Goal: Information Seeking & Learning: Learn about a topic

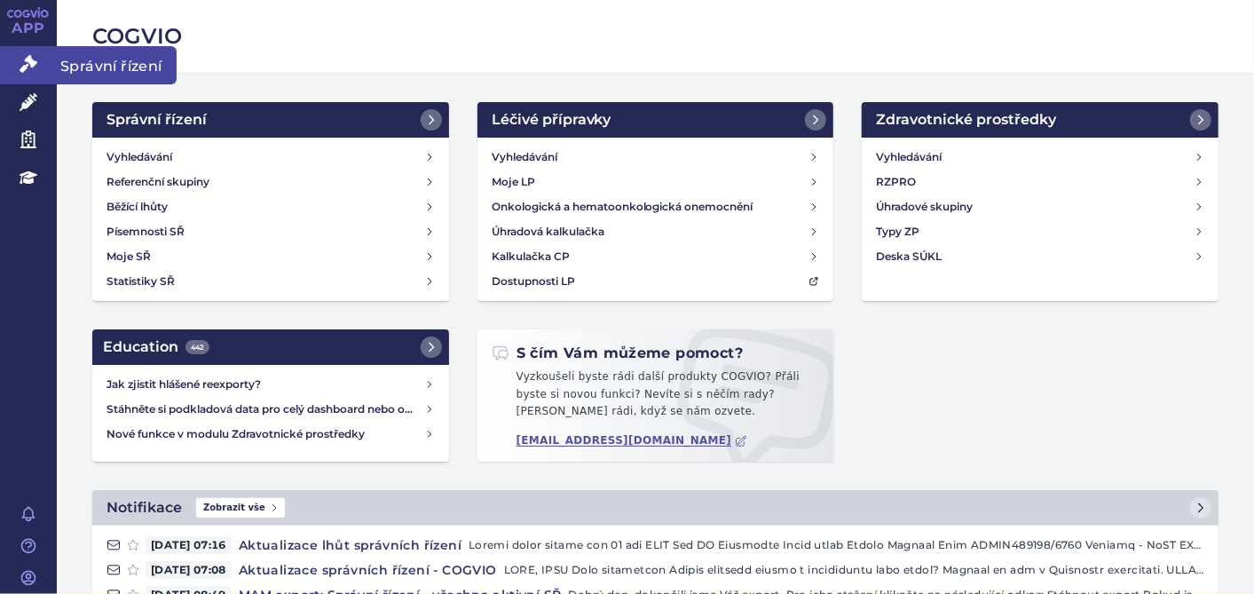
click at [33, 58] on icon at bounding box center [29, 64] width 18 height 18
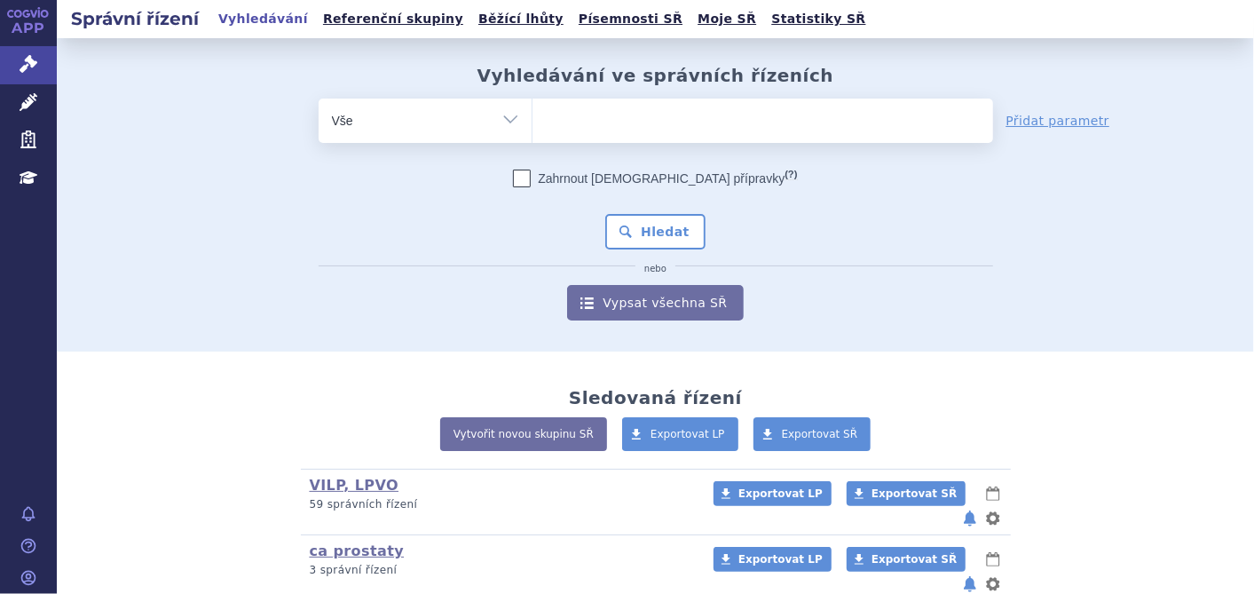
click at [614, 127] on ul at bounding box center [762, 117] width 461 height 37
click at [532, 127] on select at bounding box center [532, 120] width 1 height 44
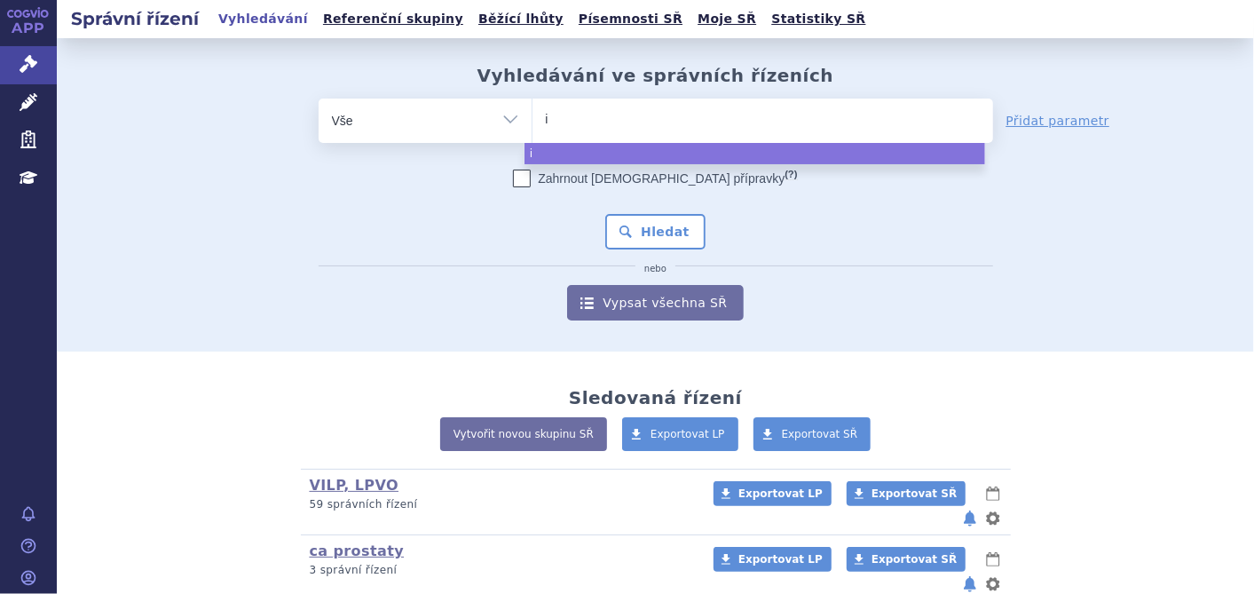
type input "iq"
type input "iqi"
type input "iqir"
select select "iqir"
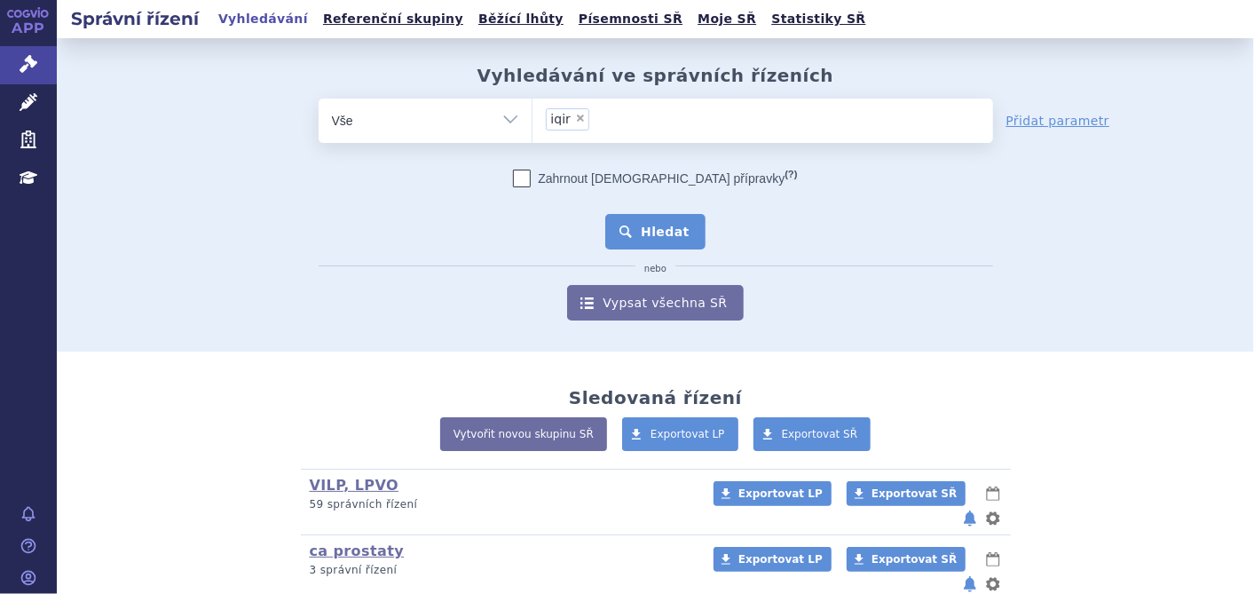
click at [634, 240] on button "Hledat" at bounding box center [655, 231] width 100 height 35
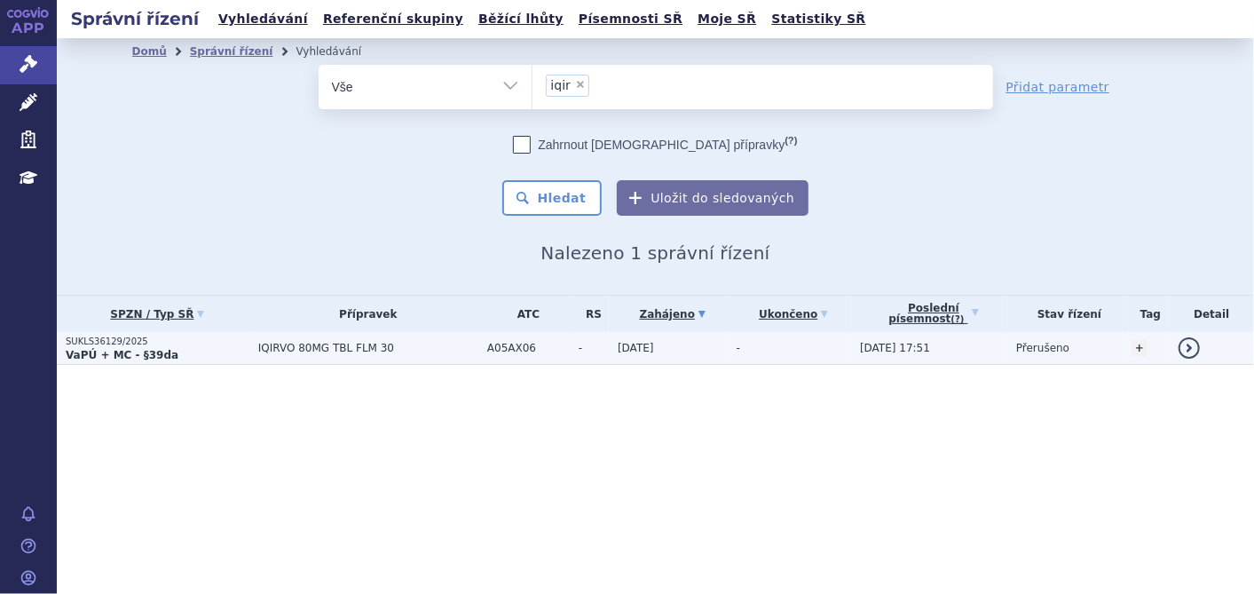
click at [102, 357] on strong "VaPÚ + MC - §39da" at bounding box center [122, 355] width 113 height 12
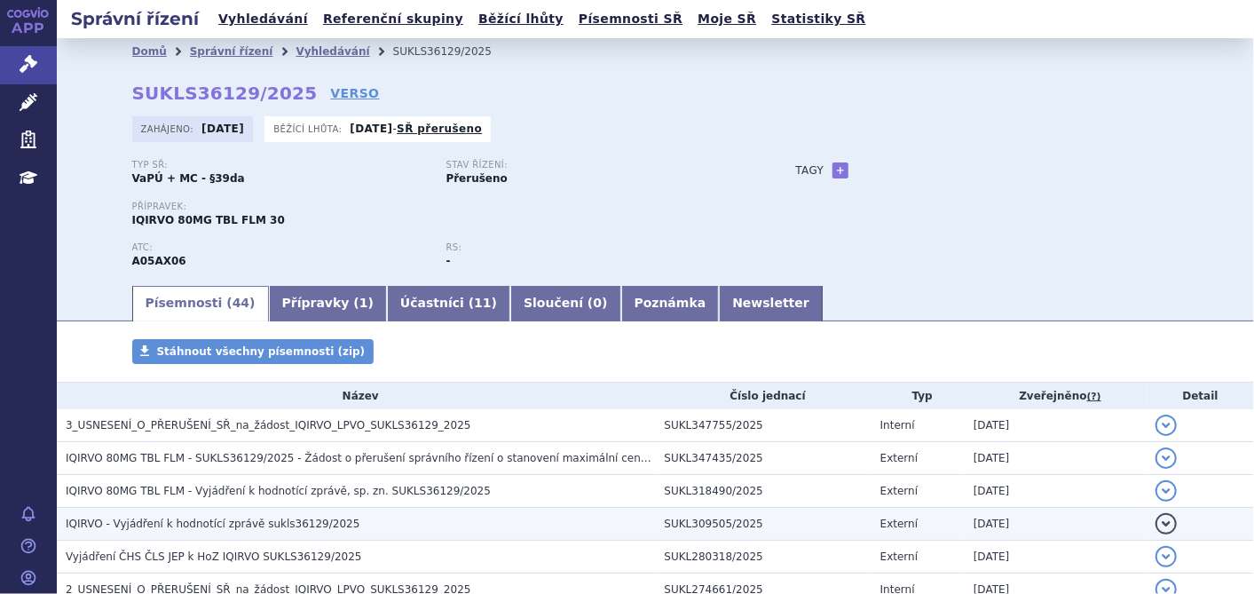
click at [317, 522] on span "IQIRVO - Vyjádření k hodnotící zprávě sukls36129/2025" at bounding box center [213, 523] width 294 height 12
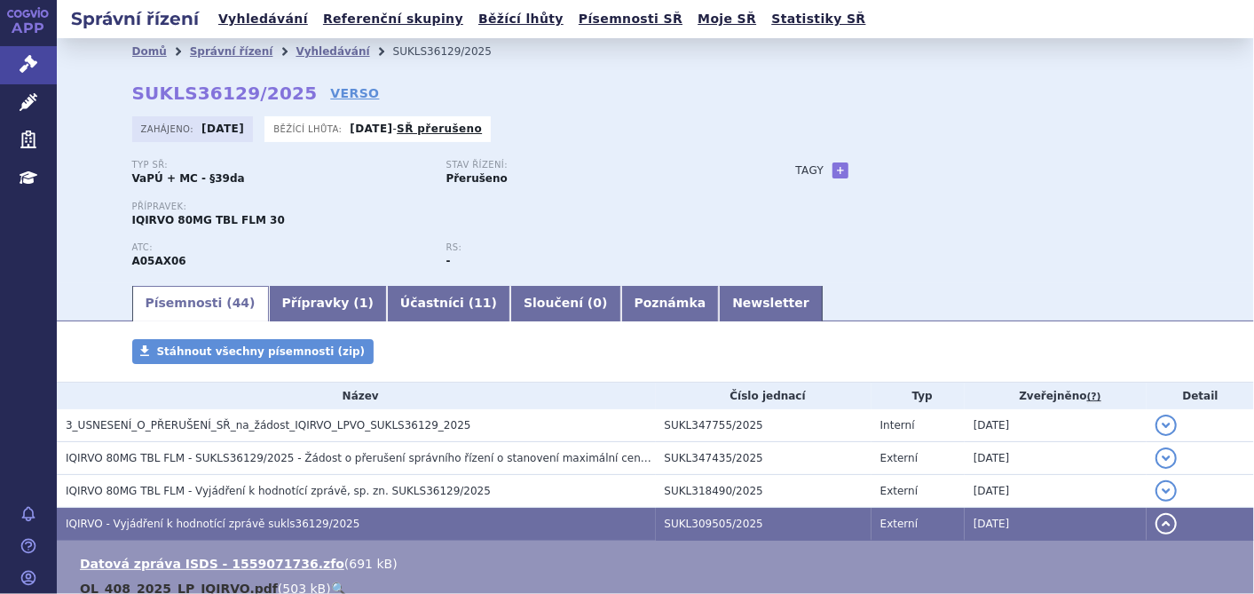
click at [231, 587] on link "OL_408_2025_LP_IQIRVO.pdf" at bounding box center [179, 588] width 198 height 14
click at [34, 62] on icon at bounding box center [29, 64] width 18 height 18
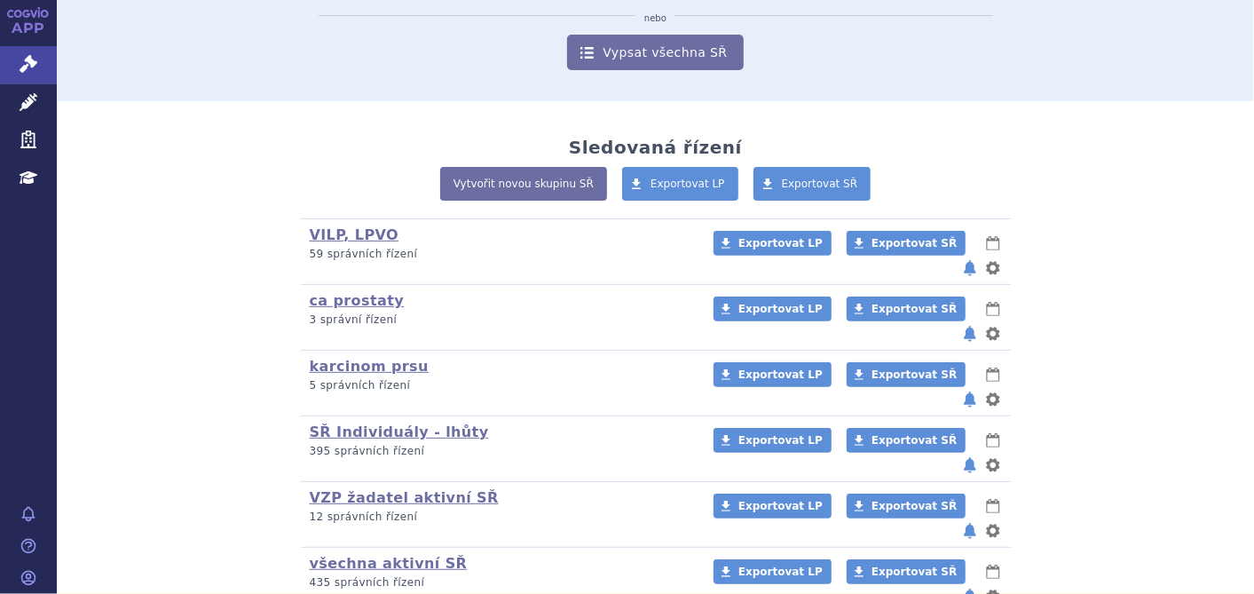
scroll to position [281, 0]
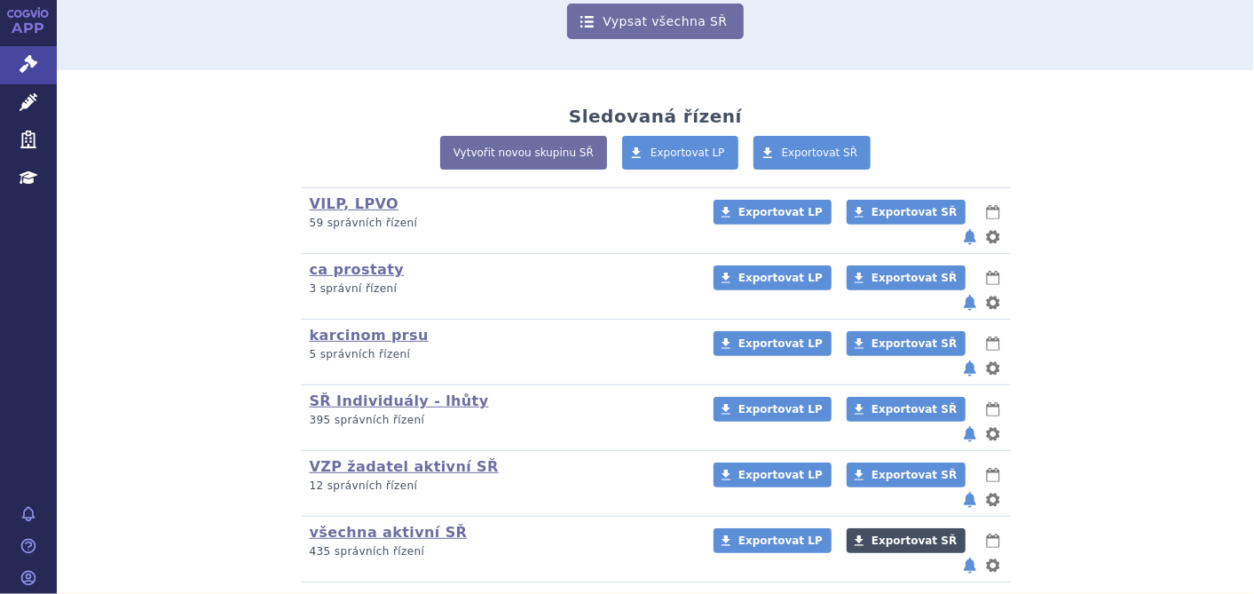
click at [871, 534] on span "Exportovat SŘ" at bounding box center [913, 540] width 85 height 12
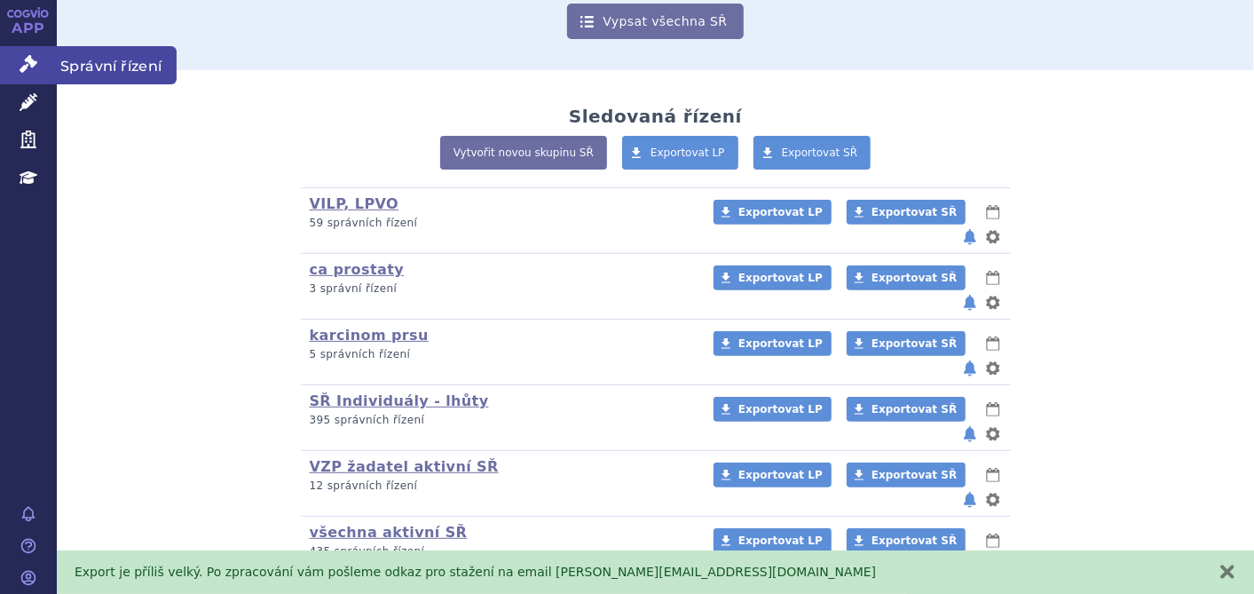
click at [34, 58] on icon at bounding box center [29, 64] width 18 height 18
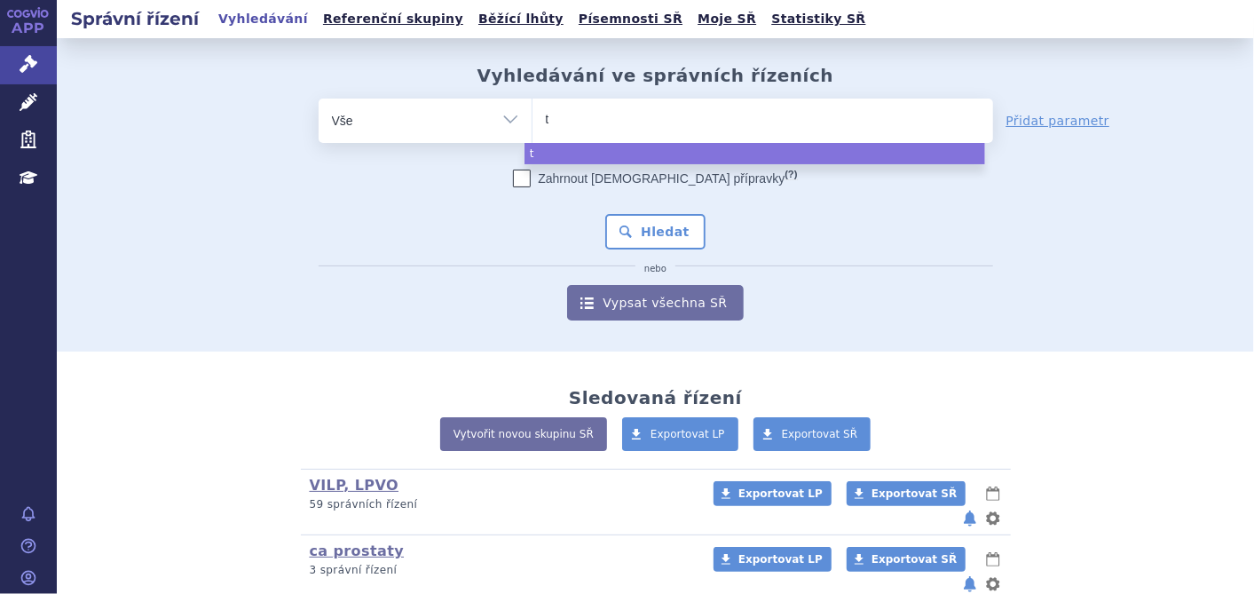
type input "ta"
type input "tav"
type input "tavn"
type input "tavneo"
type input "tavneos"
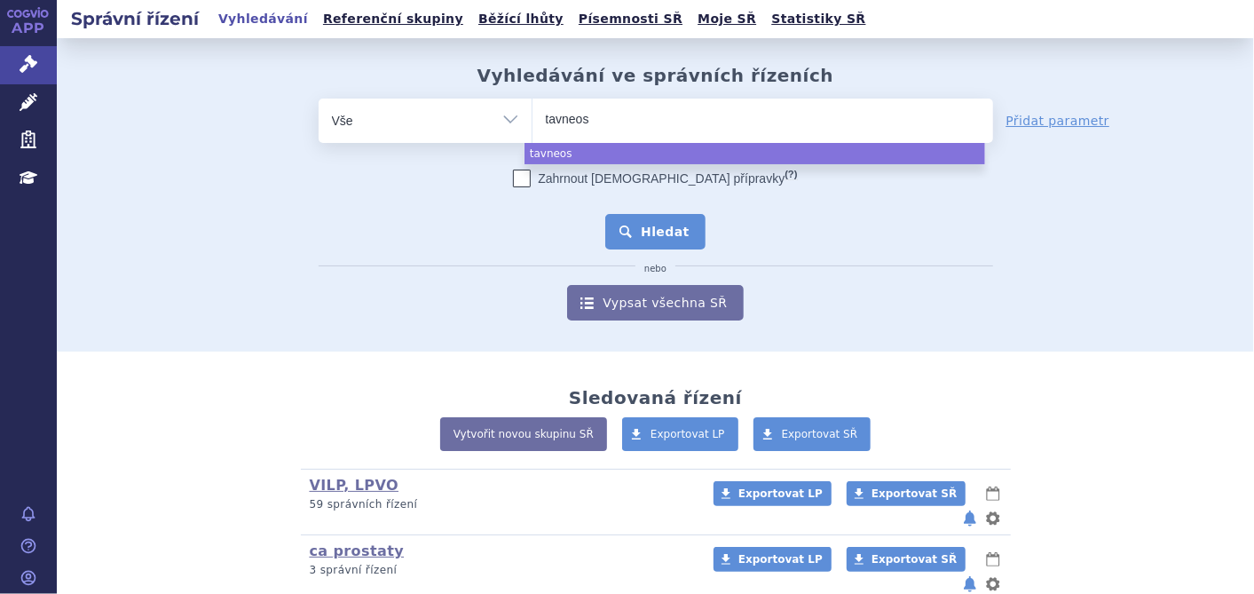
select select "tavneos"
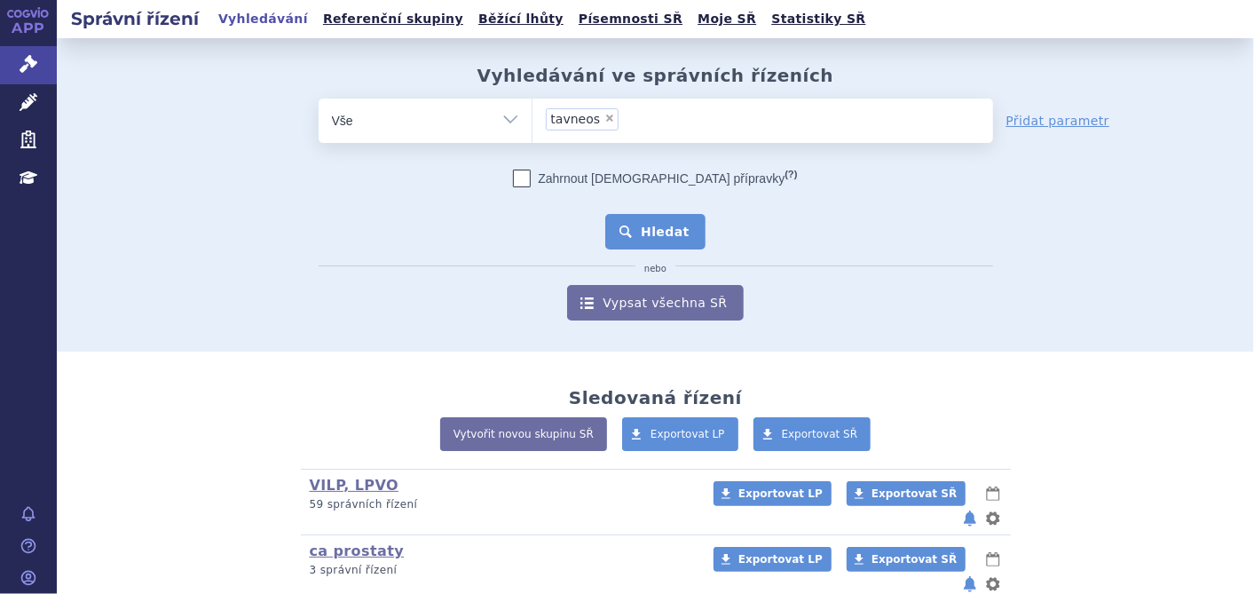
click at [621, 235] on button "Hledat" at bounding box center [655, 231] width 100 height 35
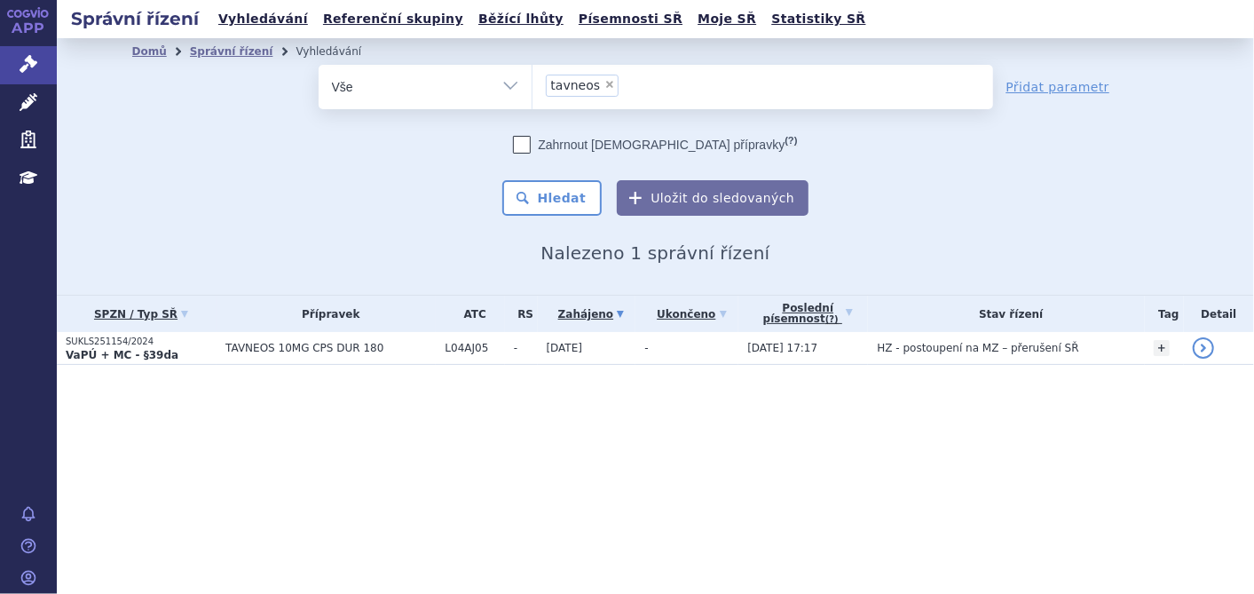
click at [335, 346] on span "TAVNEOS 10MG CPS DUR 180" at bounding box center [330, 348] width 210 height 12
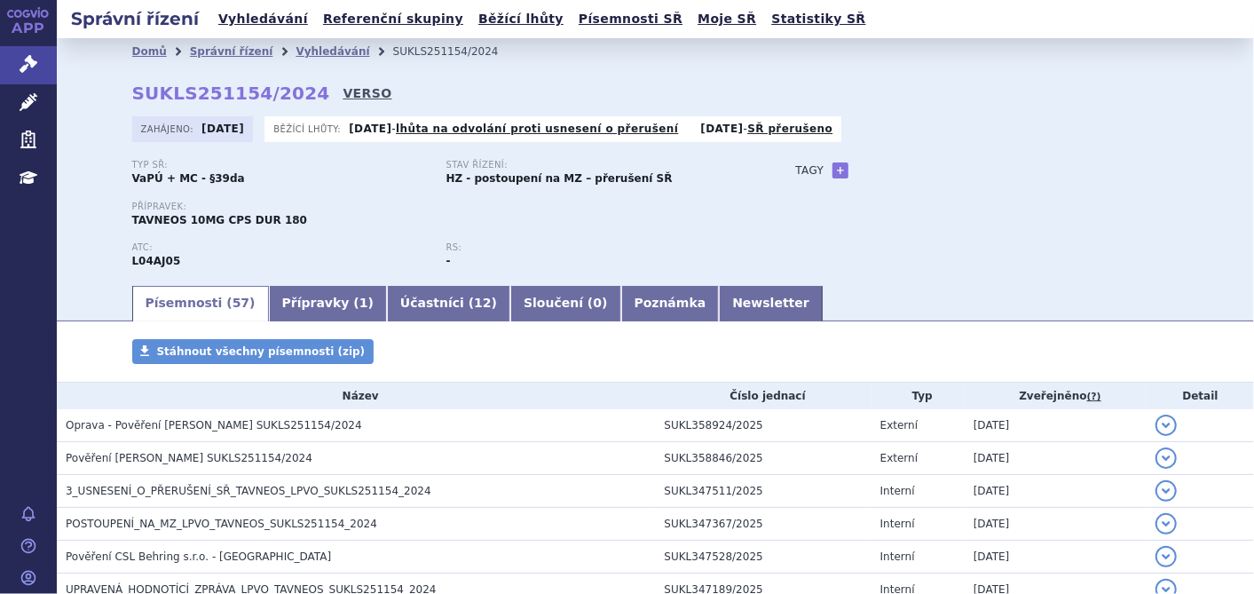
click at [343, 92] on link "VERSO" at bounding box center [367, 93] width 49 height 18
click at [20, 50] on link "Správní řízení" at bounding box center [28, 64] width 57 height 37
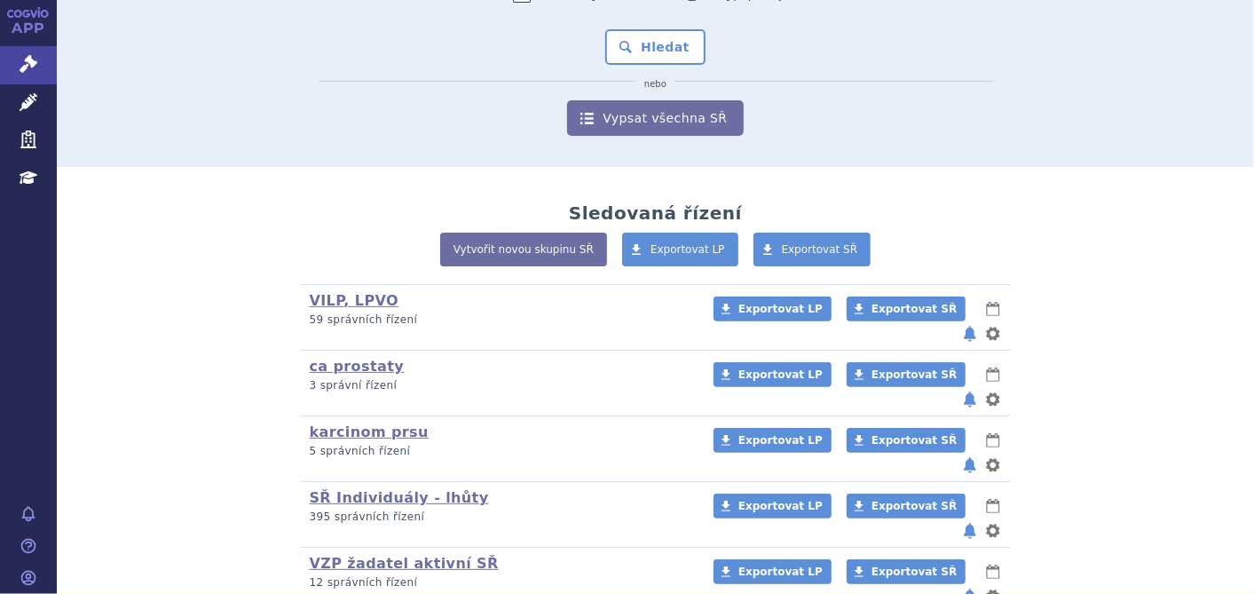
scroll to position [84, 0]
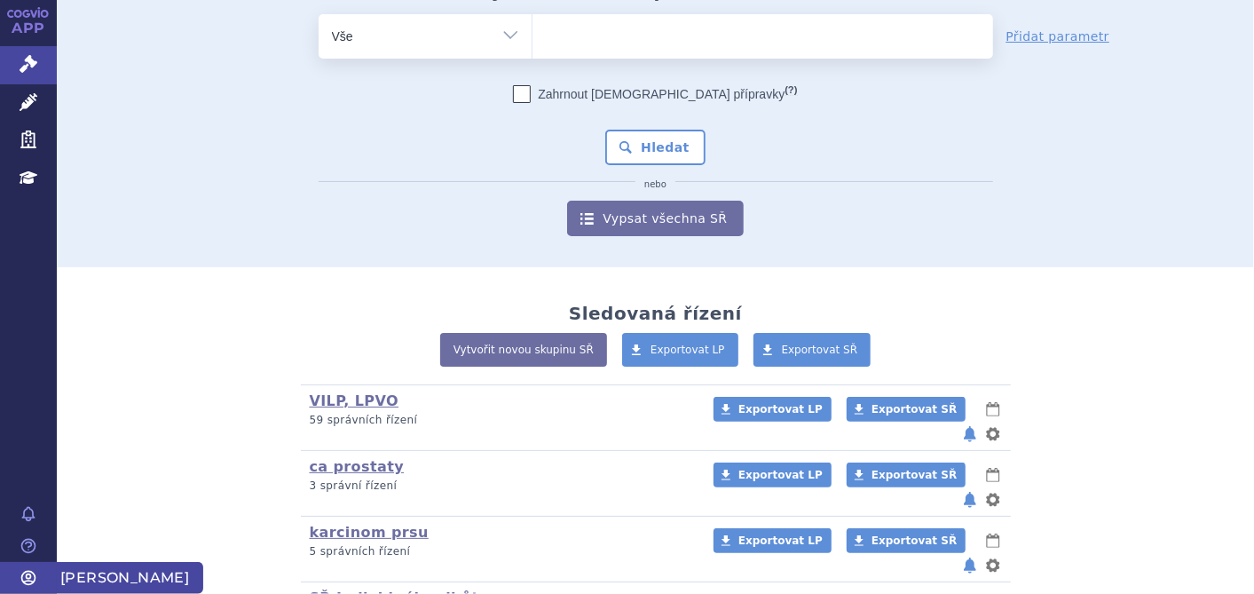
click at [67, 570] on span "[PERSON_NAME]" at bounding box center [130, 578] width 146 height 32
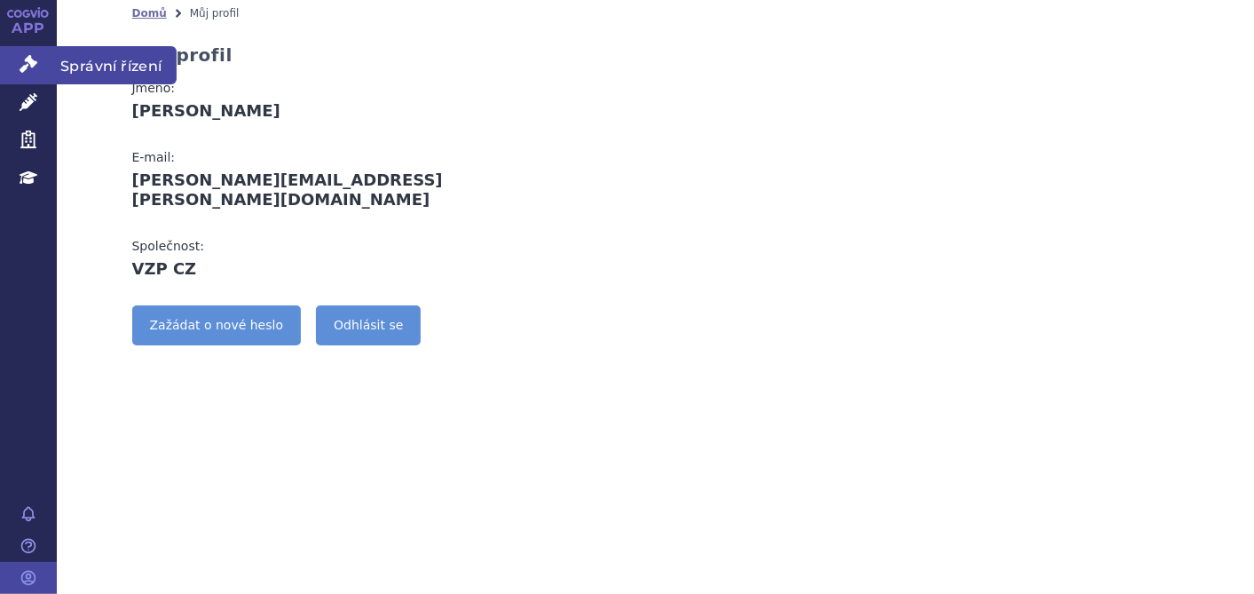
click at [27, 71] on icon at bounding box center [29, 64] width 18 height 18
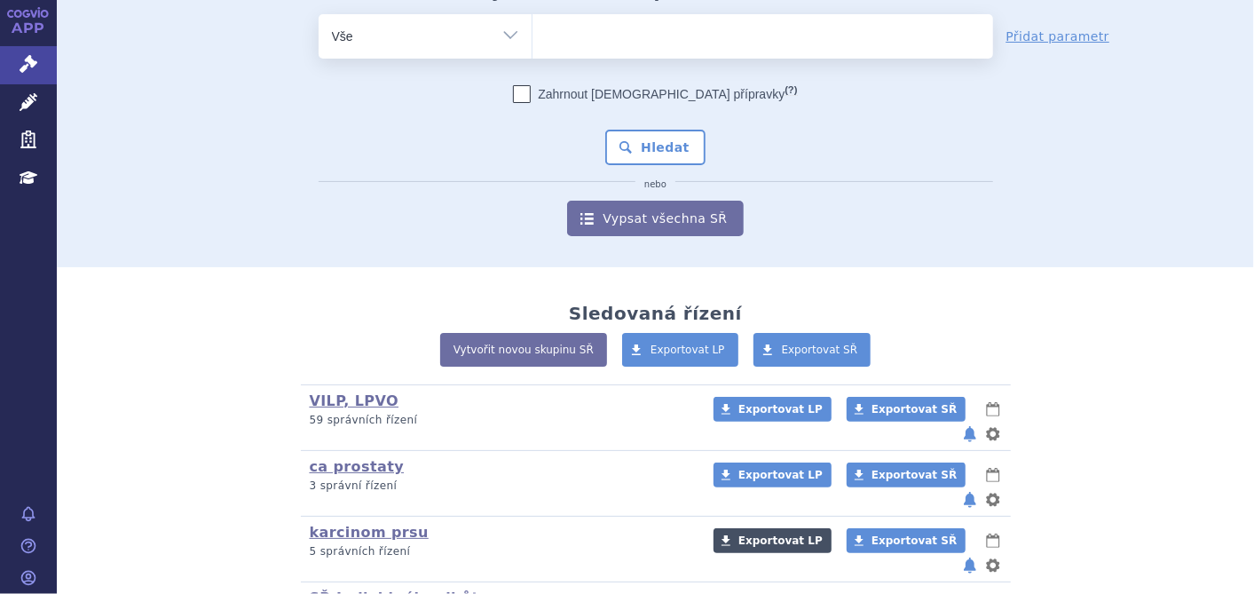
scroll to position [281, 0]
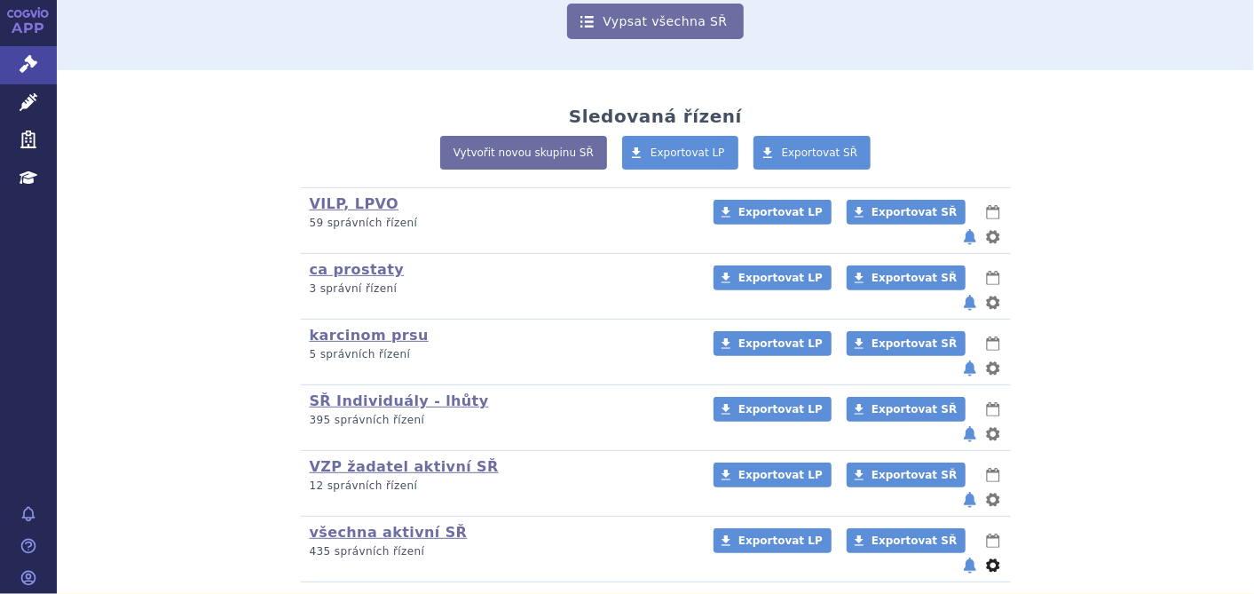
click at [984, 555] on button "nastavení" at bounding box center [993, 565] width 18 height 21
click at [413, 524] on link "všechna aktivní SŘ" at bounding box center [389, 532] width 158 height 17
click at [410, 524] on link "všechna aktivní SŘ" at bounding box center [389, 532] width 158 height 17
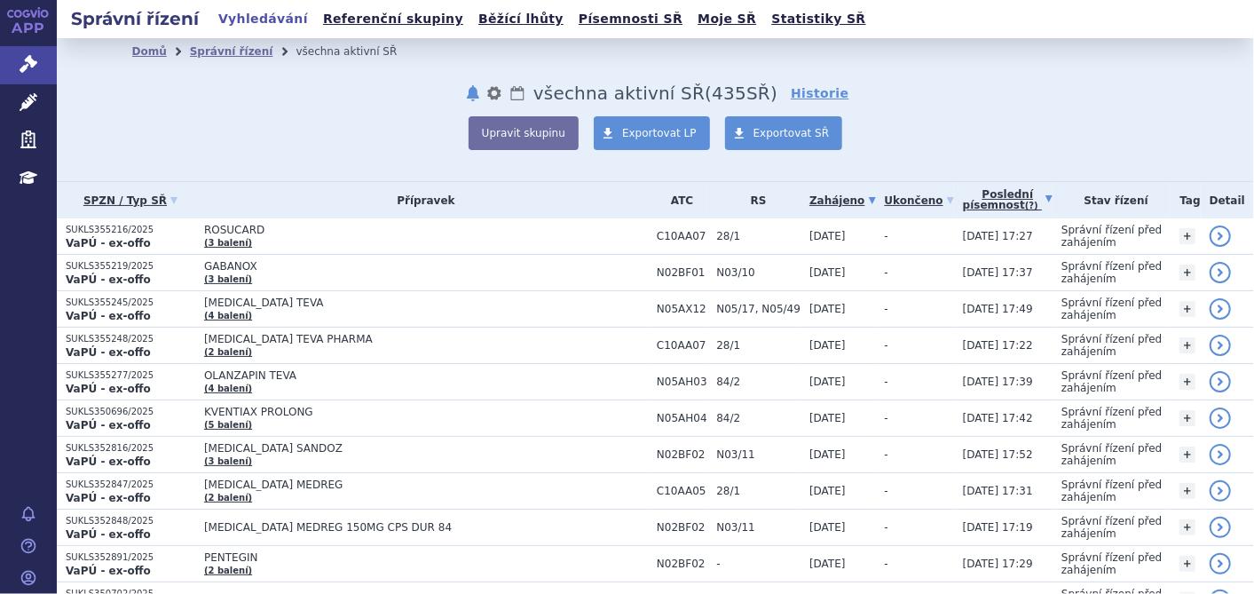
click at [989, 200] on link "Poslední písemnost (?)" at bounding box center [1008, 200] width 90 height 36
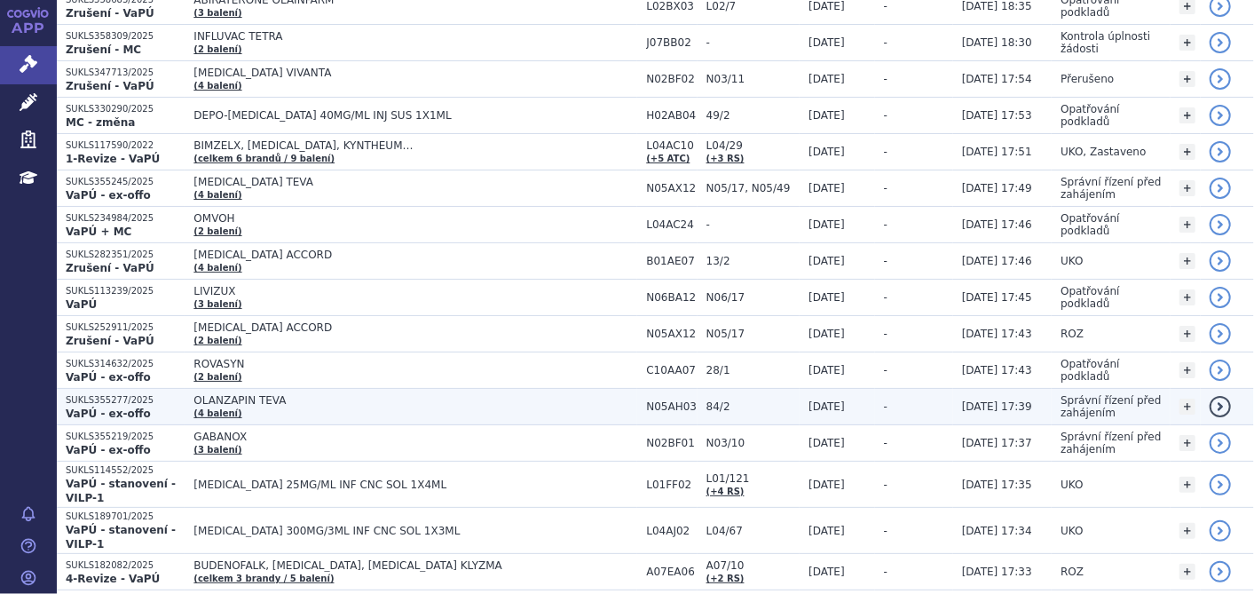
scroll to position [296, 0]
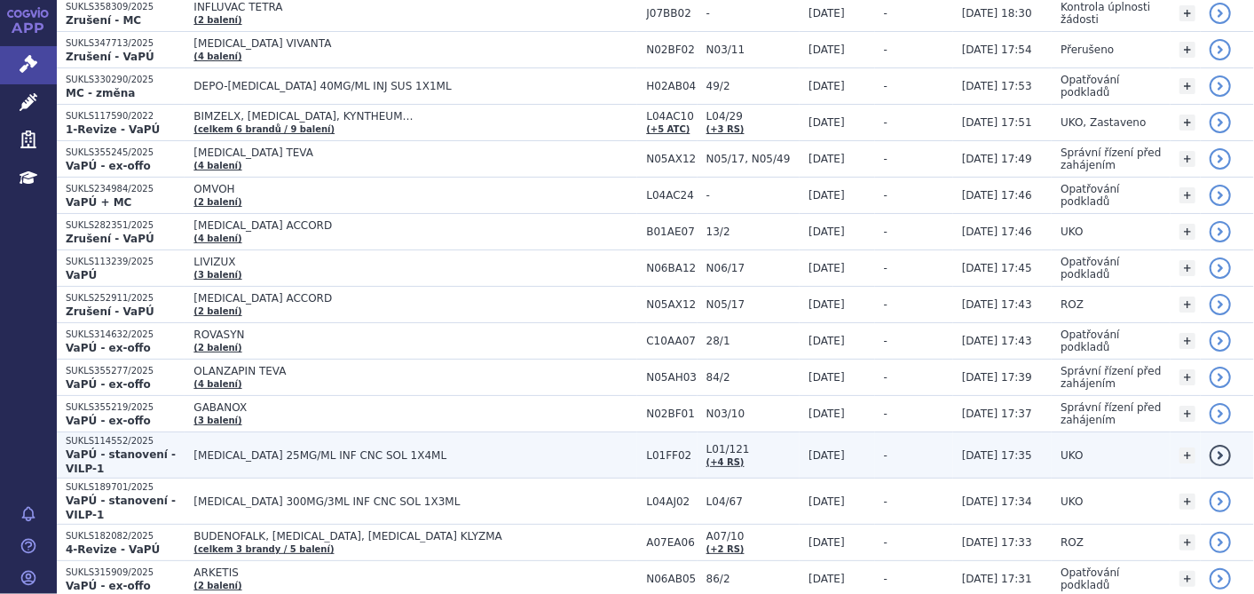
click at [264, 450] on span "[MEDICAL_DATA] 25MG/ML INF CNC SOL 1X4ML" at bounding box center [415, 455] width 444 height 12
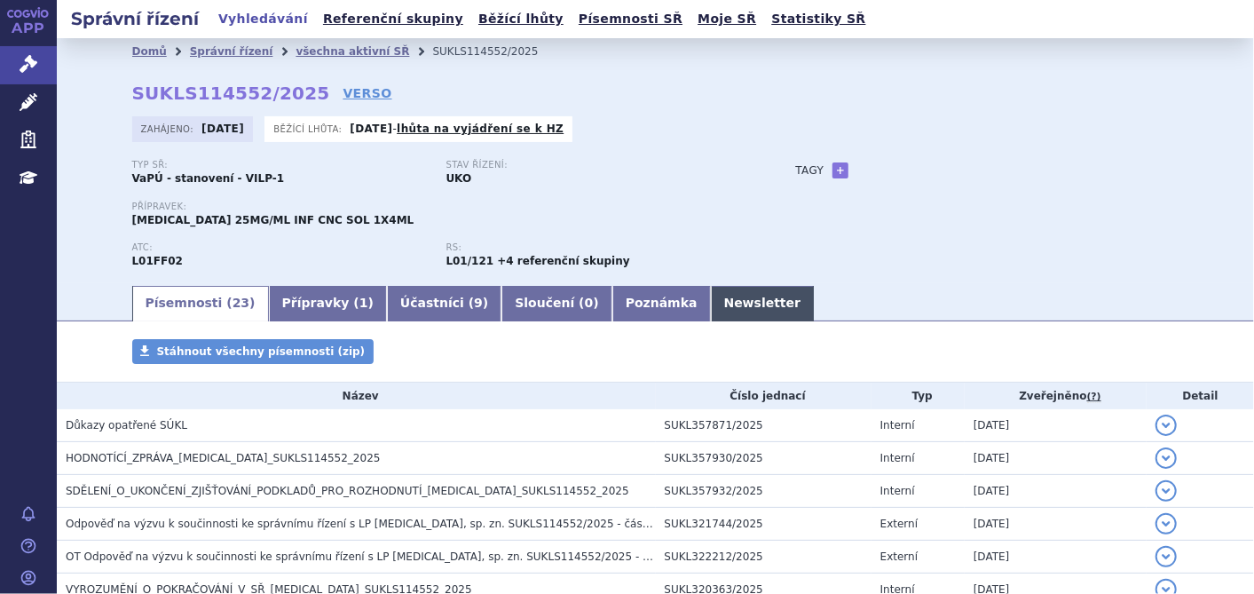
click at [711, 299] on link "Newsletter" at bounding box center [763, 303] width 104 height 35
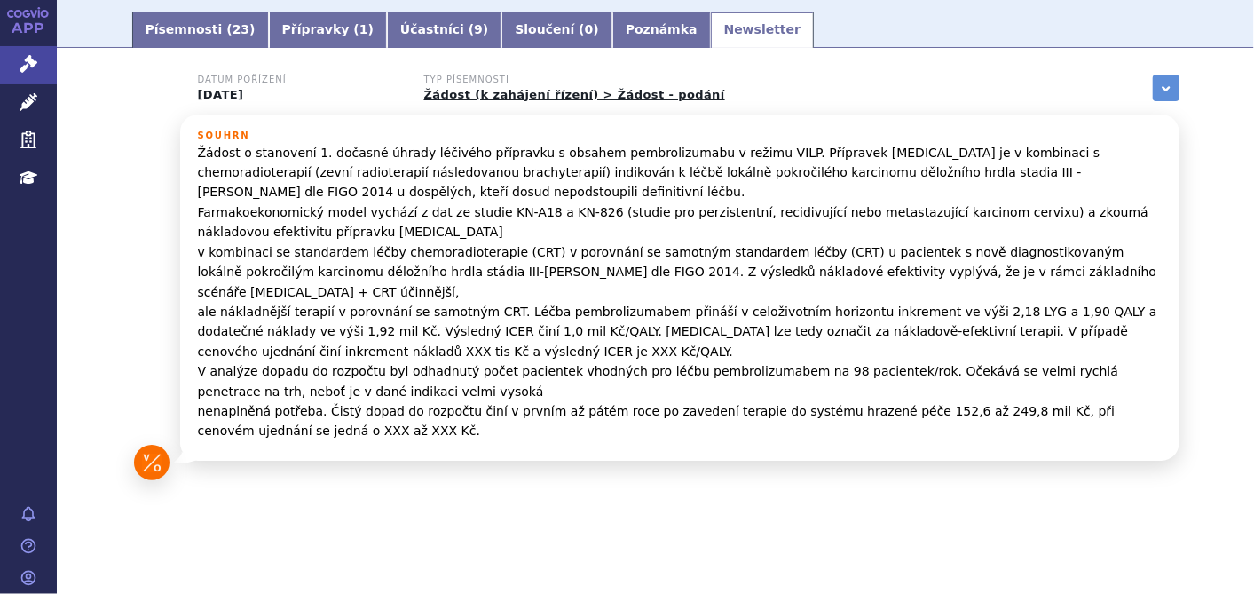
scroll to position [175, 0]
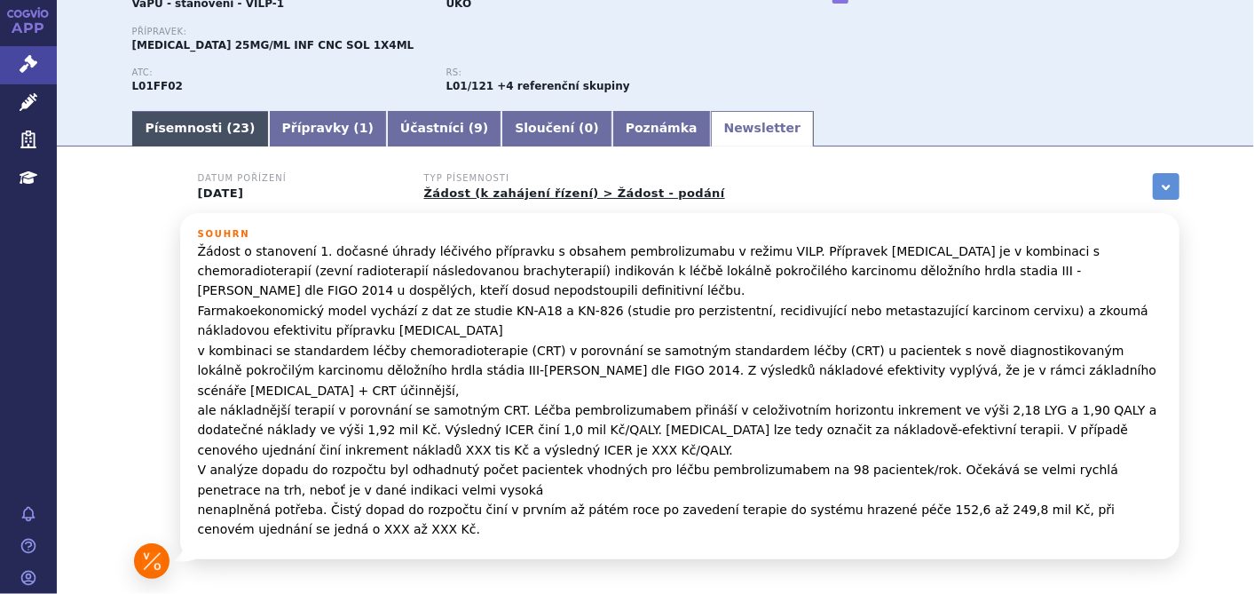
click at [160, 121] on link "Písemnosti ( 23 )" at bounding box center [200, 128] width 137 height 35
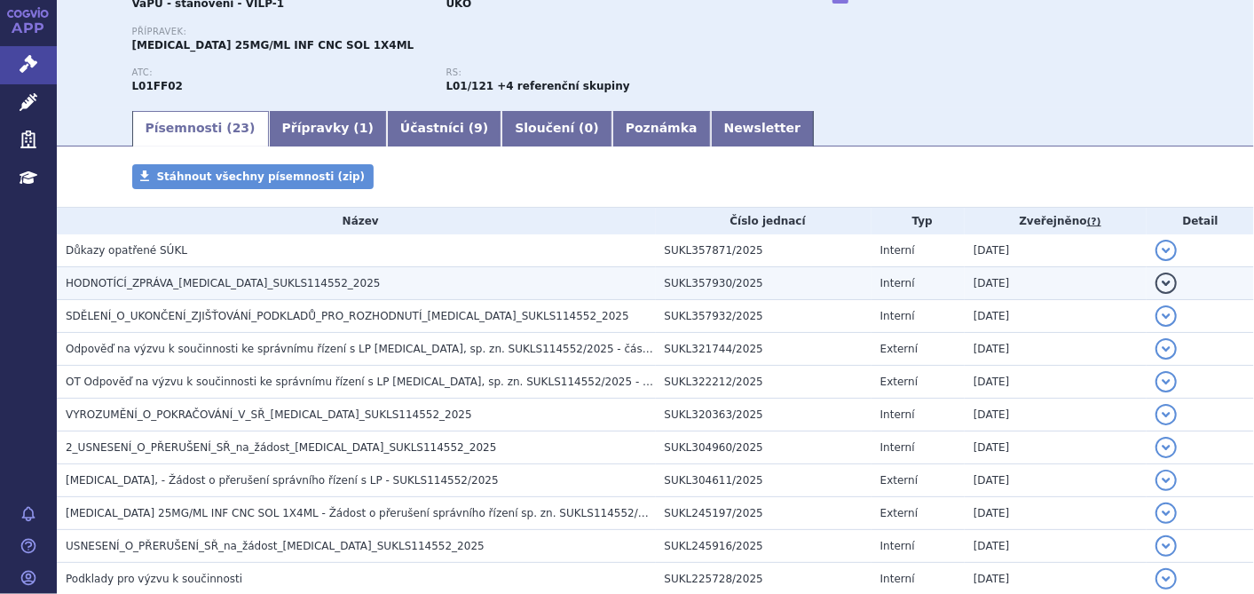
click at [192, 288] on span "HODNOTÍCÍ_ZPRÁVA_[MEDICAL_DATA]_SUKLS114552_2025" at bounding box center [223, 283] width 315 height 12
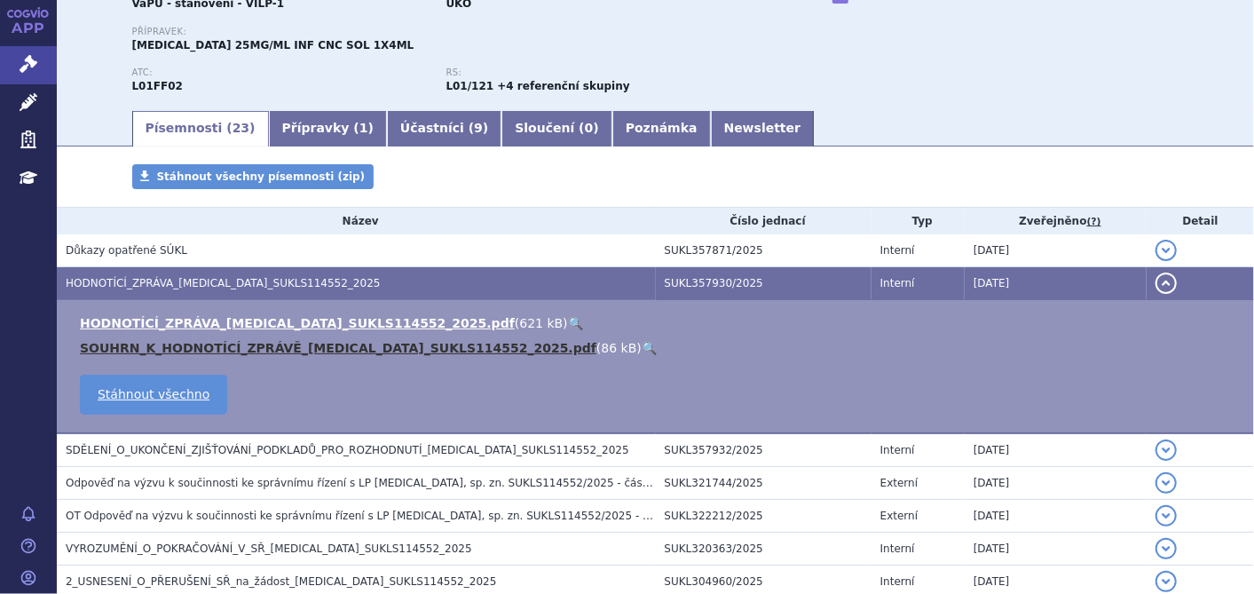
click at [193, 341] on link "SOUHRN_K_HODNOTÍCÍ_ZPRÁVĚ_[MEDICAL_DATA]_SUKLS114552_2025.pdf" at bounding box center [338, 348] width 516 height 14
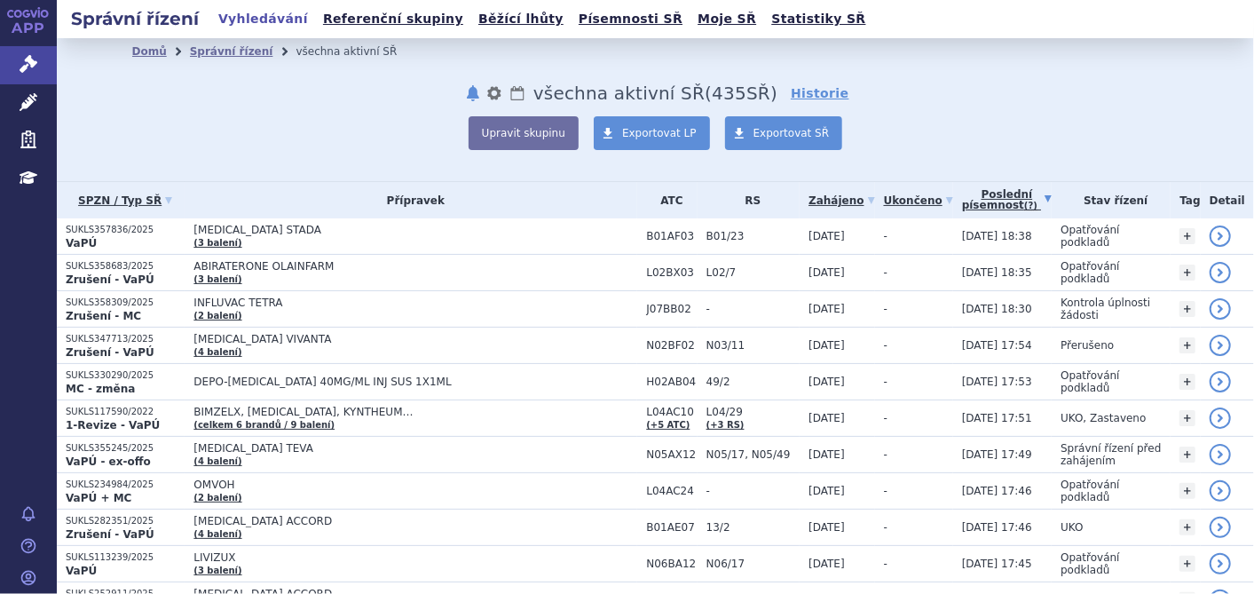
scroll to position [394, 0]
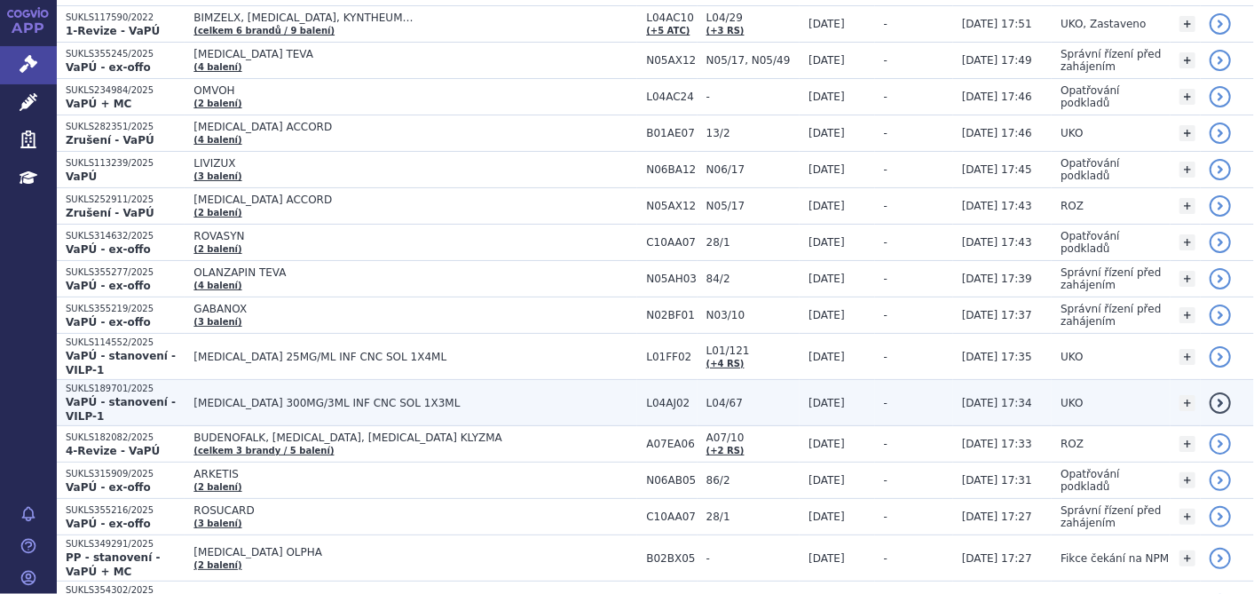
click at [398, 398] on span "ULTOMIRIS 300MG/3ML INF CNC SOL 1X3ML" at bounding box center [415, 403] width 444 height 12
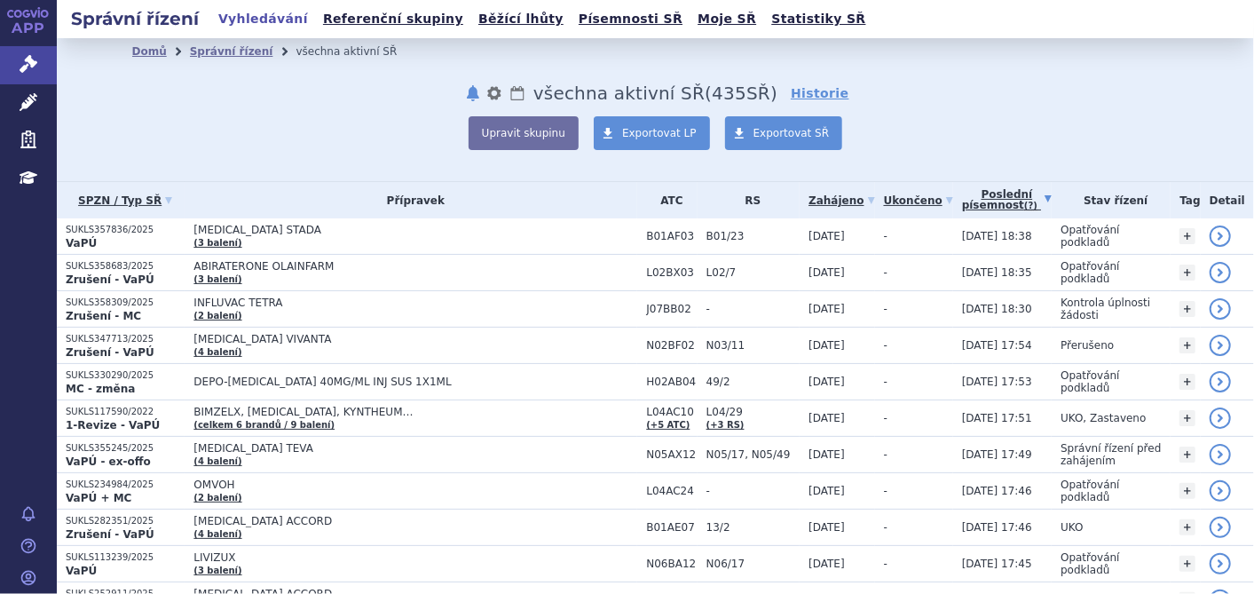
click at [962, 201] on link "Poslední písemnost (?)" at bounding box center [1007, 200] width 90 height 36
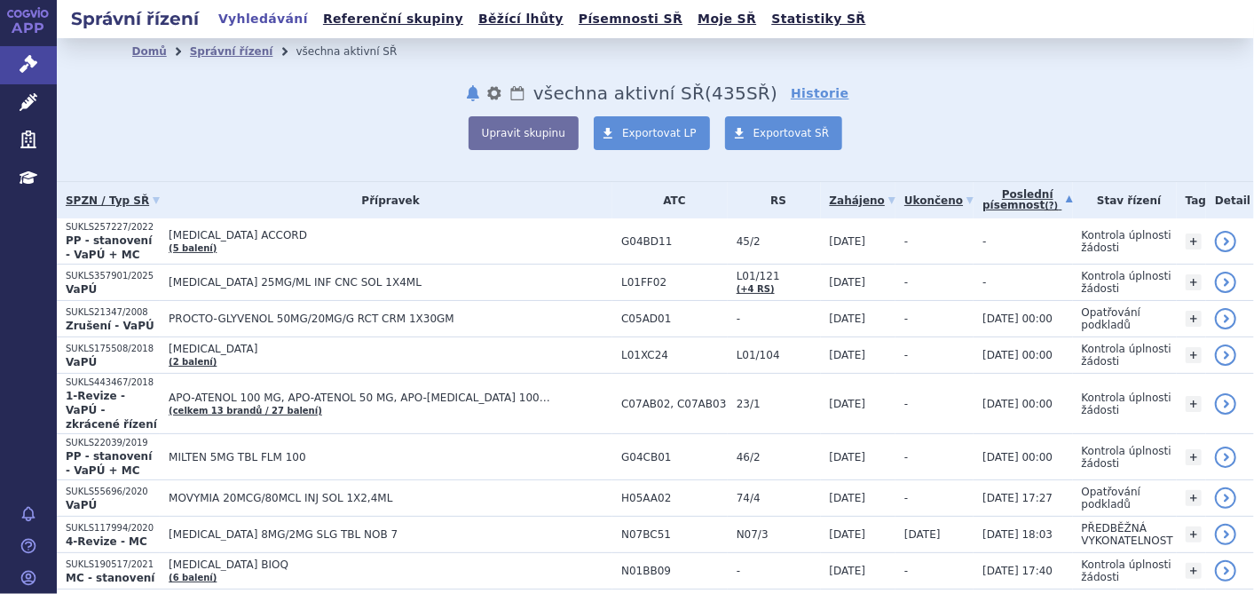
click at [983, 191] on link "Poslední písemnost (?)" at bounding box center [1027, 200] width 90 height 36
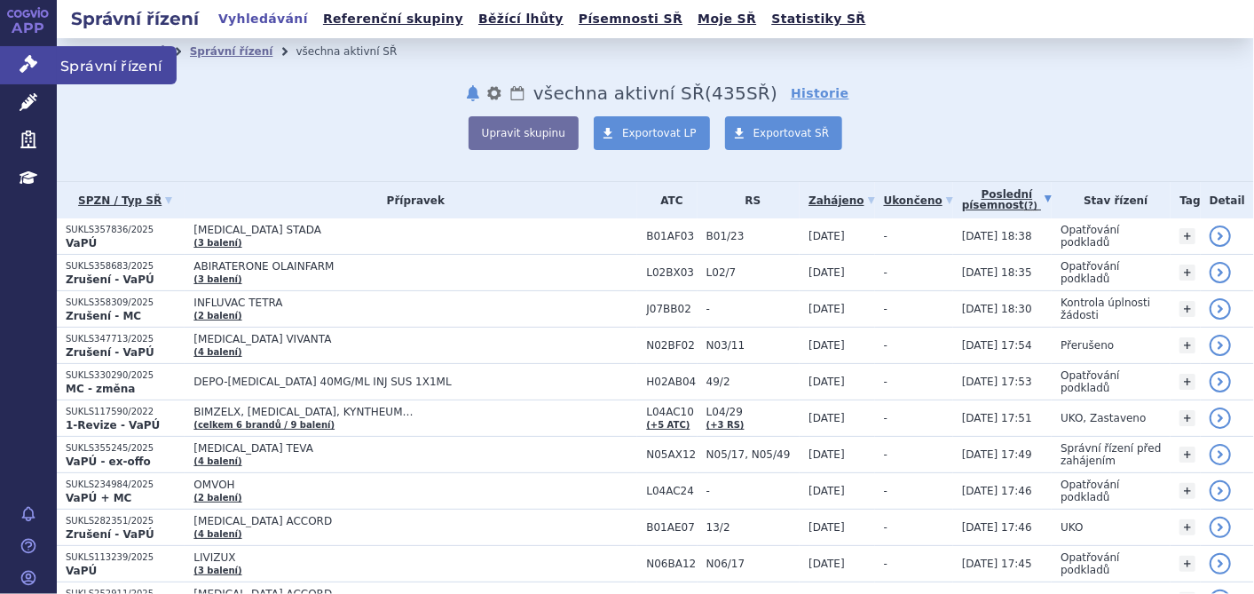
click at [31, 67] on icon at bounding box center [29, 64] width 18 height 18
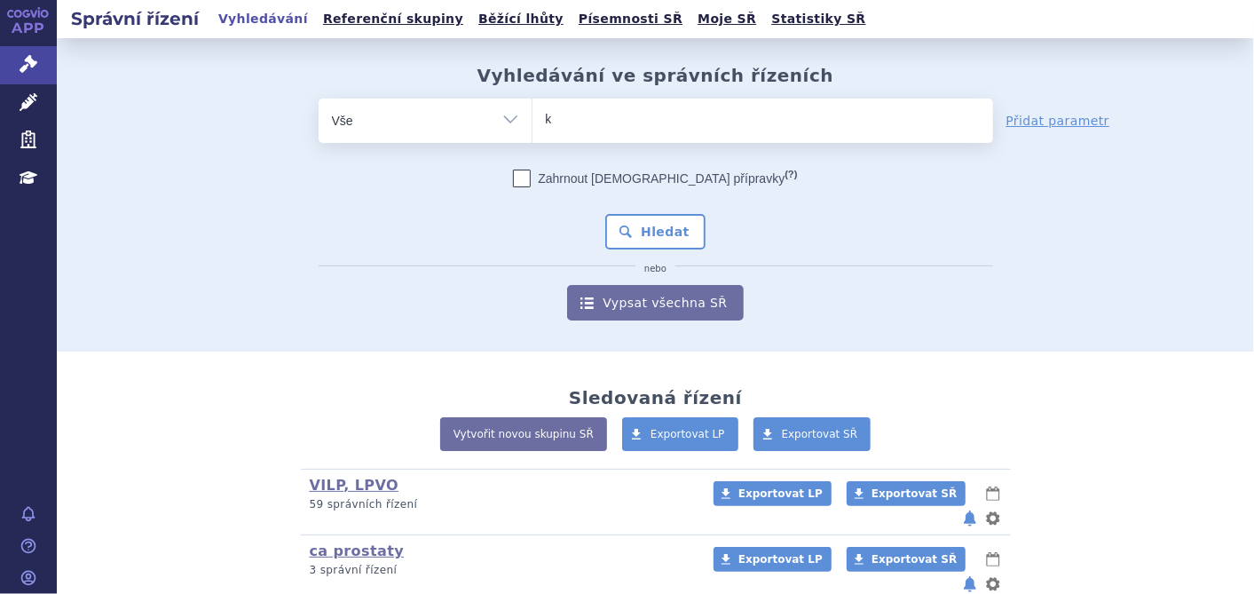
type input "ki"
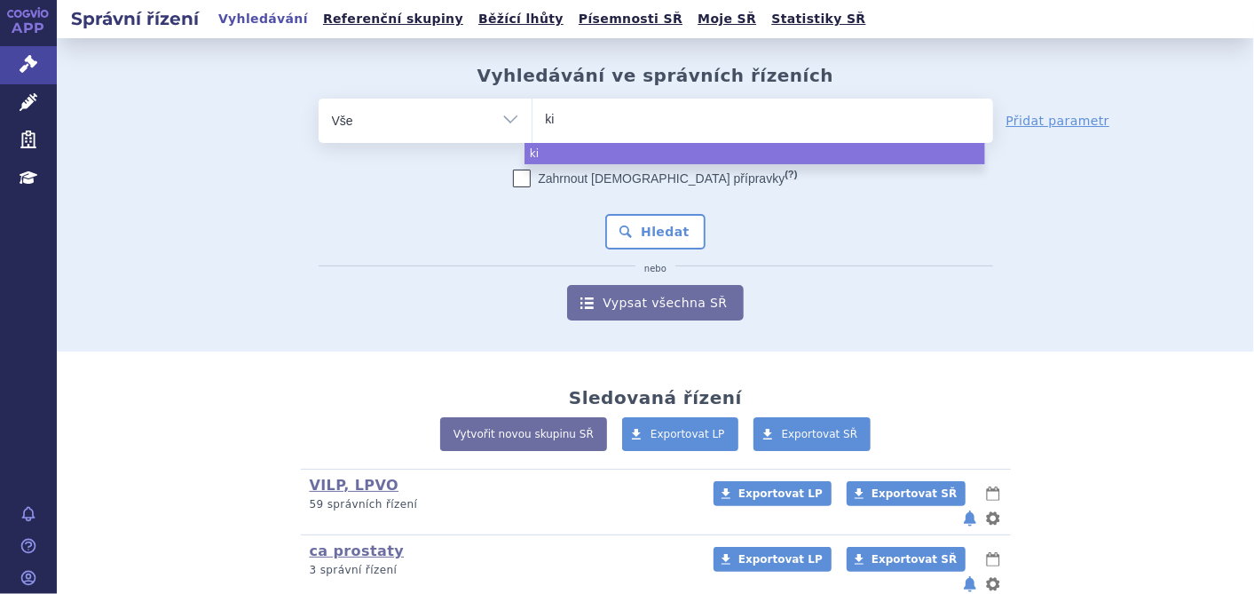
type input "kis"
type input "kisq"
type input "kisqa"
type input "kisqali"
select select "kisqali"
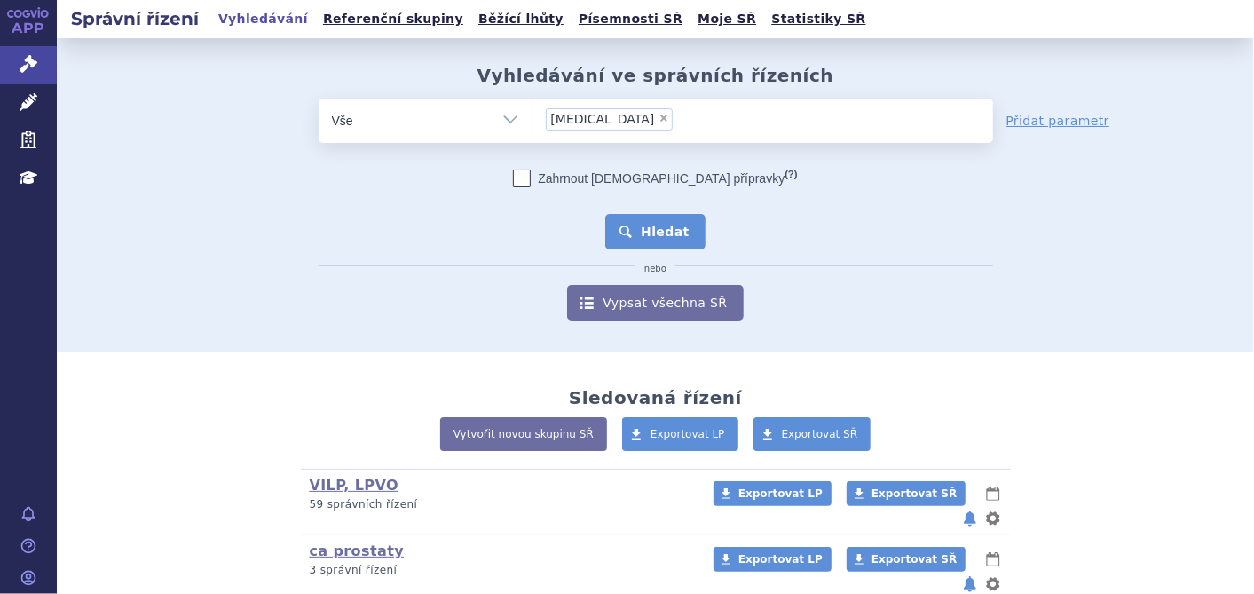
click at [666, 240] on button "Hledat" at bounding box center [655, 231] width 100 height 35
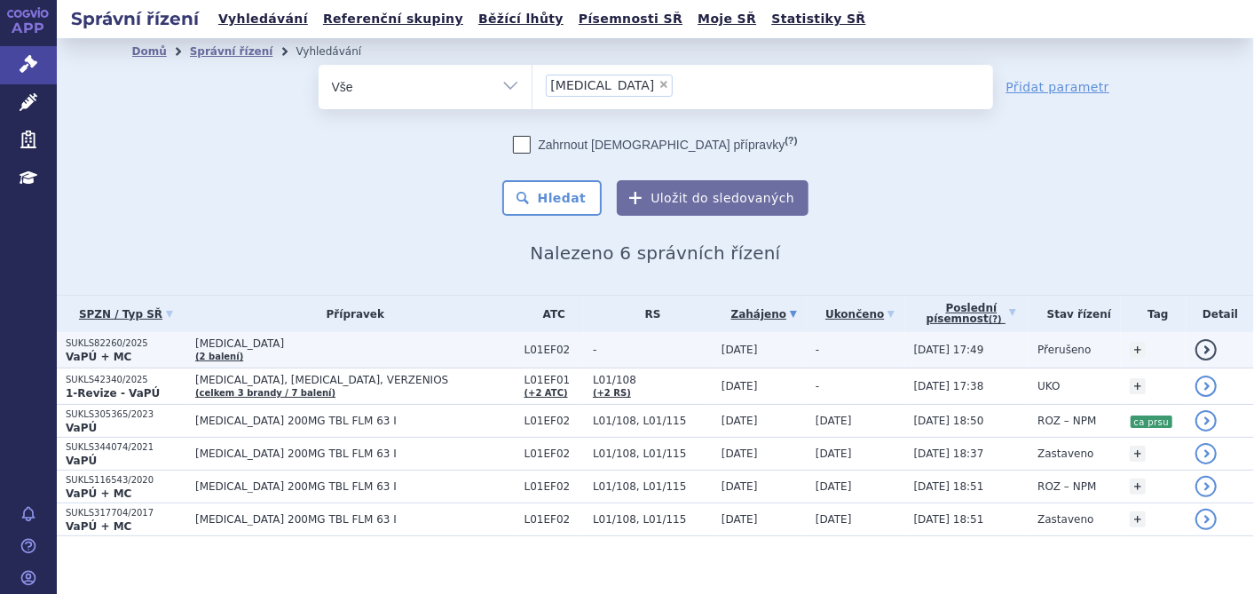
click at [232, 341] on span "KISQALI" at bounding box center [355, 343] width 320 height 12
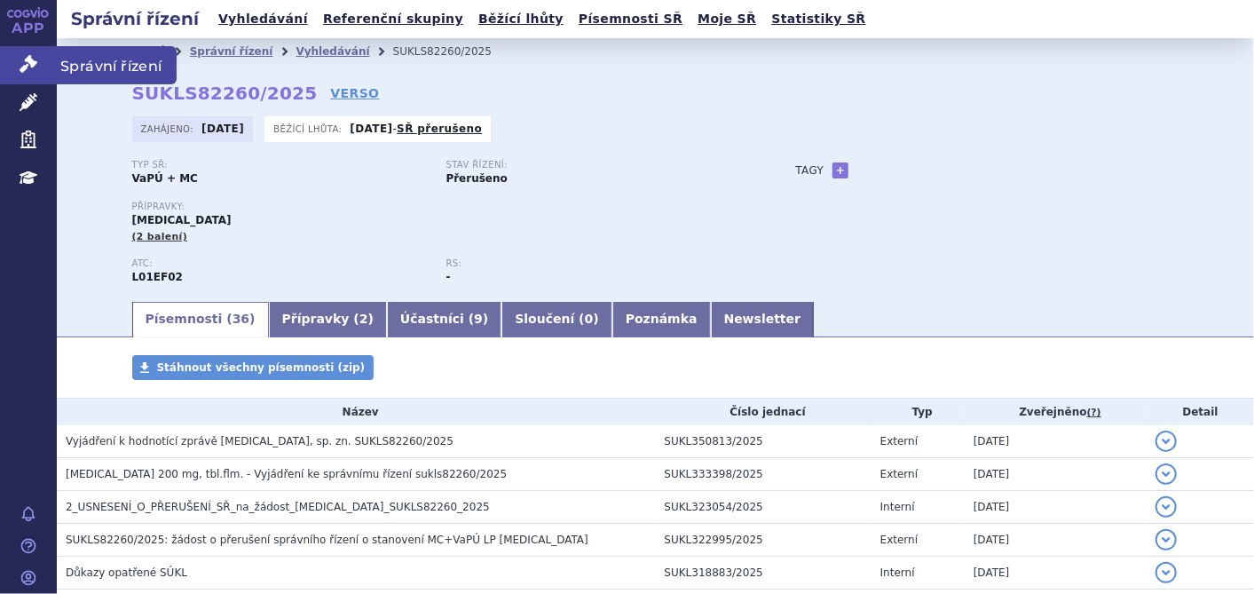
click at [25, 75] on link "Správní řízení" at bounding box center [28, 64] width 57 height 37
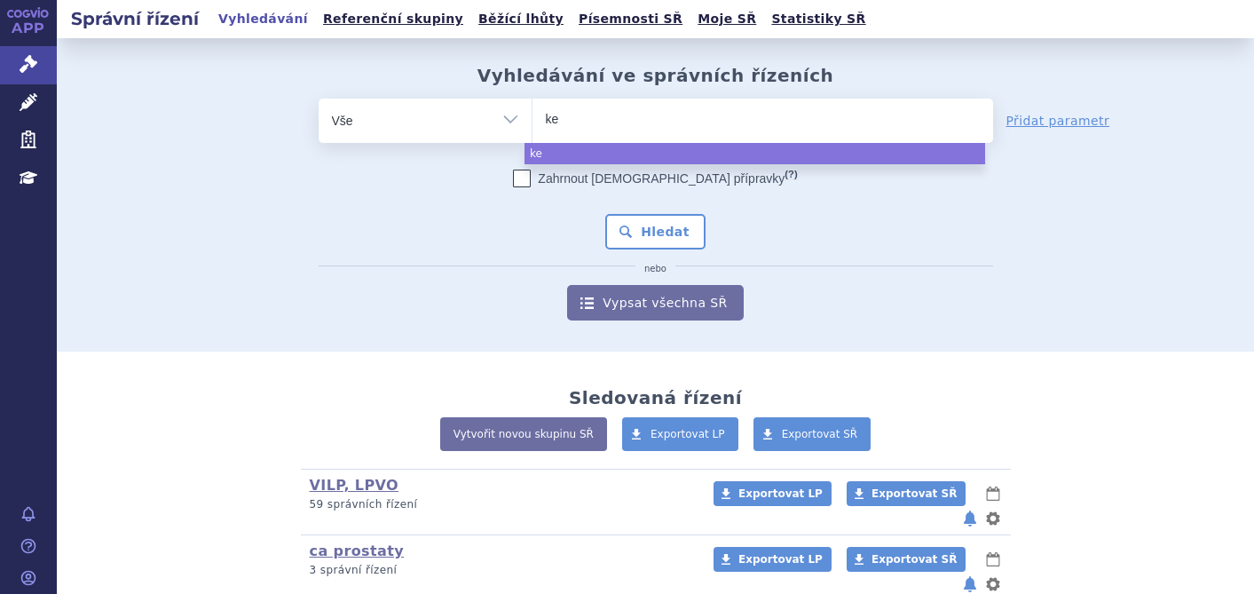
select select
type input "key"
type input "keyt"
type input "keytr"
type input "keytru"
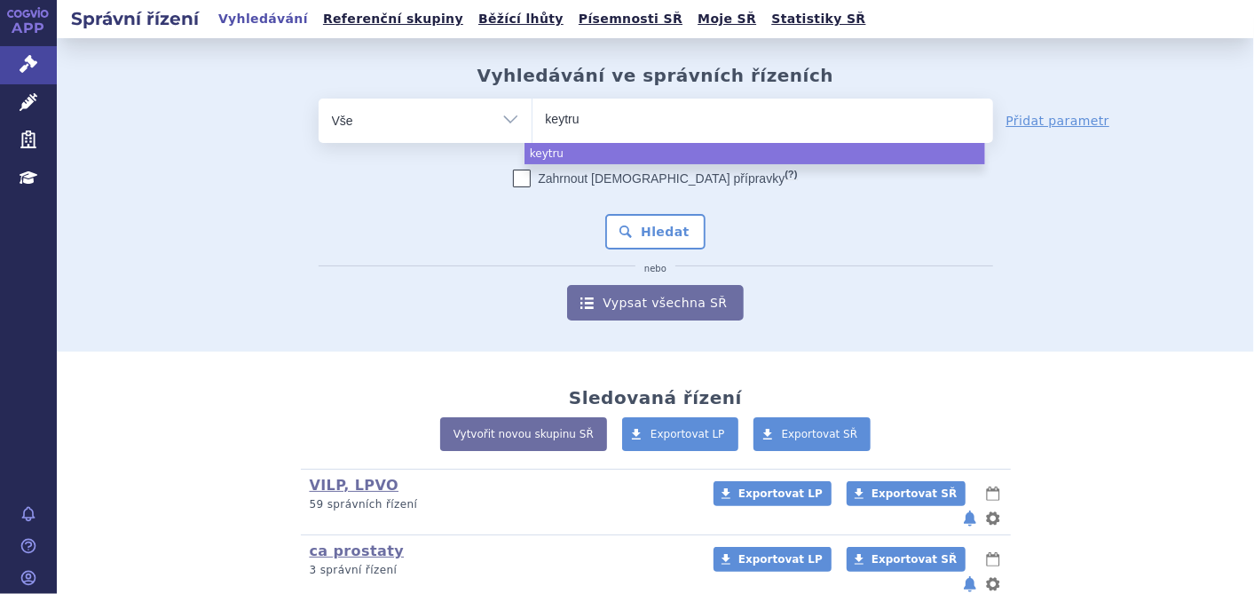
type input "keytrud"
type input "[MEDICAL_DATA]"
select select "[MEDICAL_DATA]"
click at [620, 225] on button "Hledat" at bounding box center [655, 231] width 100 height 35
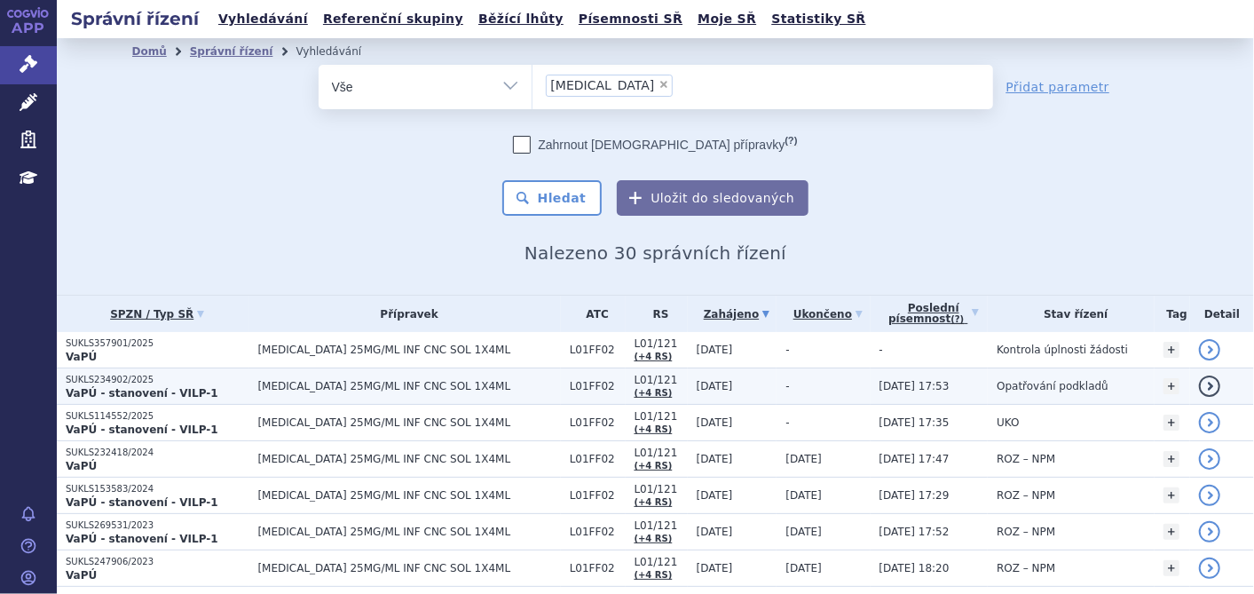
click at [369, 384] on span "KEYTRUDA 25MG/ML INF CNC SOL 1X4ML" at bounding box center [408, 386] width 303 height 12
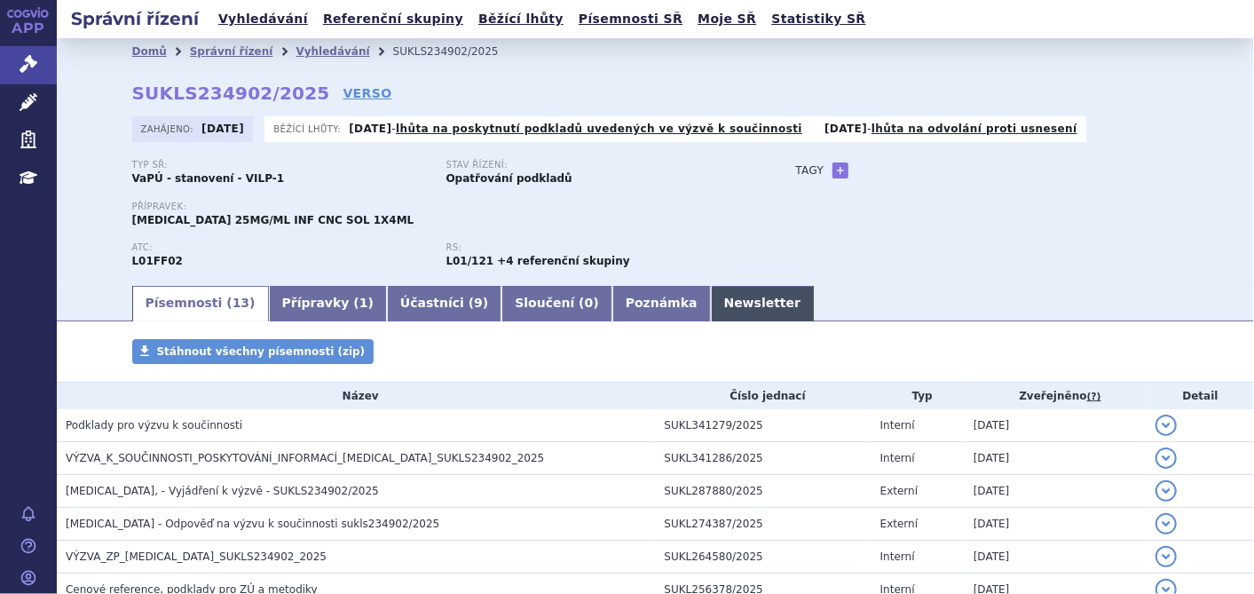
click at [711, 306] on link "Newsletter" at bounding box center [763, 303] width 104 height 35
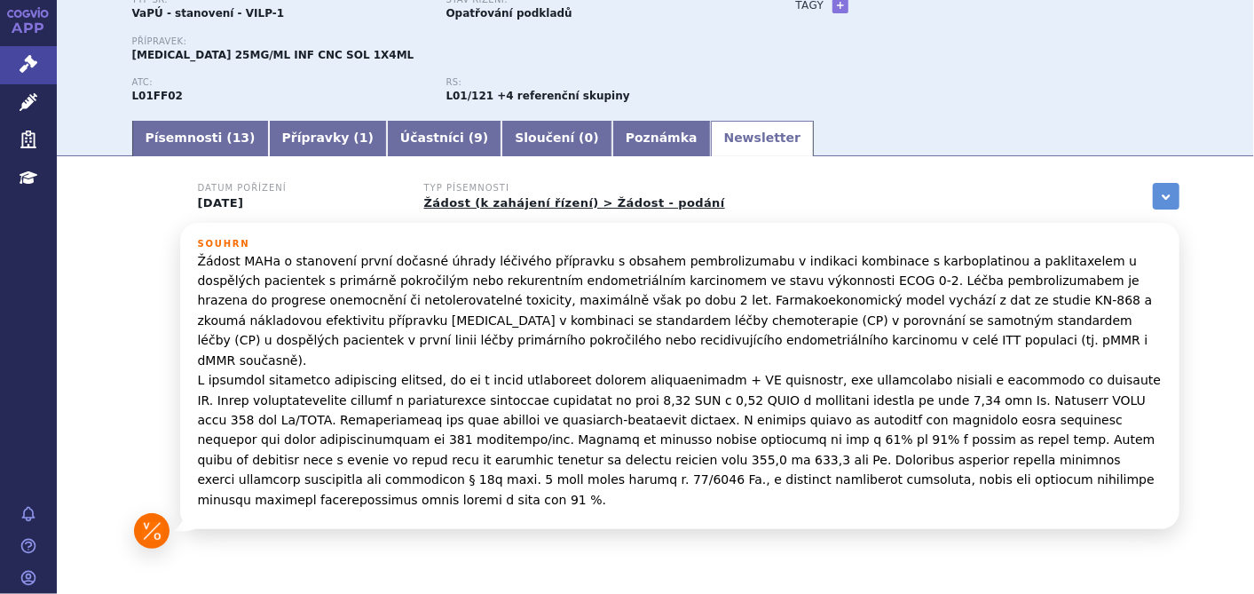
scroll to position [197, 0]
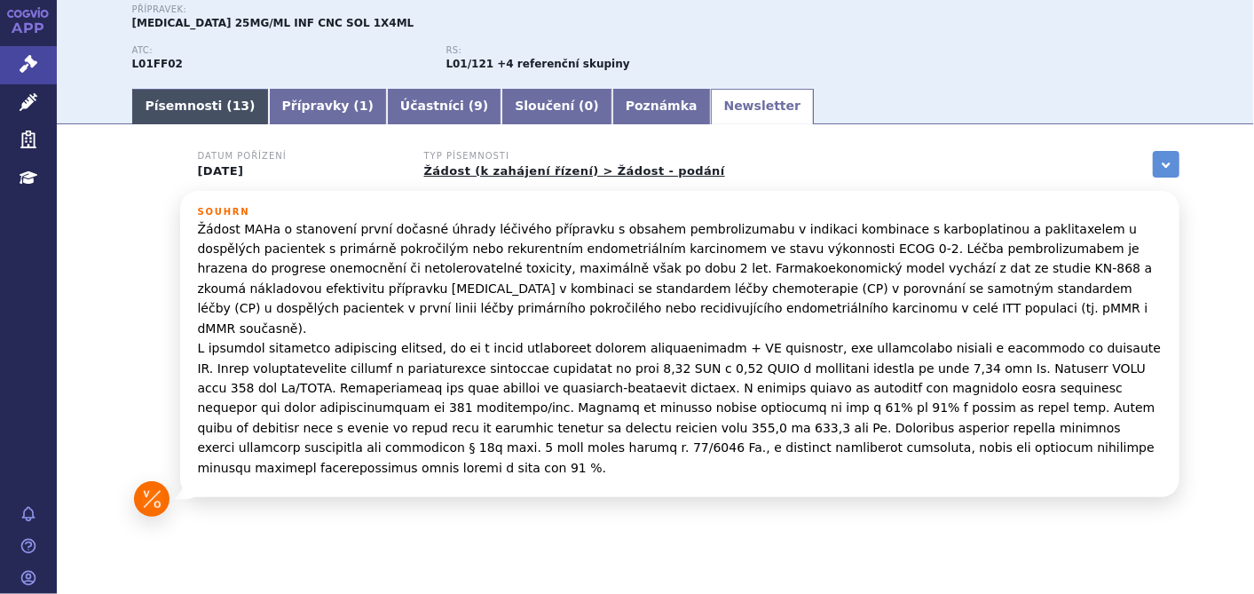
click at [184, 114] on link "Písemnosti ( 13 )" at bounding box center [200, 106] width 137 height 35
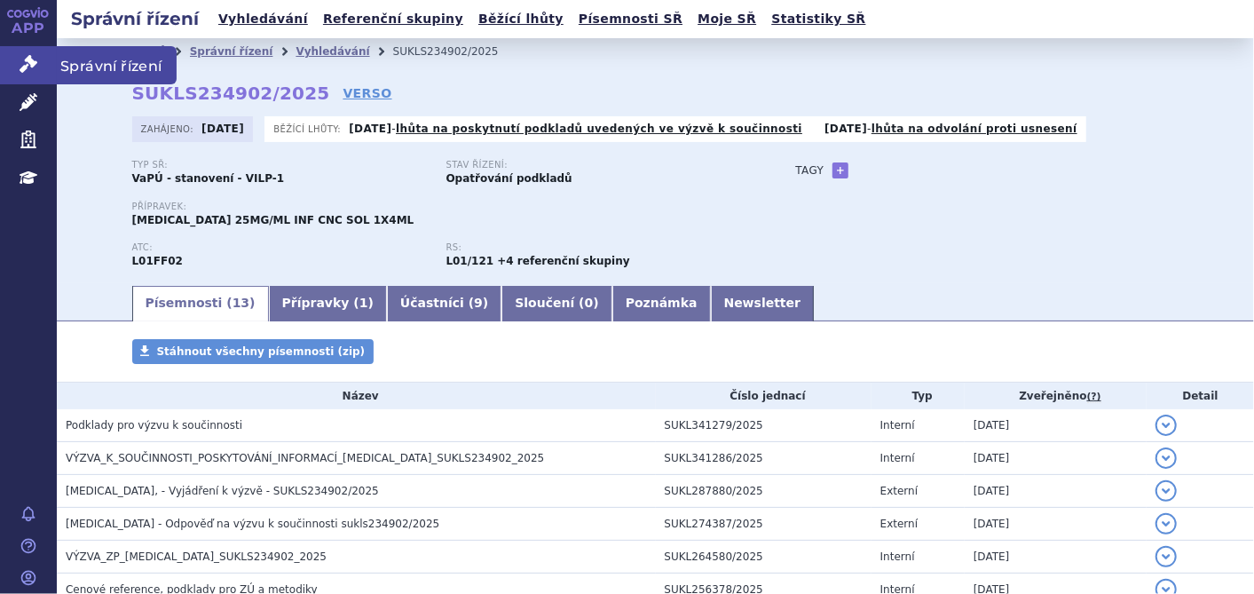
click at [38, 67] on link "Správní řízení" at bounding box center [28, 64] width 57 height 37
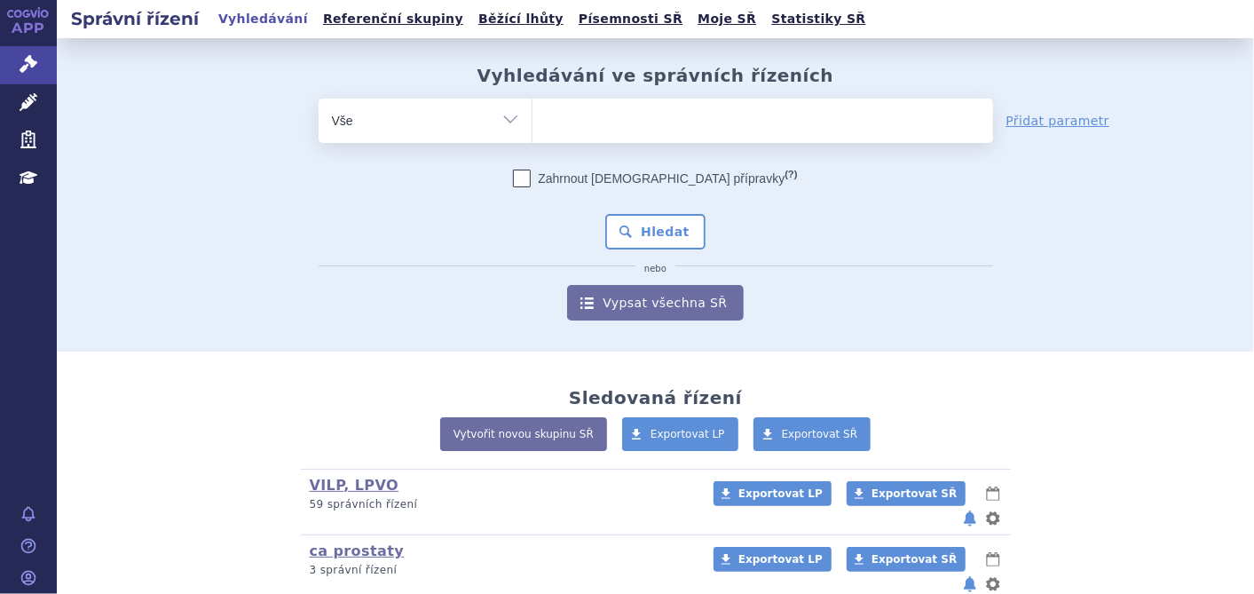
click at [622, 122] on ul at bounding box center [762, 117] width 461 height 37
click at [532, 122] on select at bounding box center [532, 120] width 1 height 44
click at [608, 117] on ul at bounding box center [762, 117] width 461 height 37
click at [532, 117] on select at bounding box center [532, 120] width 1 height 44
type input "os"
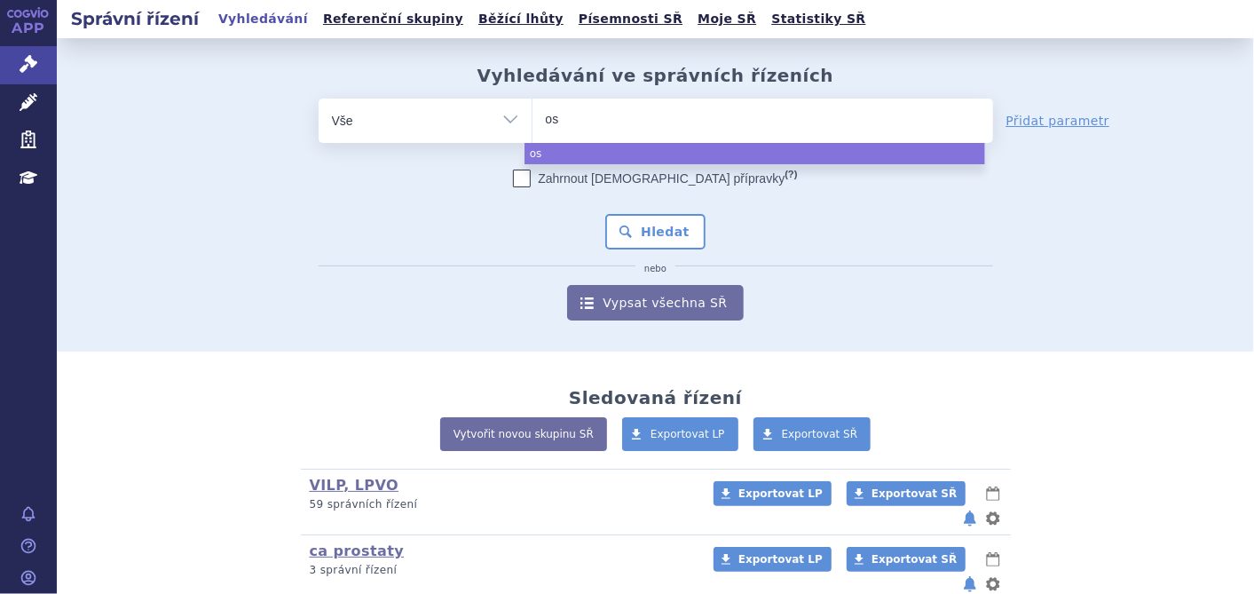
type input "osp"
type input "ospo"
type input "ospol"
type input "ospolo"
type input "ospolot"
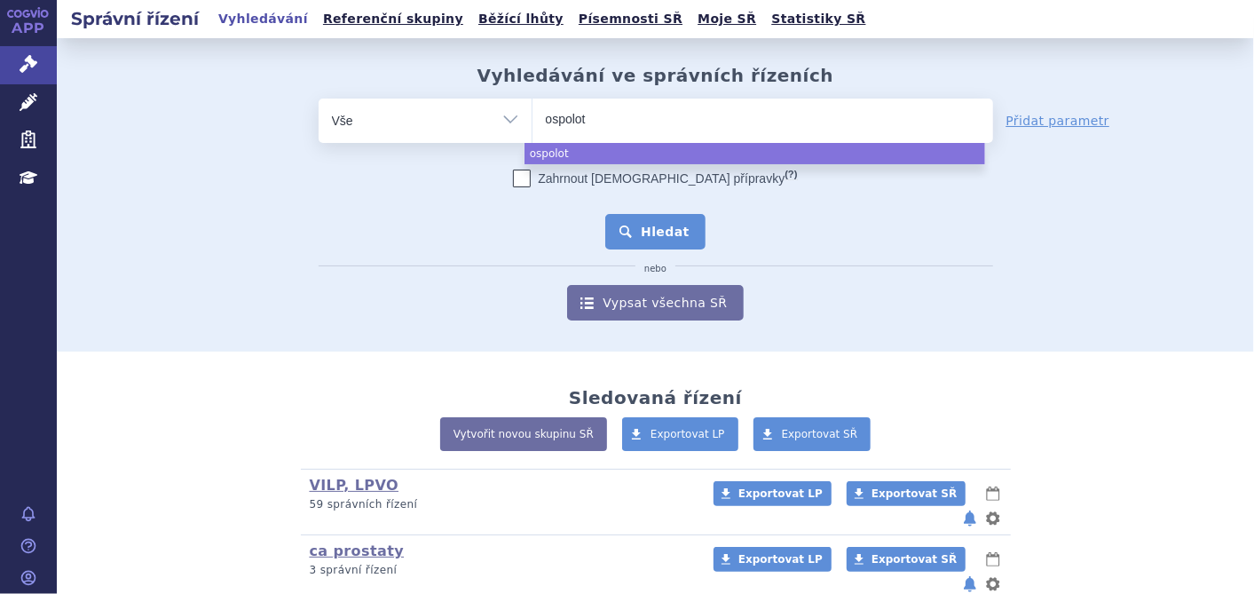
select select "ospolot"
click at [651, 231] on button "Hledat" at bounding box center [655, 231] width 100 height 35
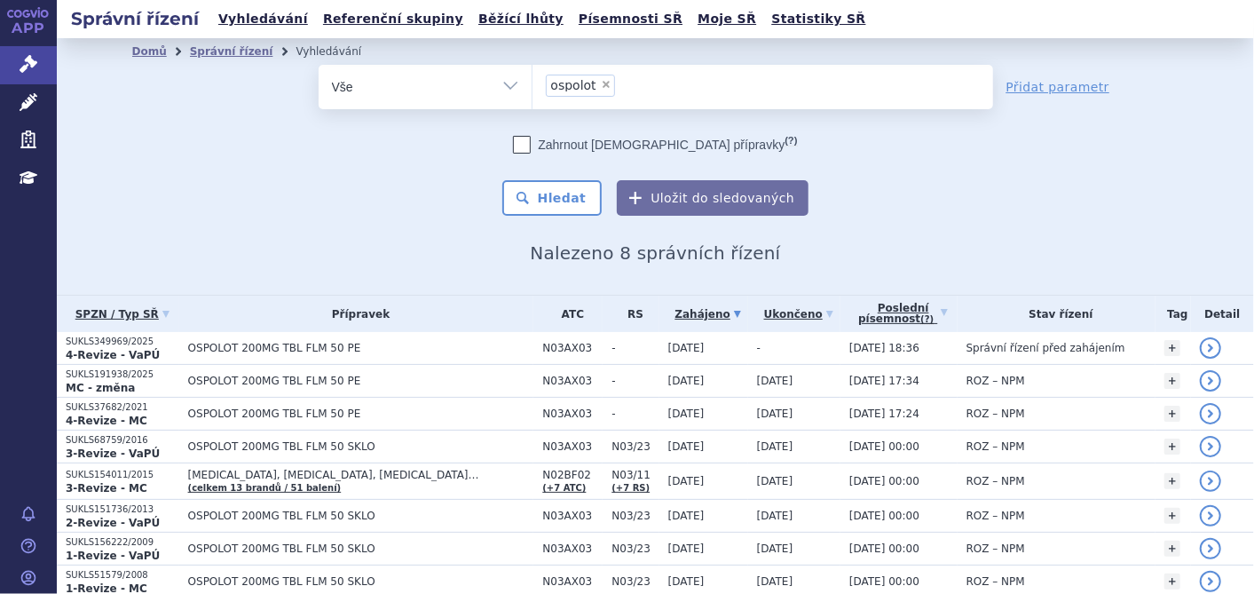
scroll to position [73, 0]
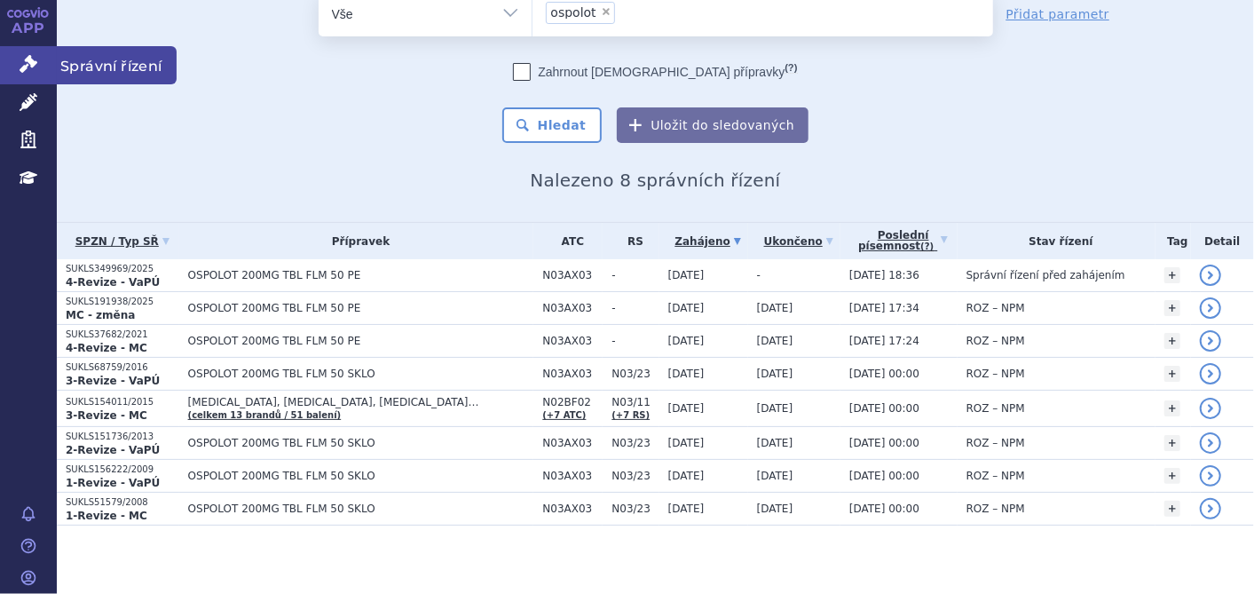
click at [37, 63] on link "Správní řízení" at bounding box center [28, 64] width 57 height 37
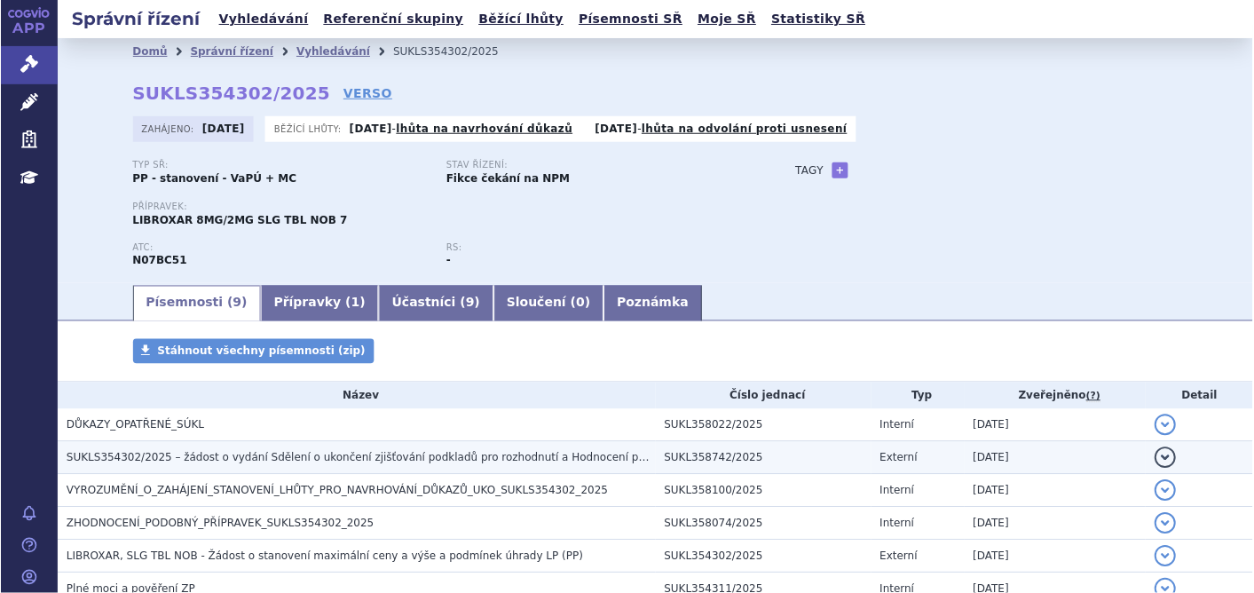
scroll to position [197, 0]
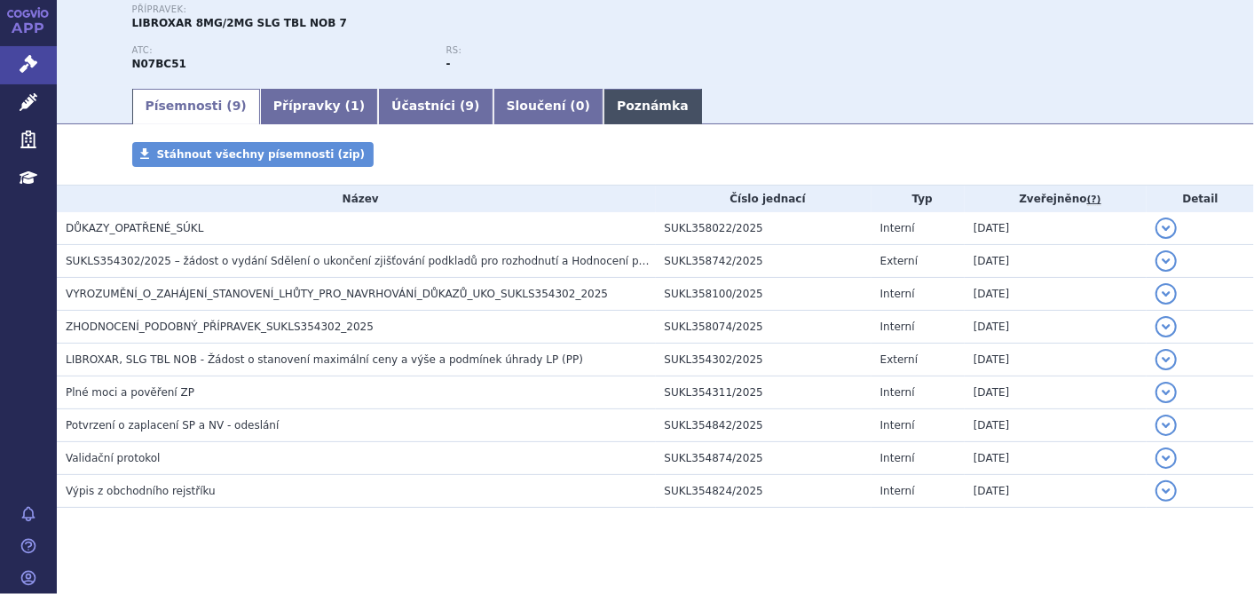
click at [603, 108] on link "Poznámka" at bounding box center [652, 106] width 99 height 35
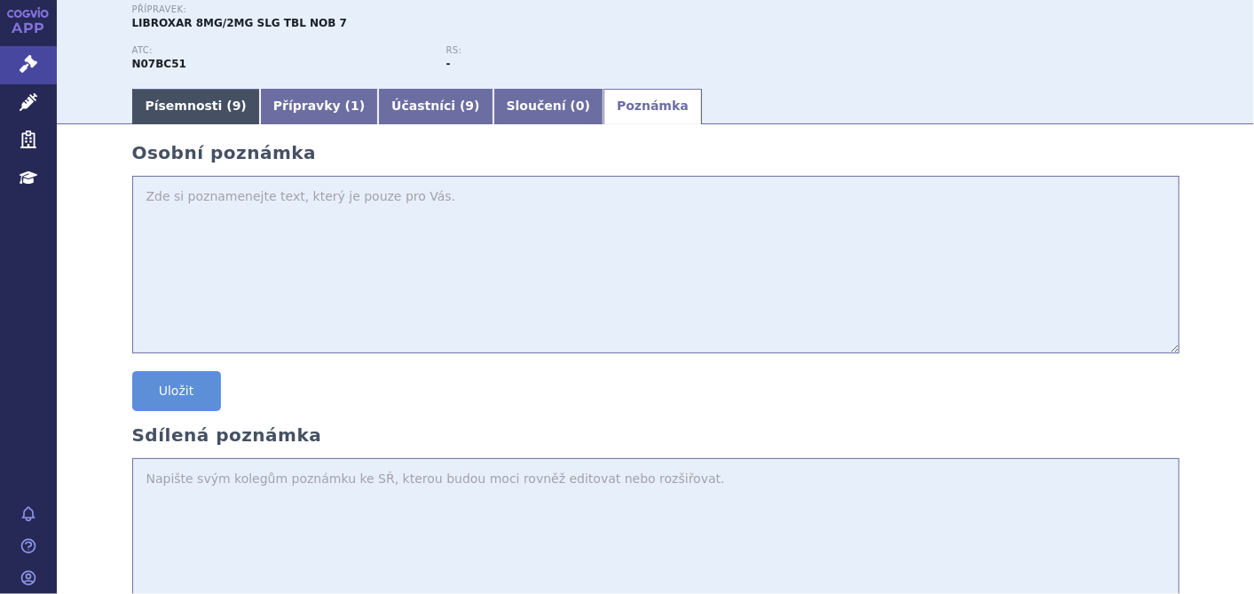
click at [169, 111] on link "Písemnosti ( 9 )" at bounding box center [196, 106] width 128 height 35
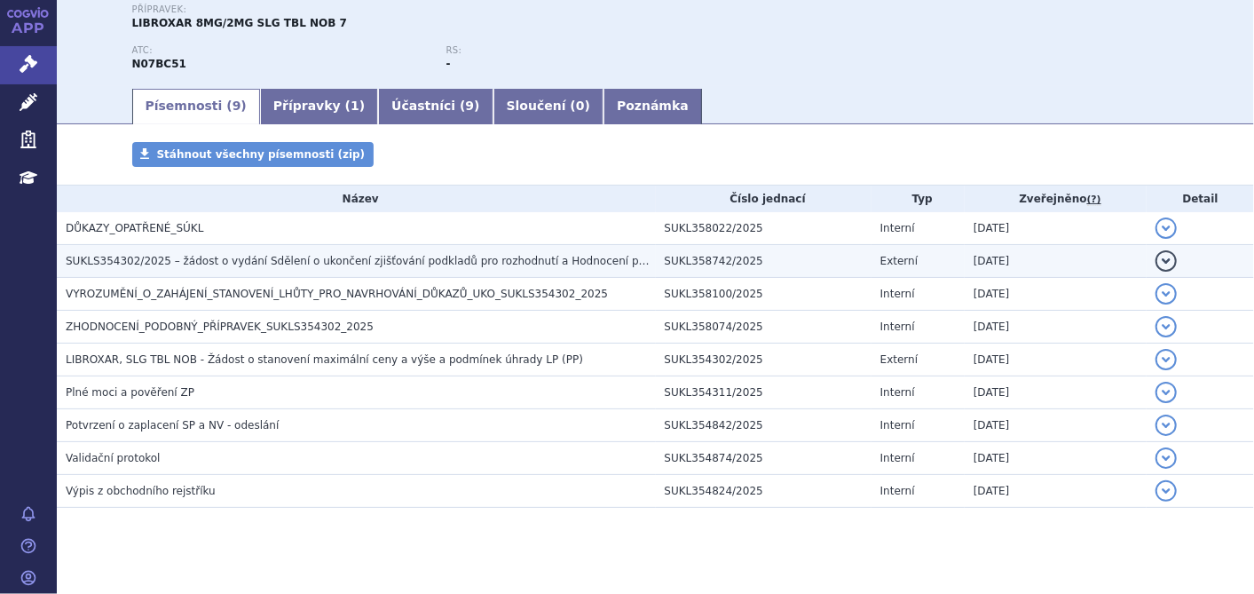
click at [237, 251] on td "SUKLS354302/2025 – žádost o vydání Sdělení o ukončení zjišťování podkladů pro r…" at bounding box center [356, 261] width 599 height 33
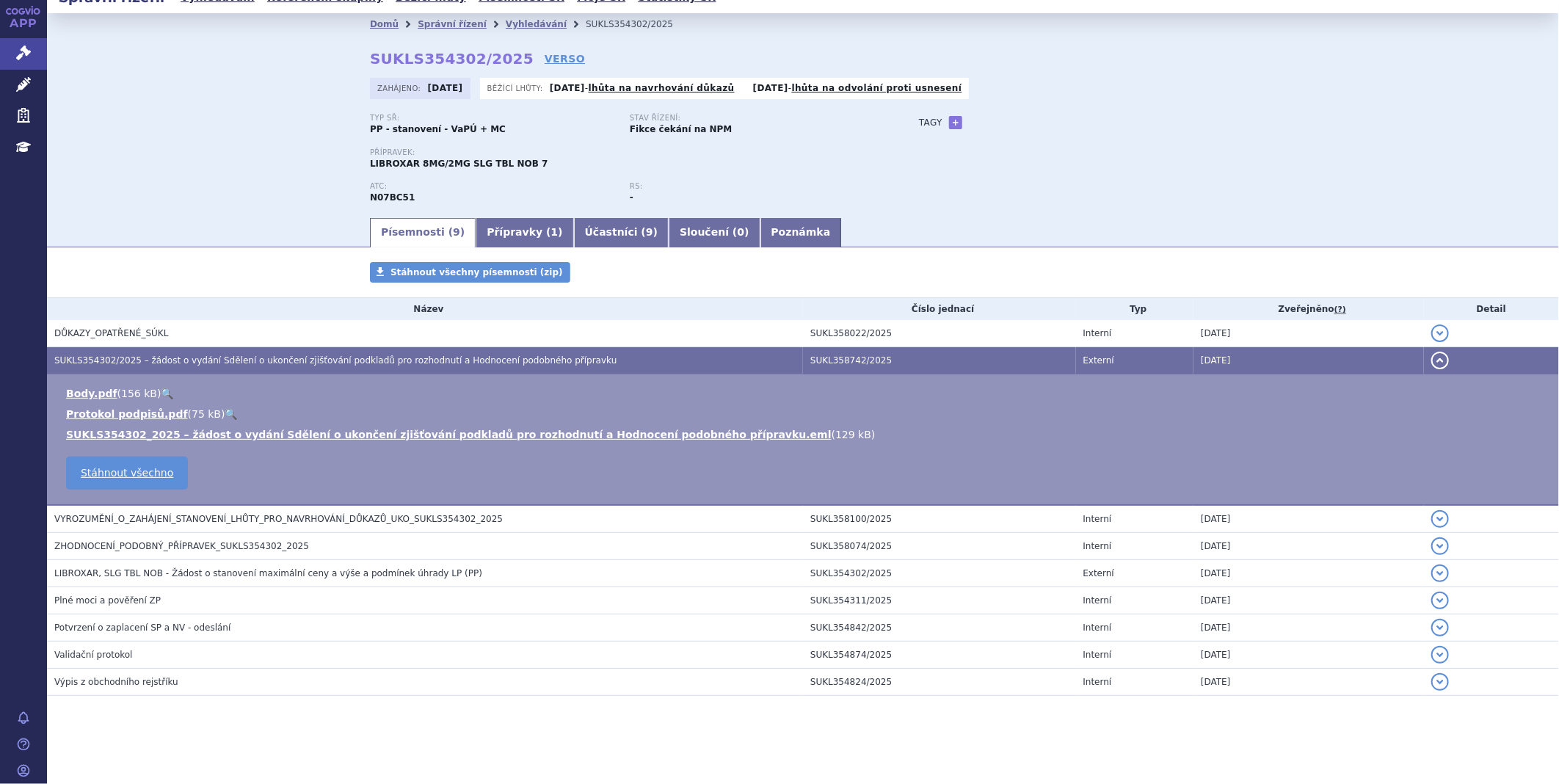
scroll to position [19, 0]
click at [1036, 161] on div "Typ SŘ: PP - stanovení - VaPÚ + MC Stav řízení: Fikce čekání na NPM Přípravek: …" at bounding box center [802, 165] width 866 height 102
click at [38, 50] on link "Správní řízení" at bounding box center [23, 53] width 47 height 31
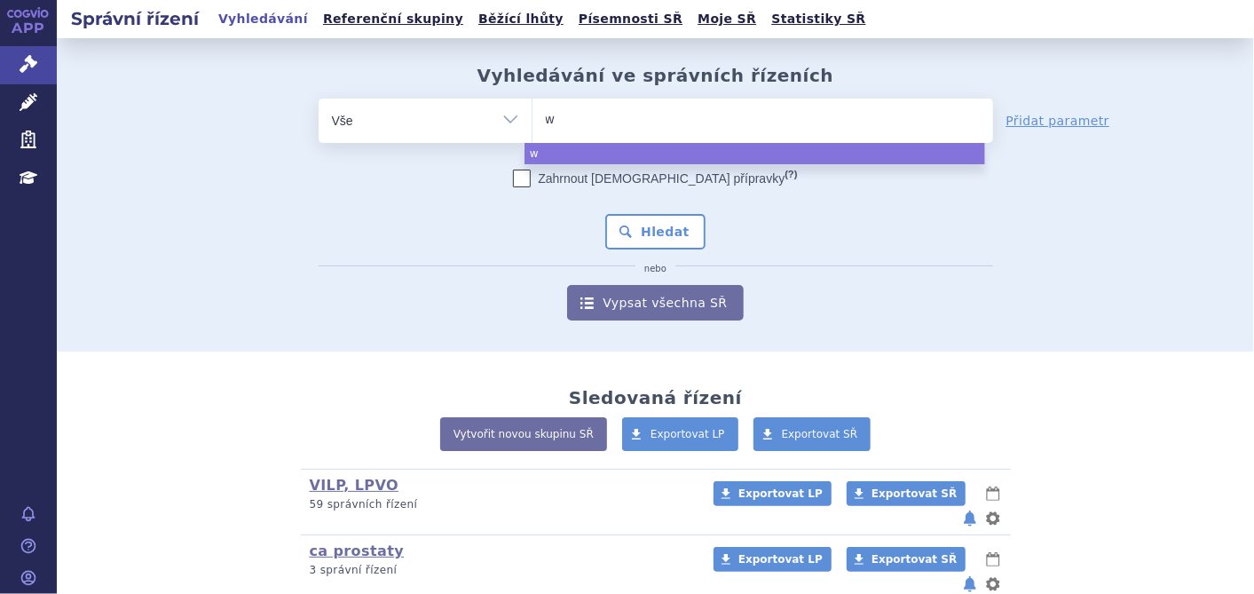
type input "wi"
type input "winr"
type input "winre"
select select "winre"
click at [647, 220] on button "Hledat" at bounding box center [655, 231] width 100 height 35
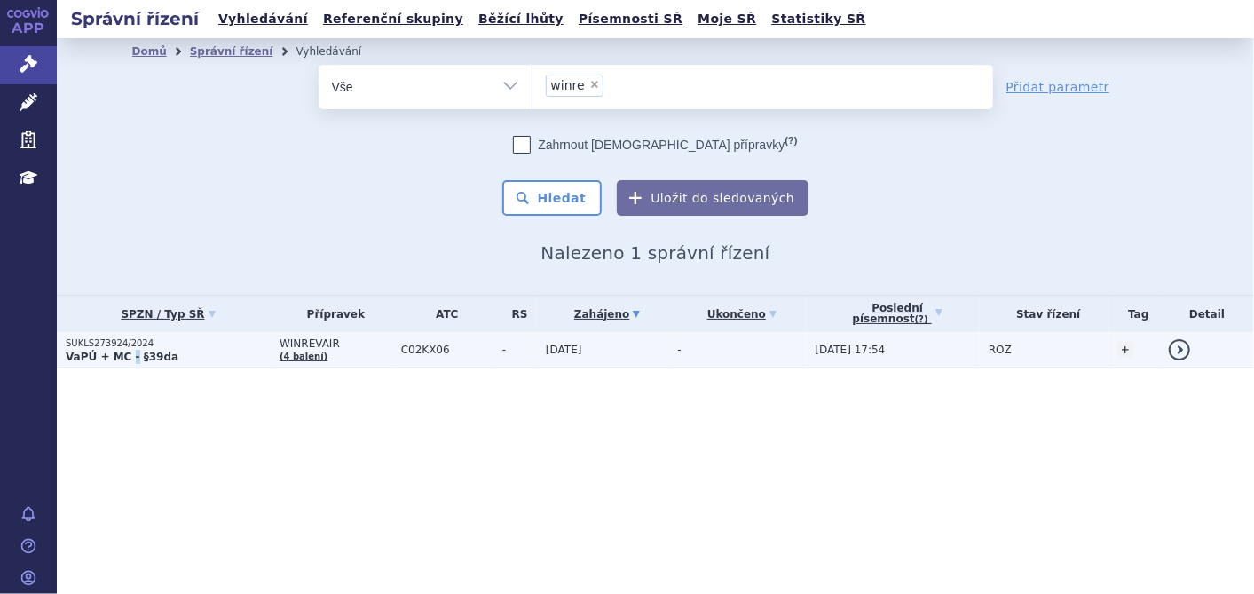
click at [126, 352] on strong "VaPÚ + MC - §39da" at bounding box center [122, 357] width 113 height 12
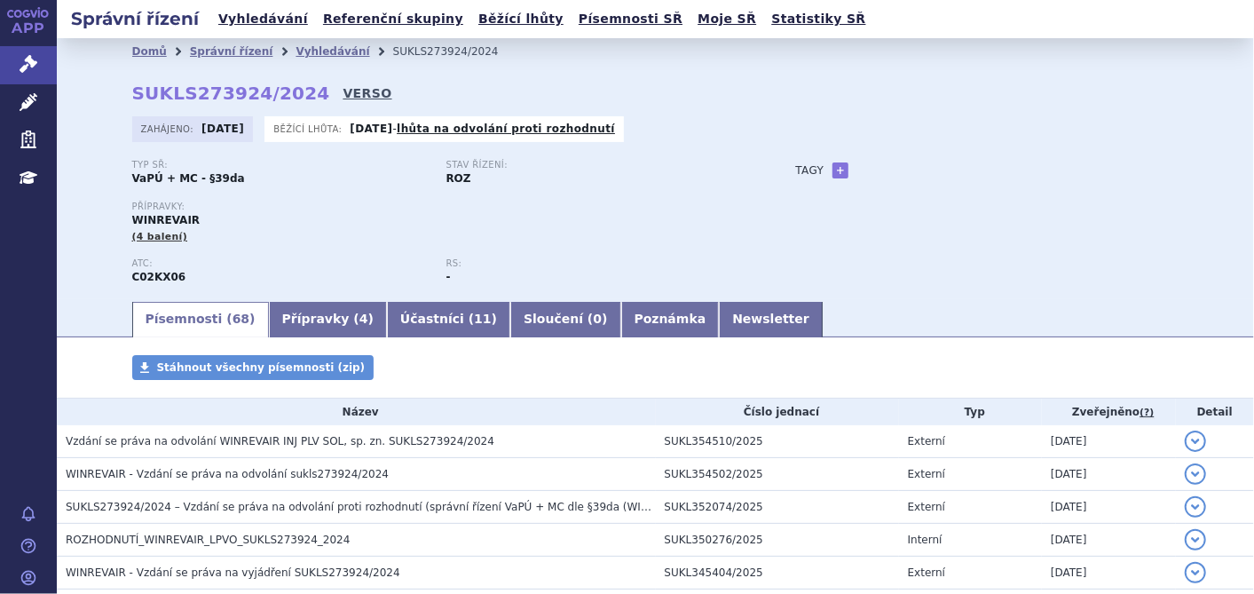
click at [343, 88] on link "VERSO" at bounding box center [367, 93] width 49 height 18
drag, startPoint x: 124, startPoint y: 92, endPoint x: 291, endPoint y: 87, distance: 166.9
click at [291, 87] on div "Domů Správní řízení Vyhledávání SUKLS273924/2024 SUKLS273924/2024 VERSO [GEOGRA…" at bounding box center [656, 182] width 1118 height 234
drag, startPoint x: 124, startPoint y: 93, endPoint x: 287, endPoint y: 93, distance: 162.4
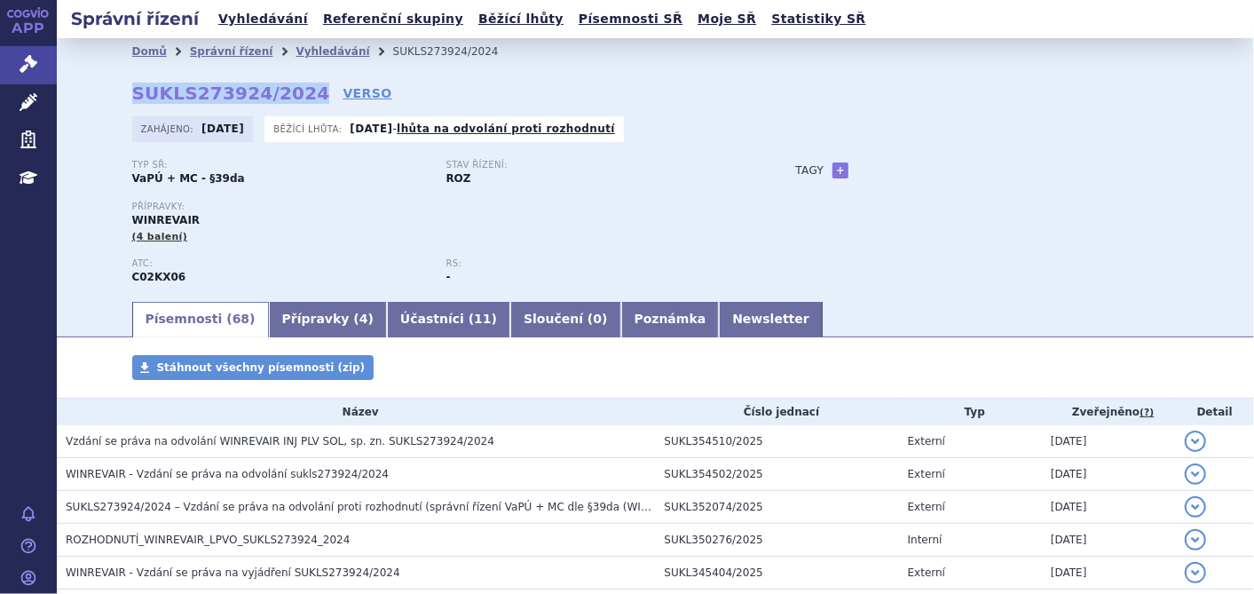
click at [287, 93] on strong "SUKLS273924/2024" at bounding box center [231, 93] width 198 height 21
copy strong "SUKLS273924/2024"
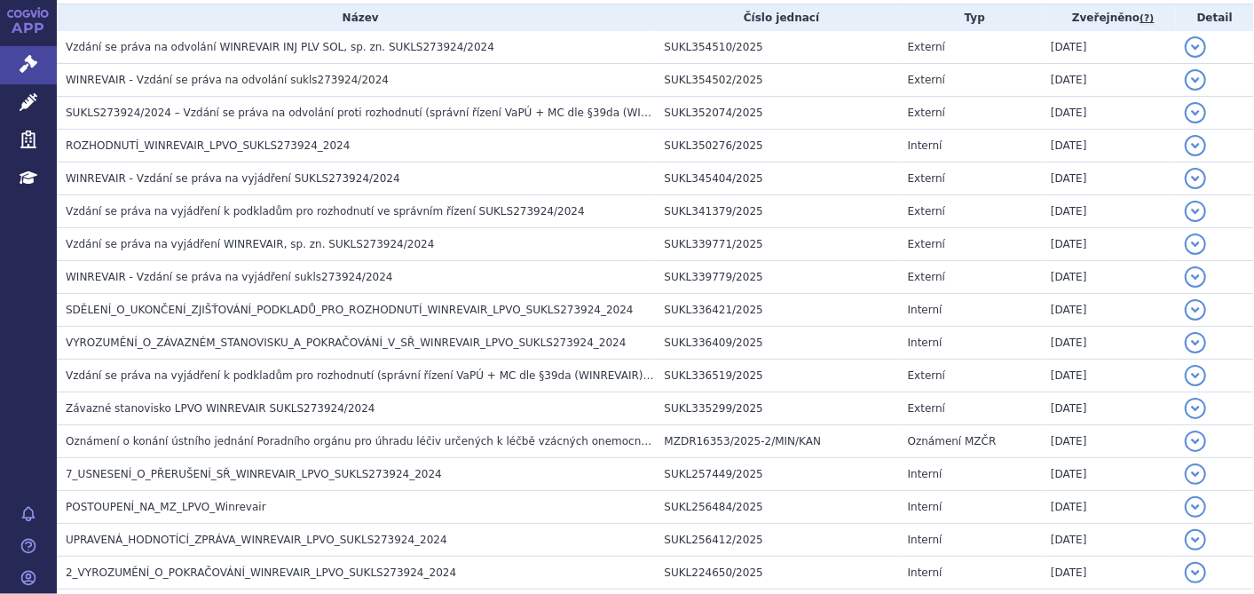
scroll to position [394, 0]
click at [20, 53] on link "Správní řízení" at bounding box center [28, 64] width 57 height 37
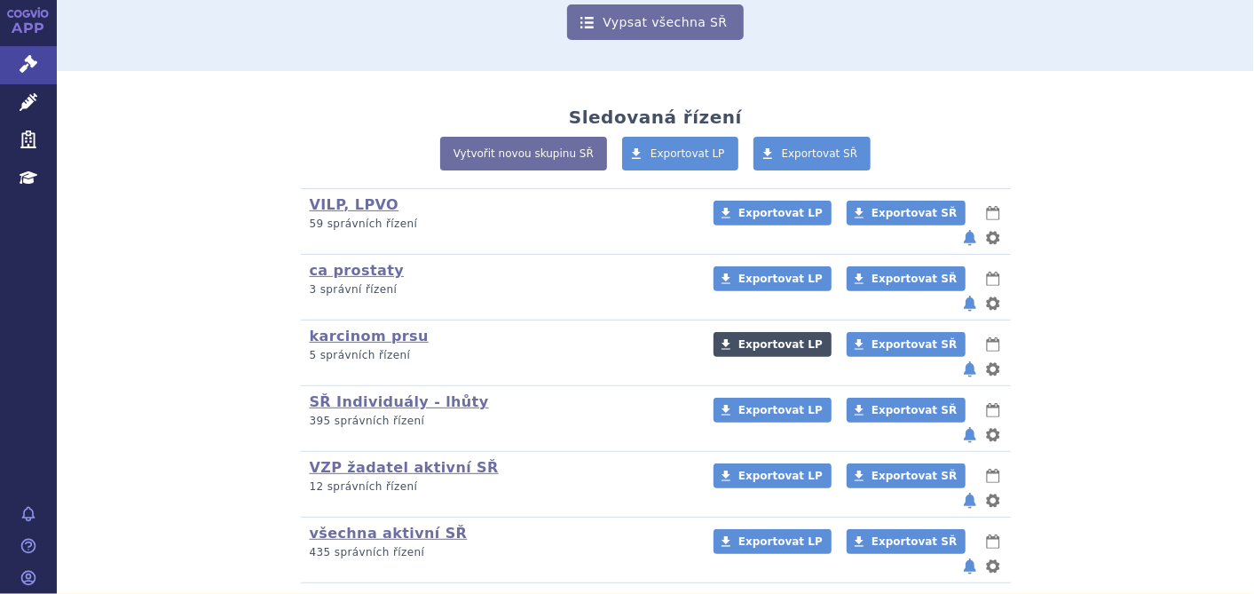
scroll to position [281, 0]
click at [383, 524] on link "všechna aktivní SŘ" at bounding box center [389, 532] width 158 height 17
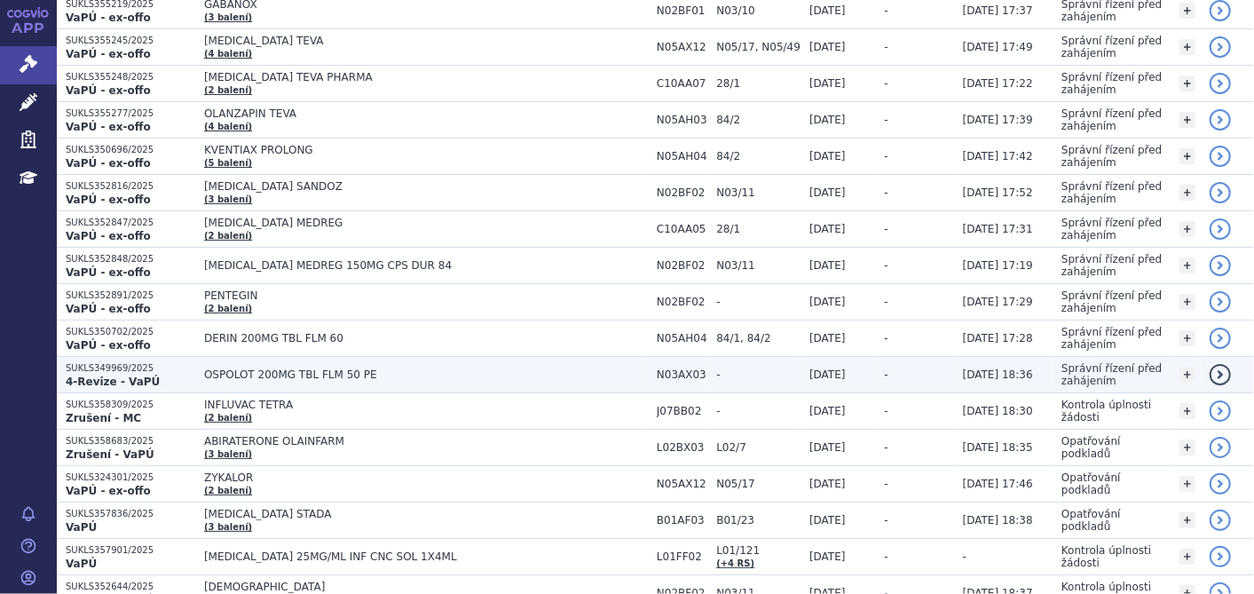
scroll to position [99, 0]
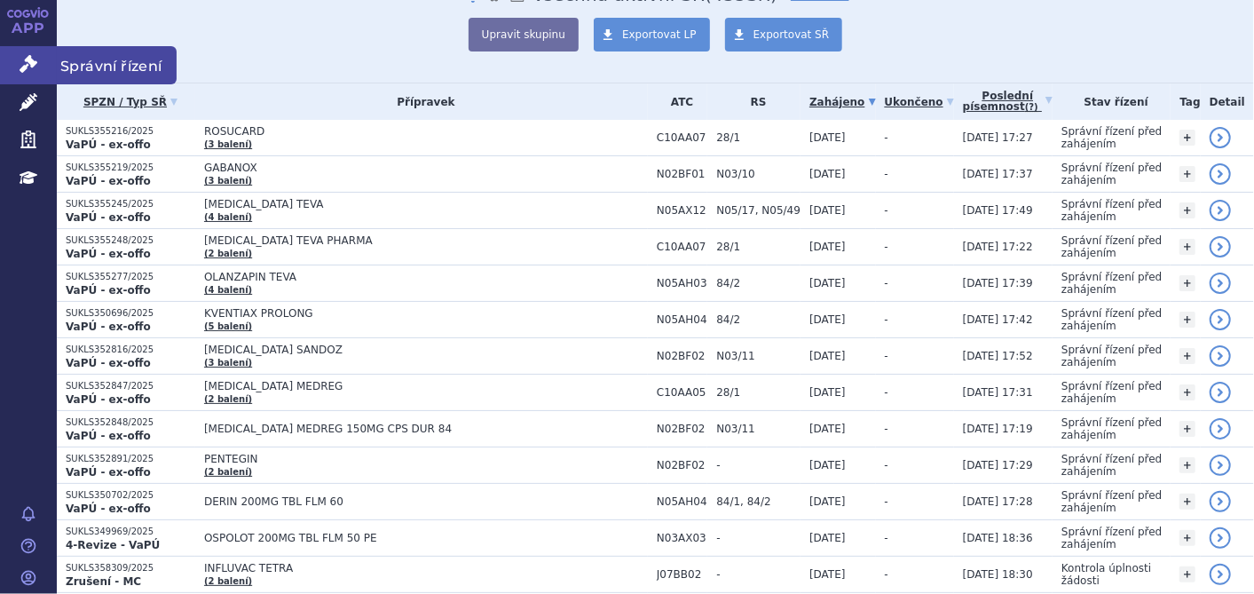
click at [30, 52] on link "Správní řízení" at bounding box center [28, 64] width 57 height 37
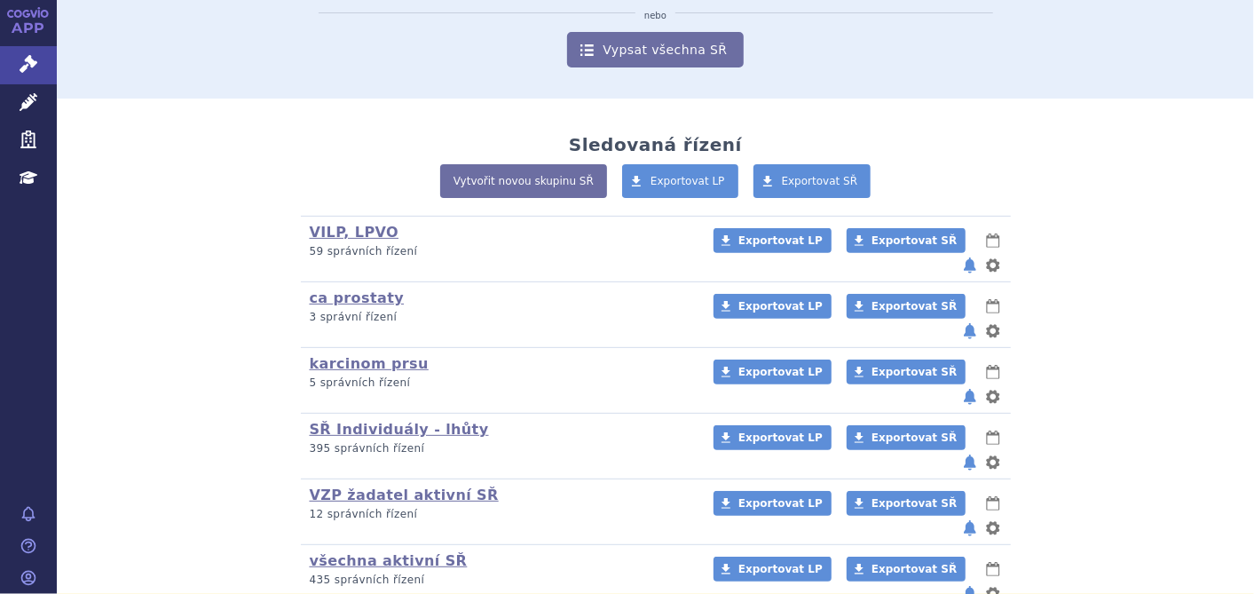
scroll to position [281, 0]
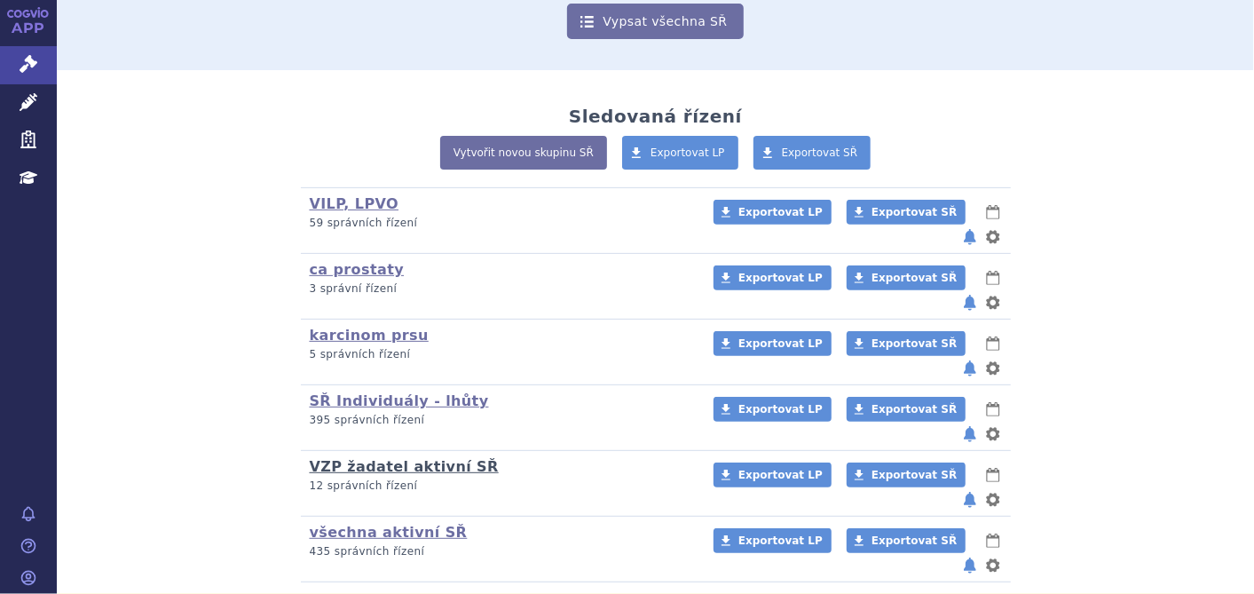
click at [382, 458] on link "VZP žadatel aktivní SŘ" at bounding box center [404, 466] width 189 height 17
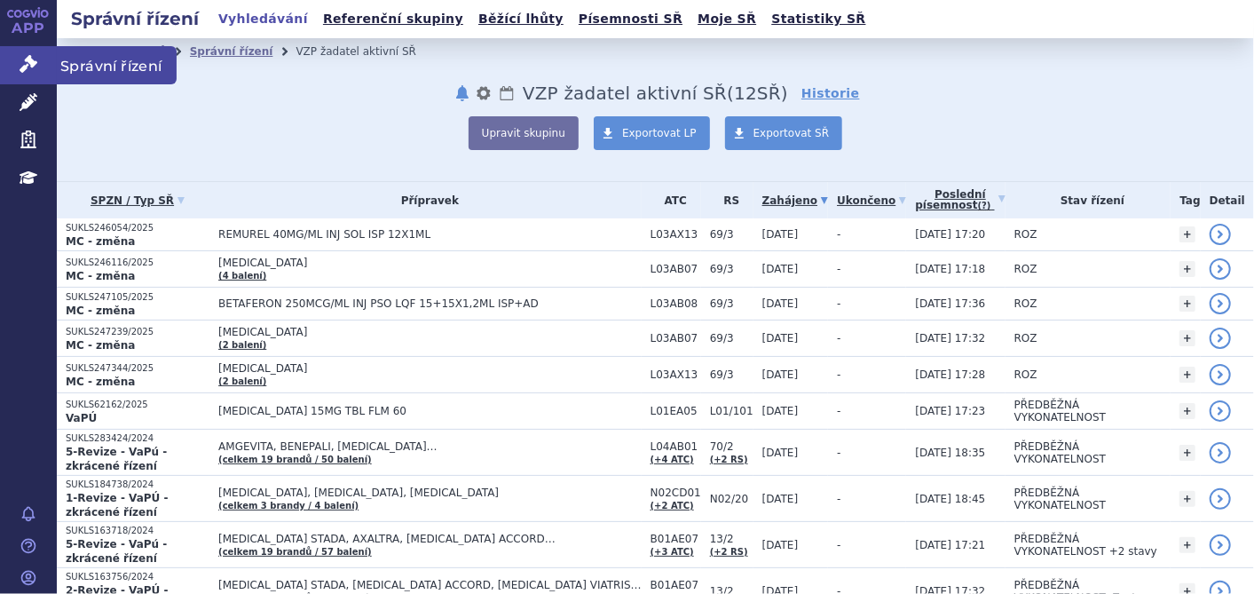
click at [20, 56] on icon at bounding box center [29, 64] width 18 height 18
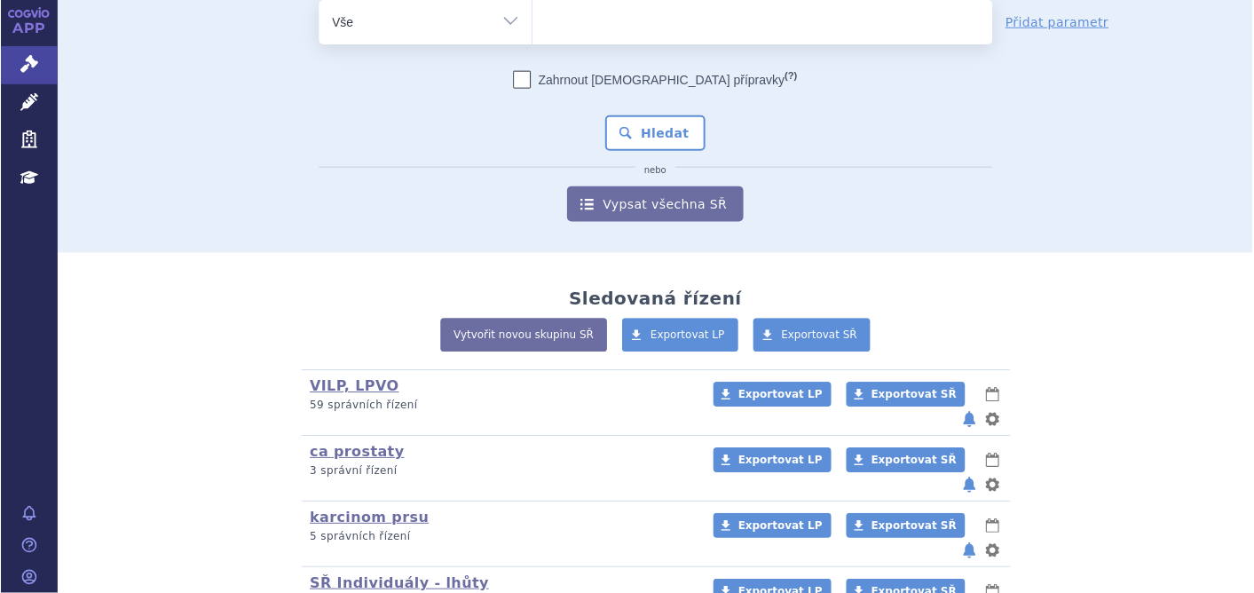
scroll to position [281, 0]
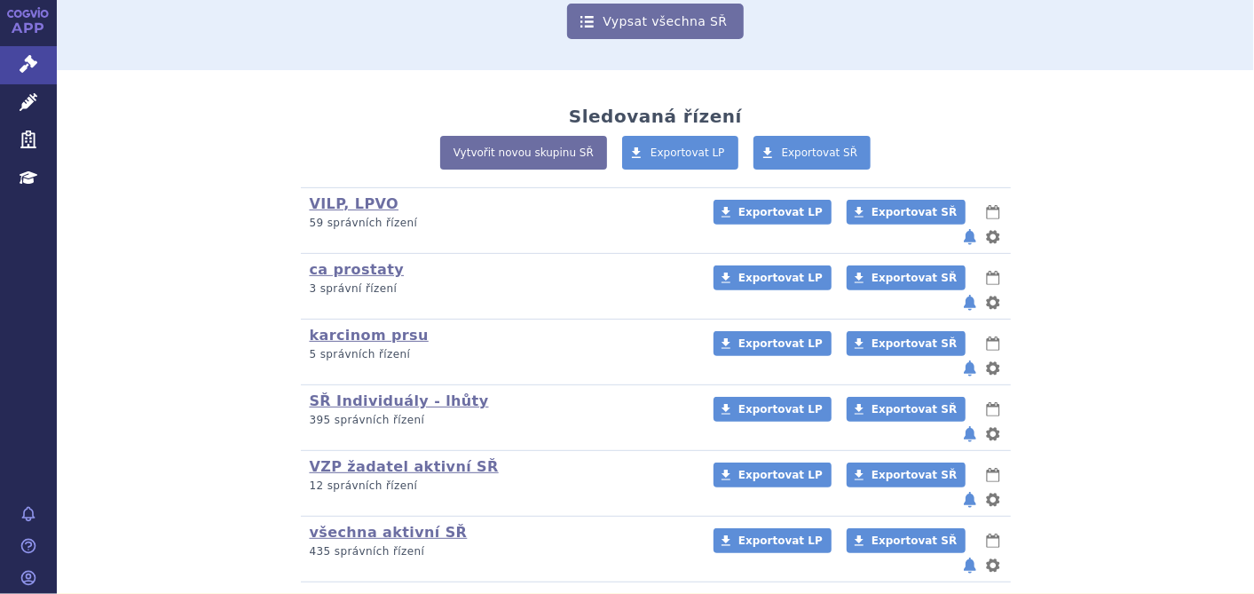
click at [968, 423] on button "notifikace" at bounding box center [970, 433] width 18 height 21
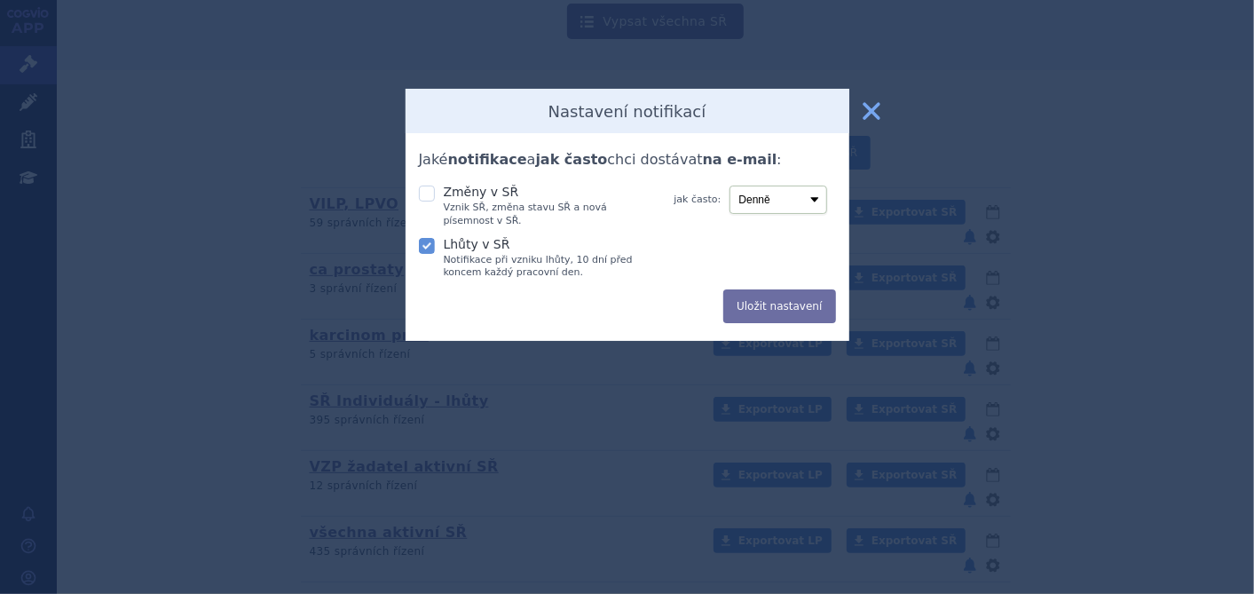
click at [435, 243] on label "Lhůty v SŘ Notifikace při vzniku lhůty, 10 dní před koncem každý pracovní den." at bounding box center [533, 256] width 228 height 45
click at [435, 243] on input "Lhůty v SŘ Notifikace při vzniku lhůty, 10 dní před koncem každý pracovní den." at bounding box center [429, 244] width 18 height 18
click at [435, 243] on label "Lhůty v SŘ Notifikace při vzniku lhůty, 10 dní před koncem každý pracovní den." at bounding box center [533, 256] width 228 height 45
click at [435, 243] on input "Lhůty v SŘ Notifikace při vzniku lhůty, 10 dní před koncem každý pracovní den." at bounding box center [429, 244] width 18 height 18
checkbox input "true"
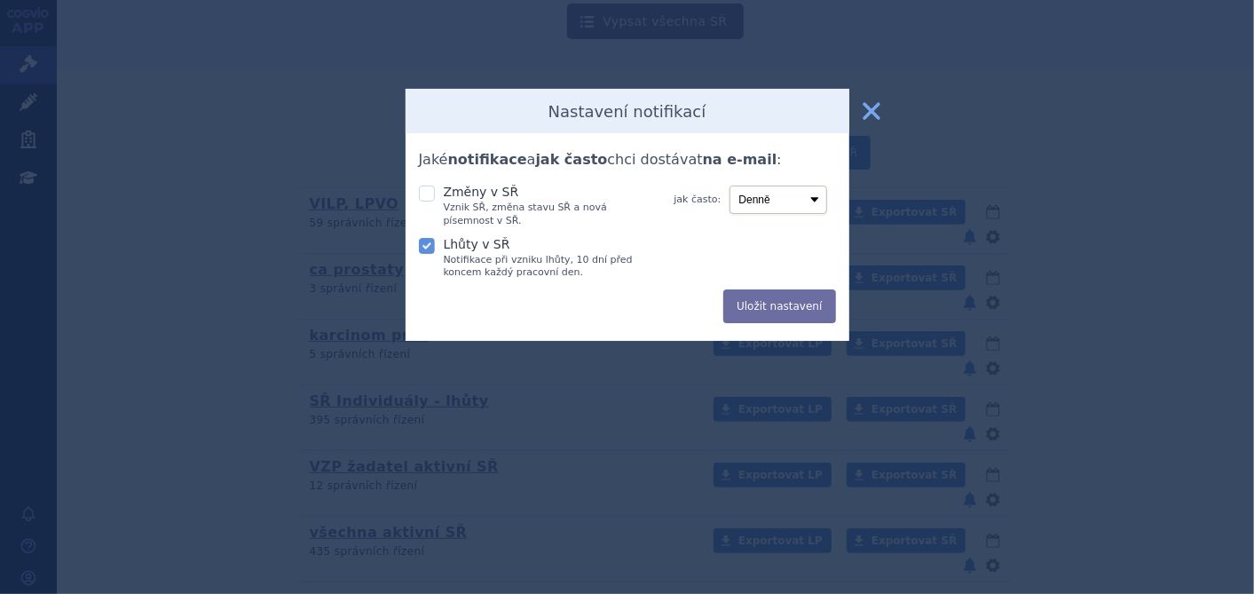
click at [433, 198] on icon at bounding box center [427, 193] width 16 height 16
click at [433, 198] on input "Změny v SŘ Vznik SŘ, změna stavu SŘ a nová písemnost v SŘ." at bounding box center [429, 192] width 18 height 18
click at [429, 193] on icon at bounding box center [427, 193] width 16 height 16
click at [429, 193] on input "Změny v SŘ Vznik SŘ, změna stavu SŘ a nová písemnost v SŘ." at bounding box center [429, 192] width 18 height 18
checkbox input "false"
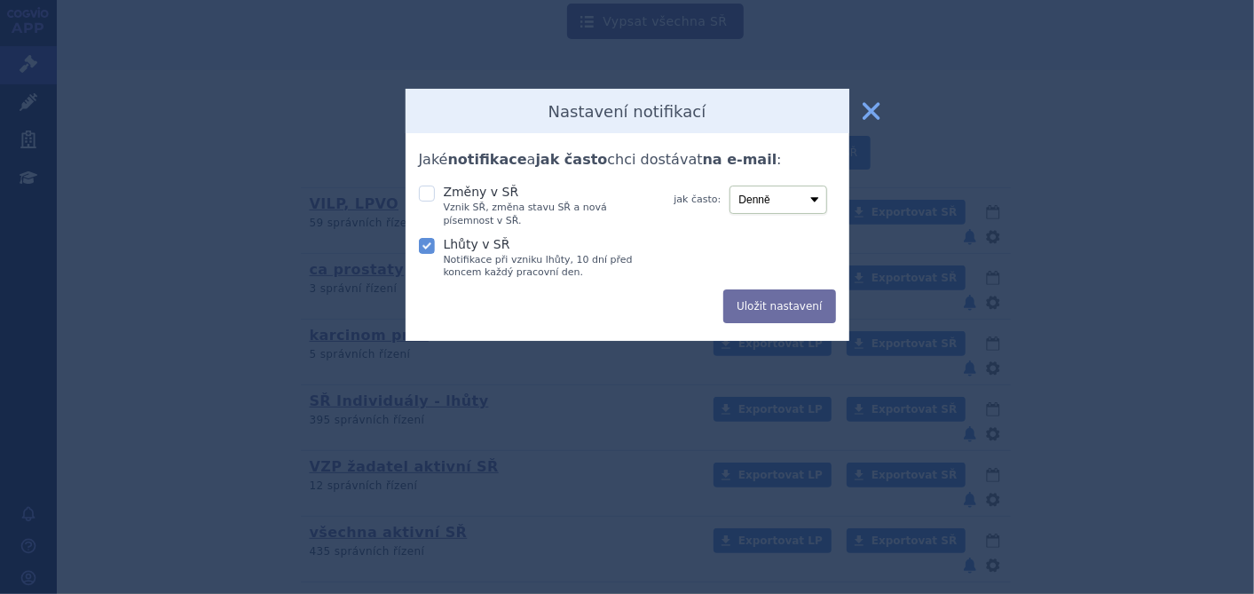
click at [882, 111] on button "zavřít" at bounding box center [871, 110] width 35 height 35
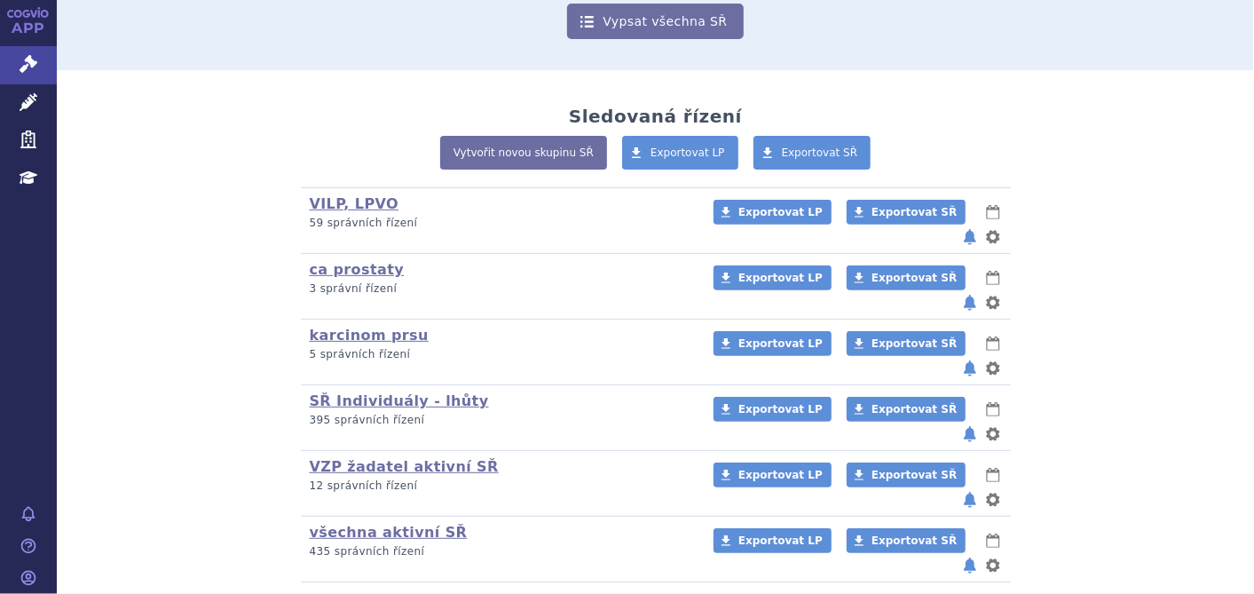
click at [961, 358] on button "notifikace" at bounding box center [970, 368] width 18 height 21
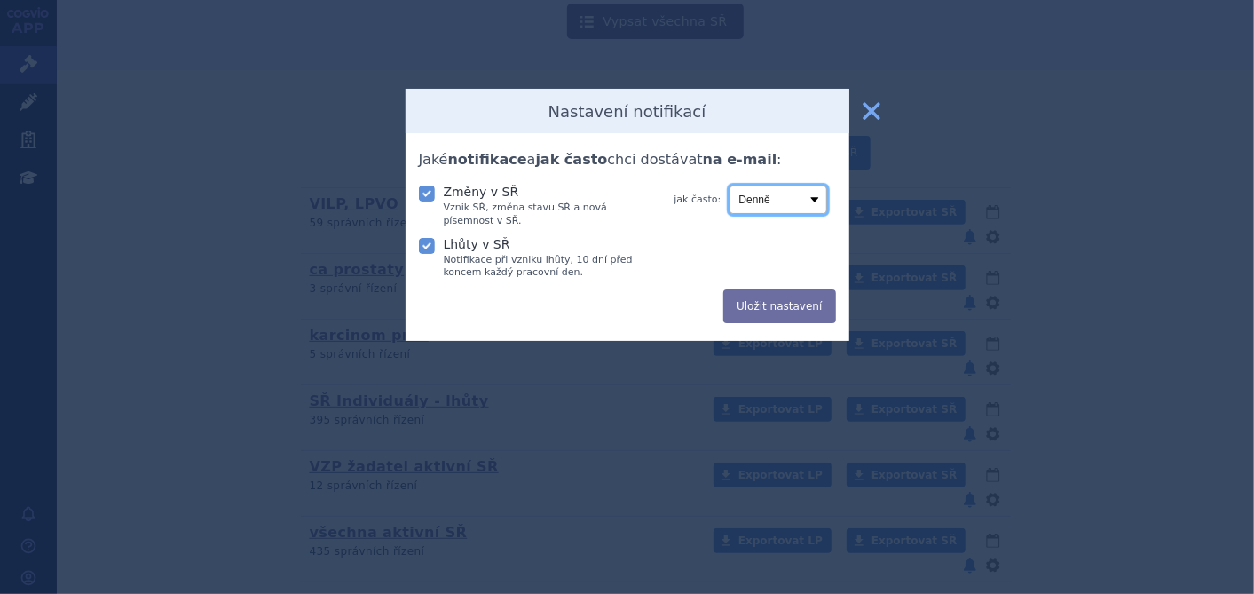
click at [818, 195] on select "Denně Týdně Měsíčně" at bounding box center [778, 199] width 98 height 28
click at [971, 143] on icon at bounding box center [627, 297] width 1254 height 594
click at [861, 116] on button "zavřít" at bounding box center [871, 110] width 35 height 35
click at [861, 116] on div "Sledovaná řízení Vytvořit novou skupinu SŘ Exportovat LP Exportovat SŘ VILP, LP…" at bounding box center [656, 344] width 1118 height 477
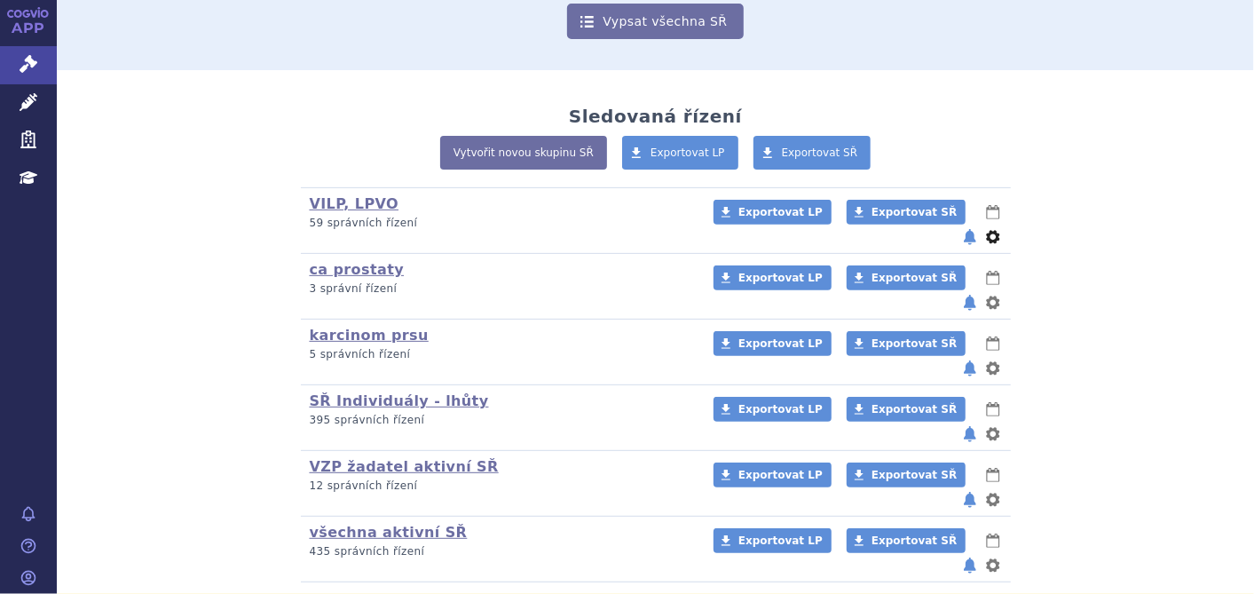
click at [990, 226] on button "nastavení" at bounding box center [993, 236] width 18 height 21
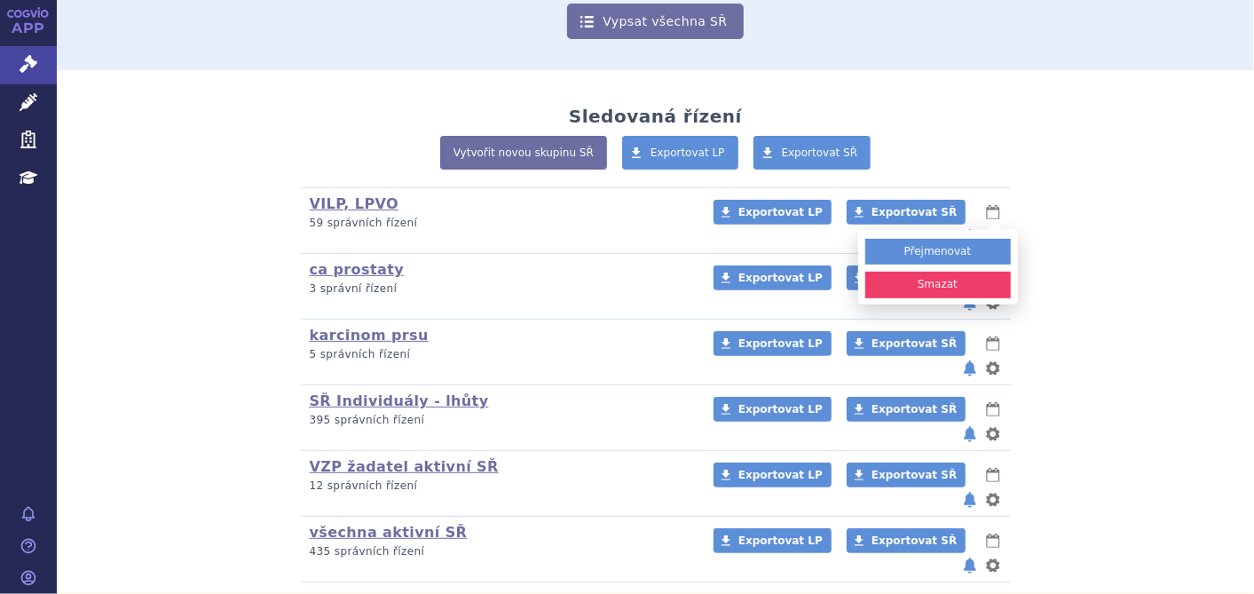
click at [1111, 193] on div "VILP, LPVO (bez ) (sdílená skupina) (Doporučení V/O) 59 správních řízení Export…" at bounding box center [655, 384] width 1047 height 395
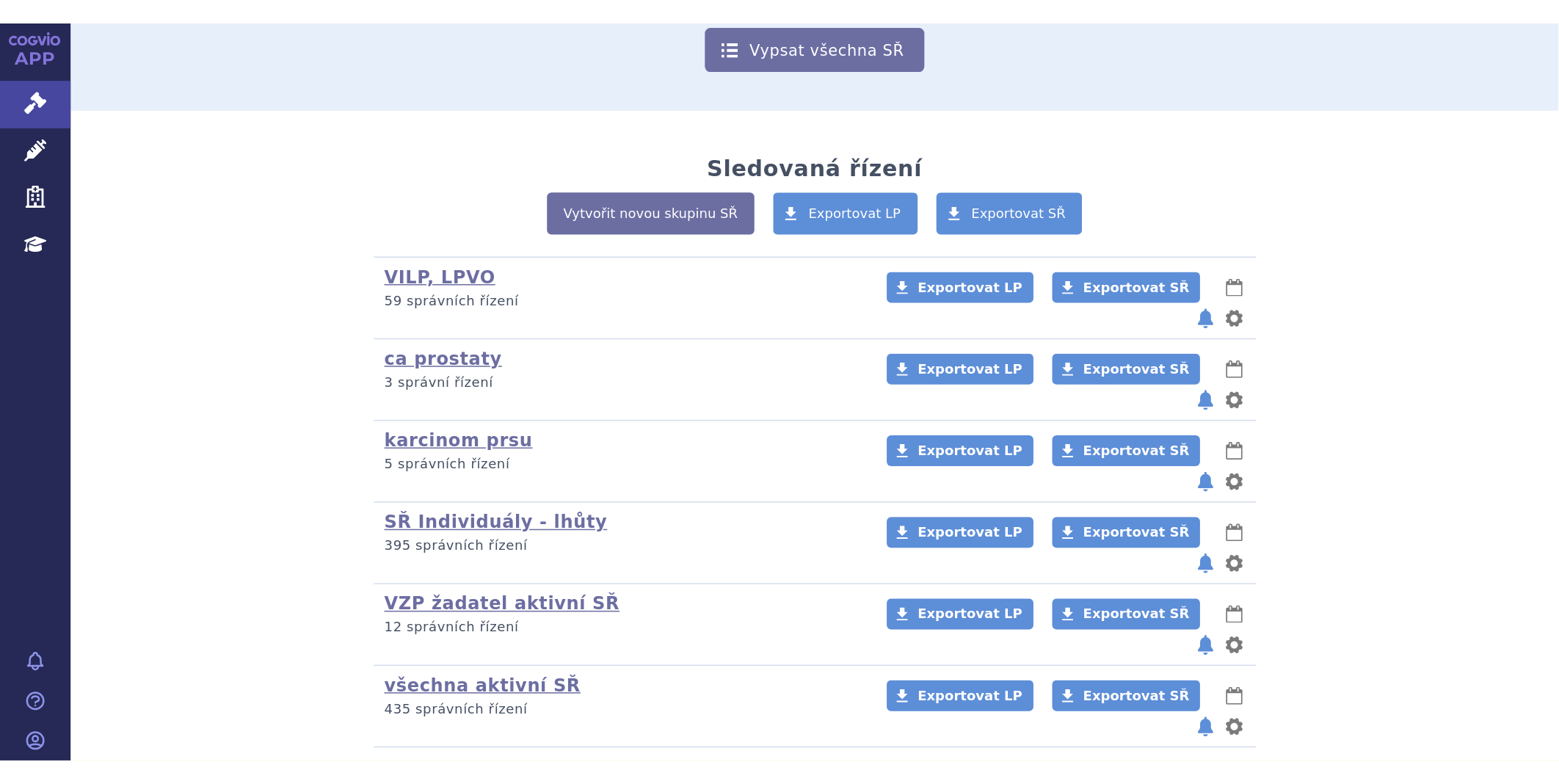
scroll to position [0, 0]
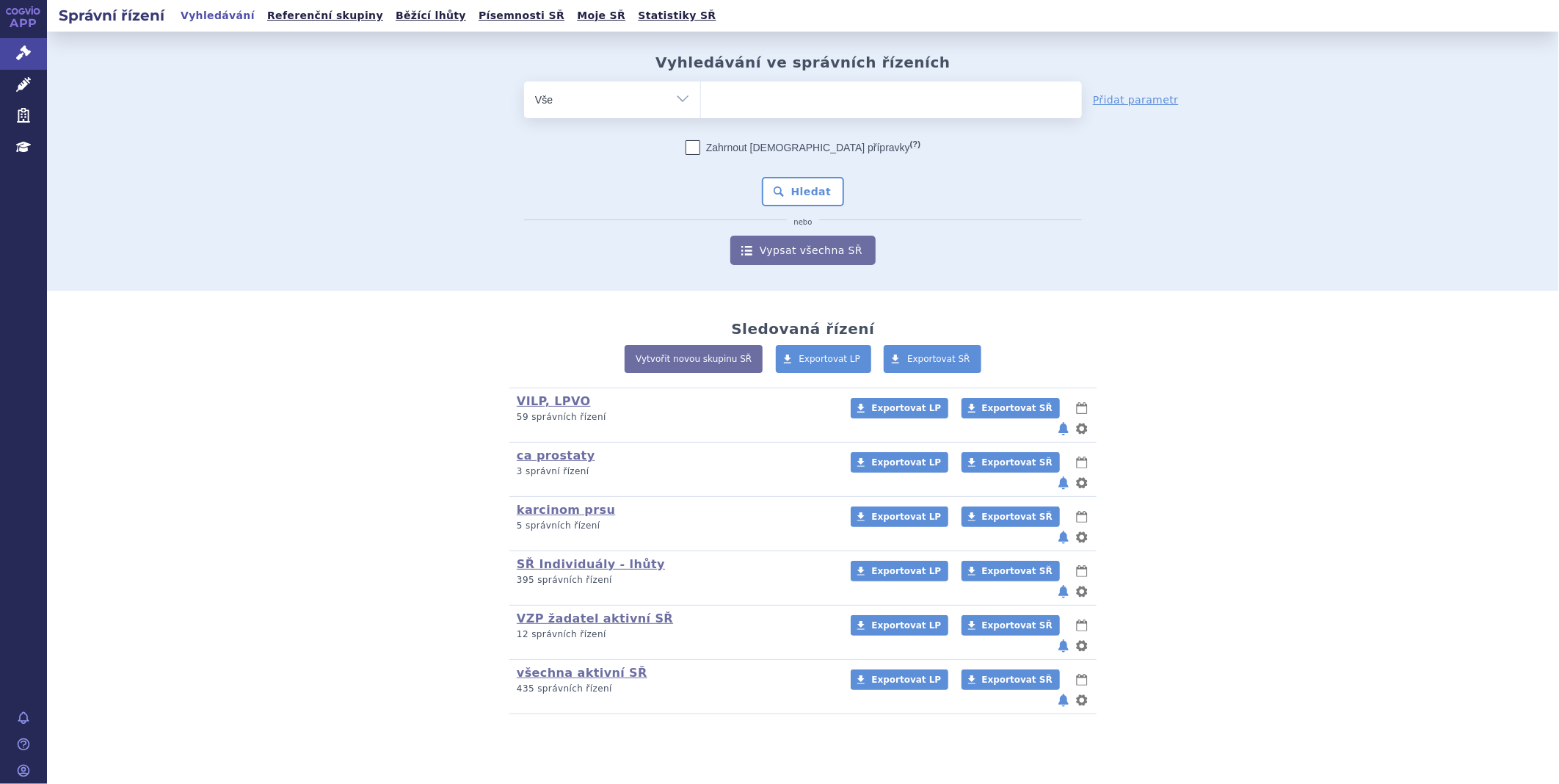
click at [35, 31] on link "APP" at bounding box center [23, 19] width 47 height 38
click at [7, 55] on link "Správní řízení" at bounding box center [23, 53] width 47 height 31
click at [798, 98] on ul at bounding box center [891, 97] width 381 height 31
click at [701, 98] on select at bounding box center [701, 99] width 1 height 36
paste input "SUKLS82239/2025"
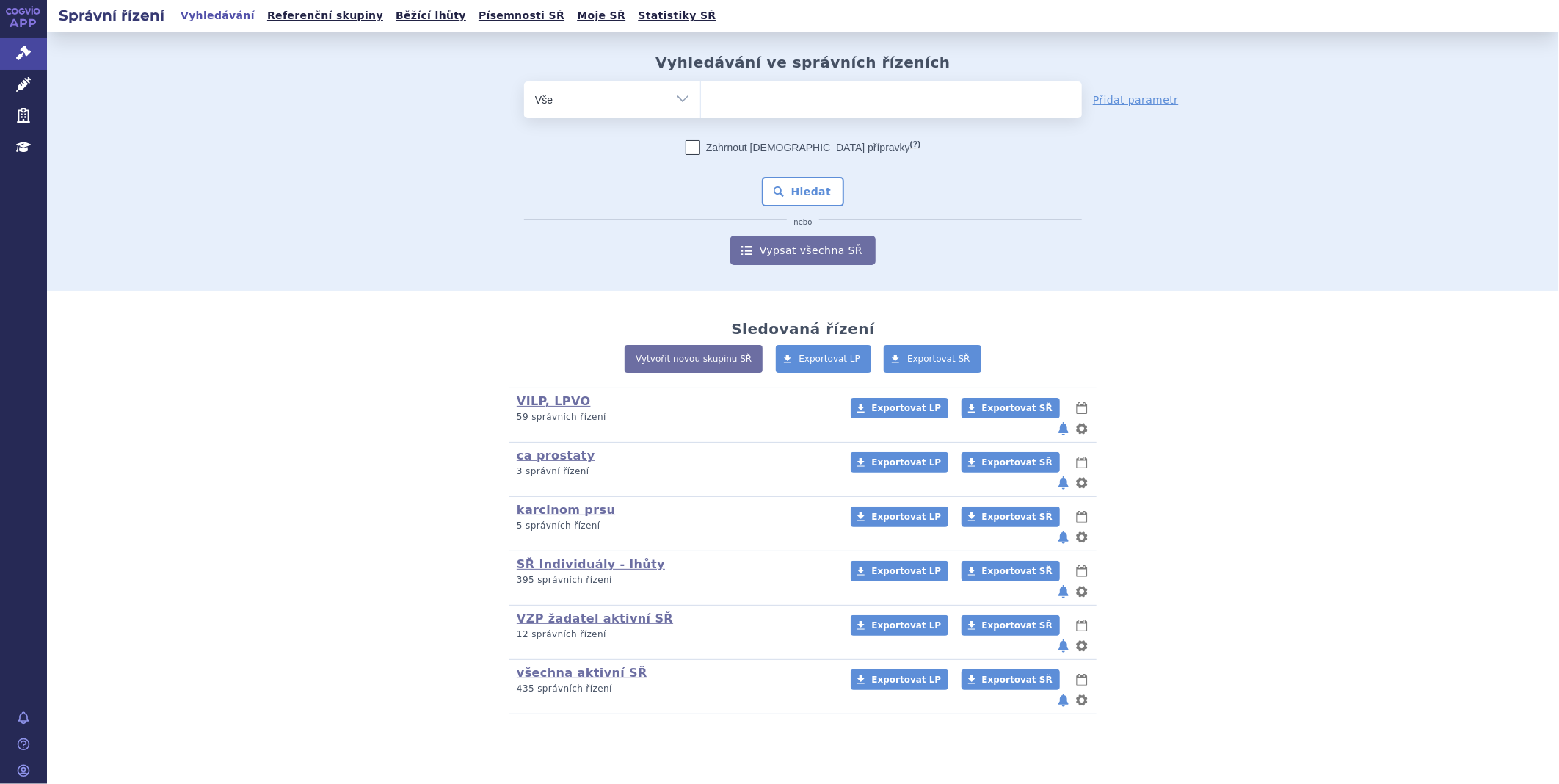
type input "SUKLS82239/2025"
select select "SUKLS82239/2025"
click at [793, 194] on button "Hledat" at bounding box center [803, 191] width 83 height 29
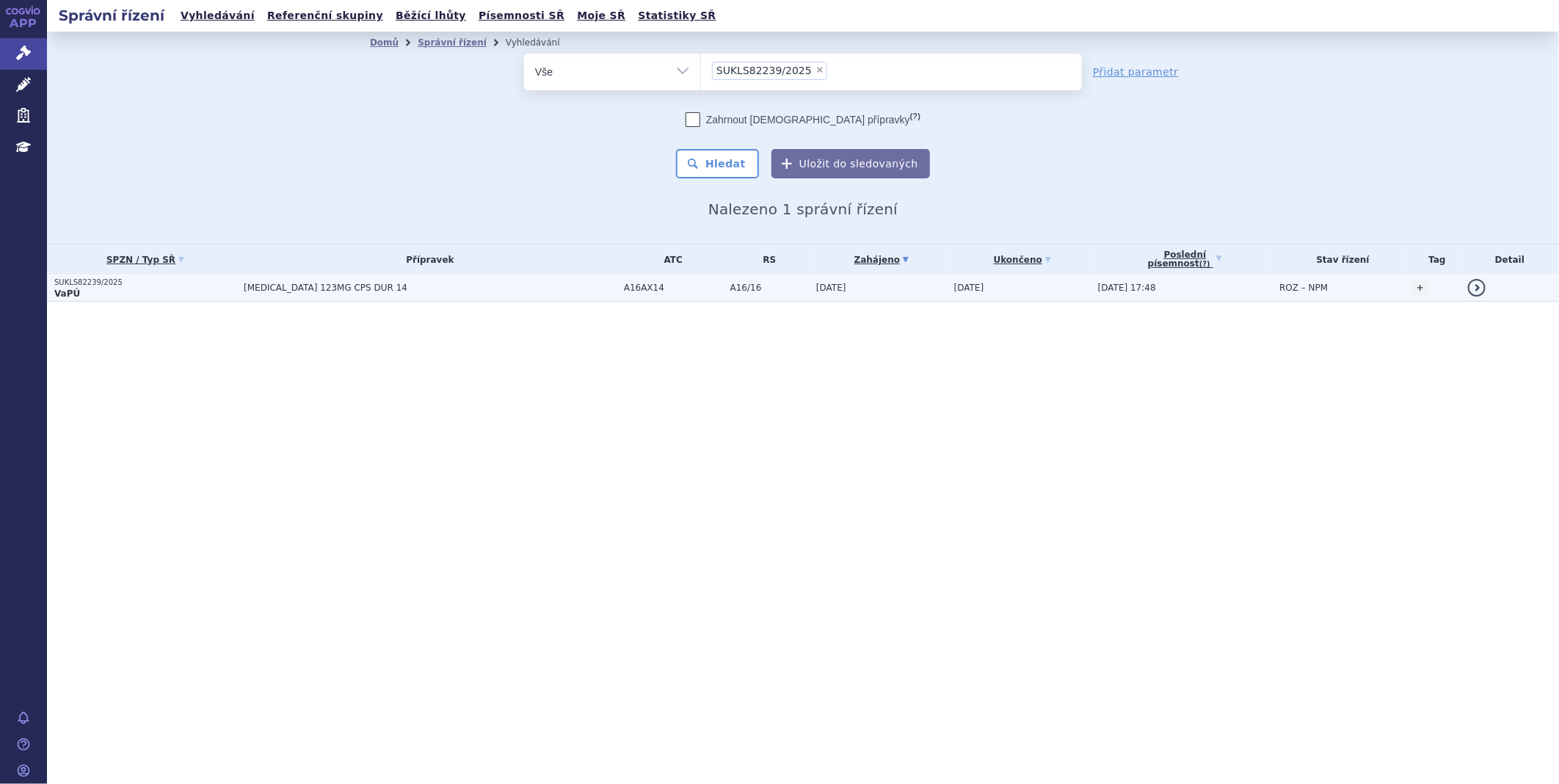
click at [179, 280] on p "SUKLS82239/2025" at bounding box center [146, 282] width 182 height 10
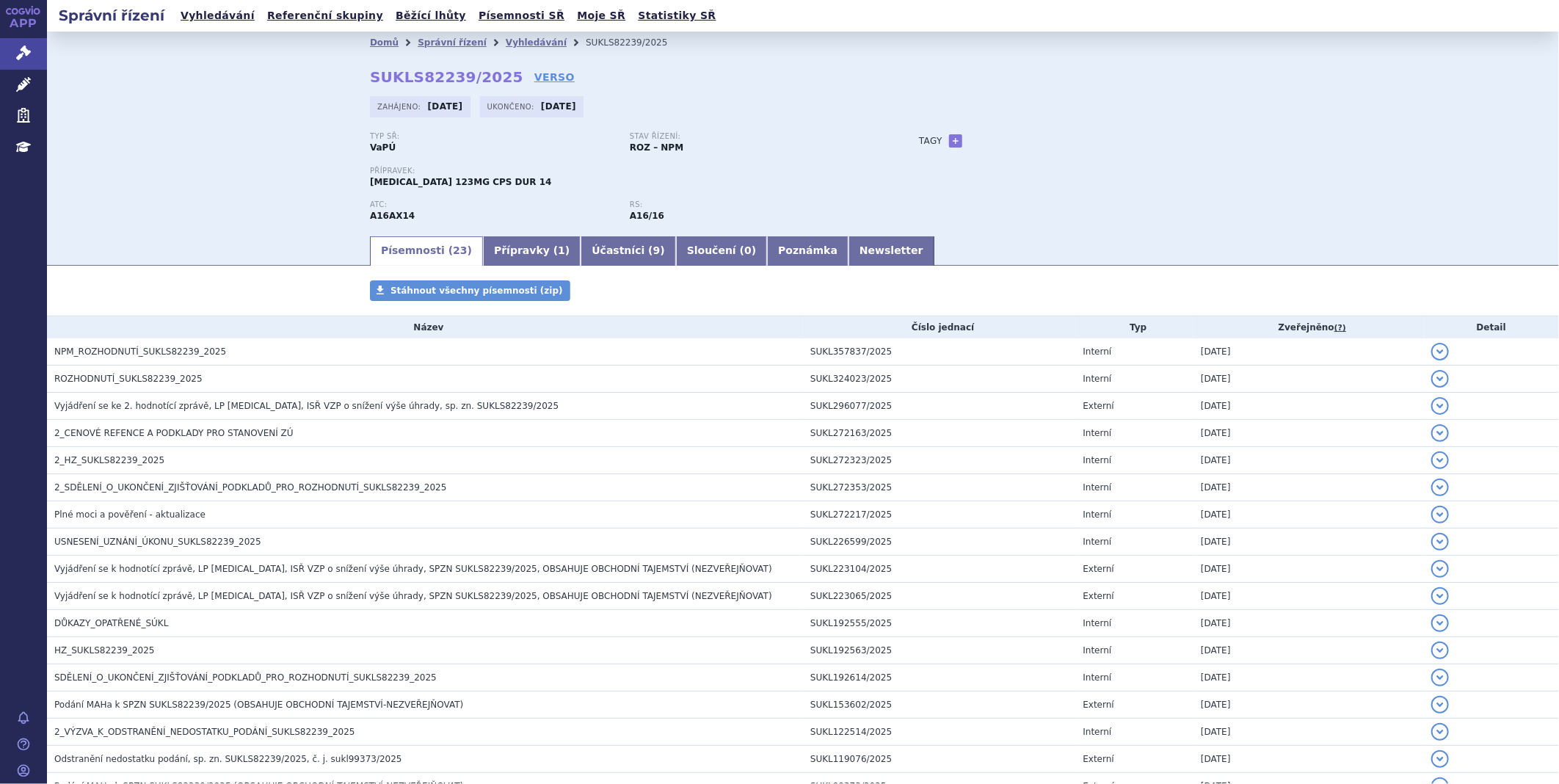
click at [527, 121] on div "Zahájeno: 05.03.2025 Ukončeno: 03.09.2025" at bounding box center [802, 110] width 866 height 29
click at [519, 127] on div "Domů Správní řízení Vyhledávání SUKLS82239/2025 SUKLS82239/2025 VERSO Zahájeno:…" at bounding box center [803, 144] width 925 height 180
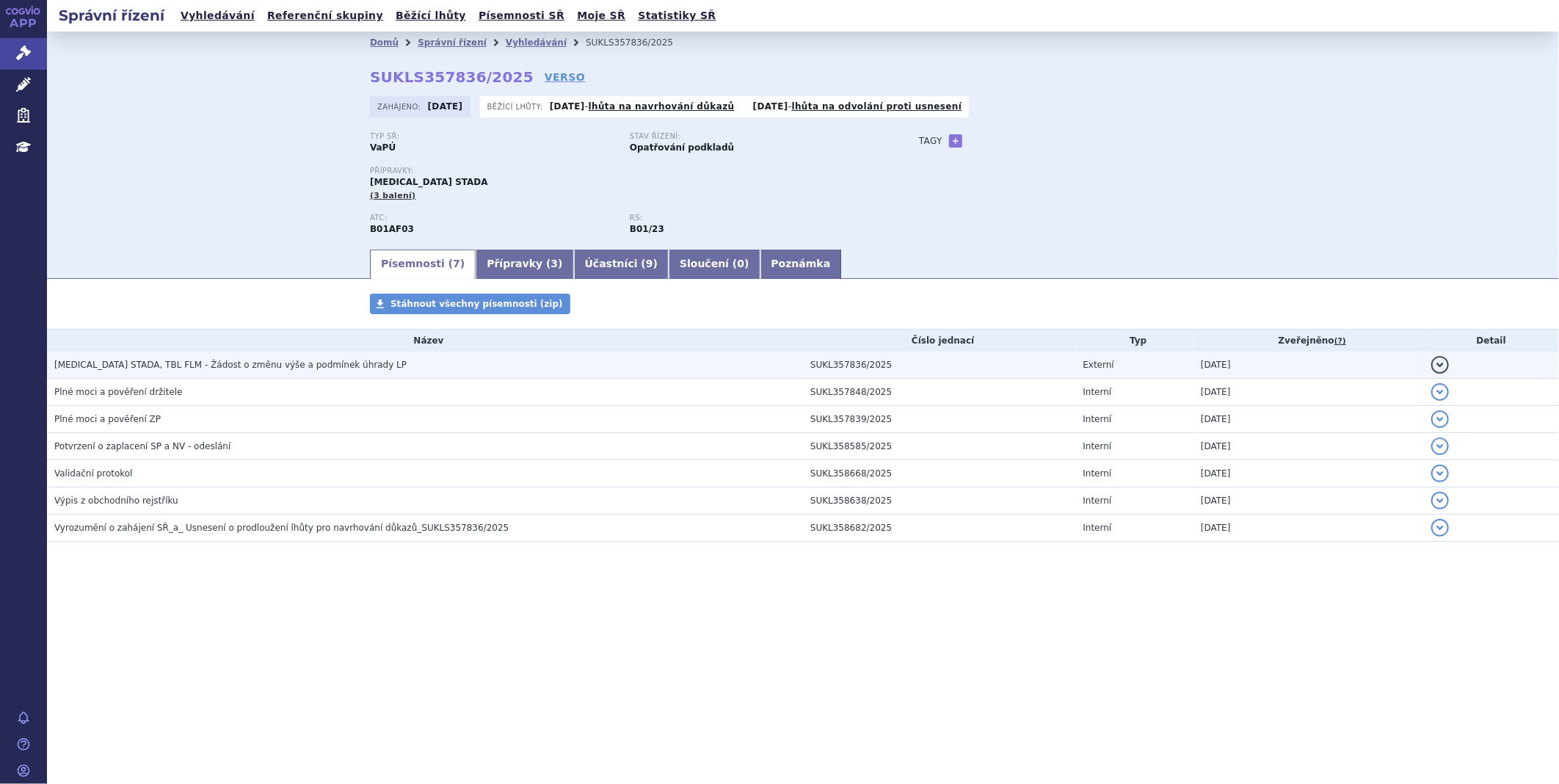
drag, startPoint x: 0, startPoint y: 0, endPoint x: 177, endPoint y: 361, distance: 402.1
click at [177, 361] on span "[MEDICAL_DATA] STADA, TBL FLM - Žádost o změnu výše a podmínek úhrady LP" at bounding box center [231, 365] width 352 height 10
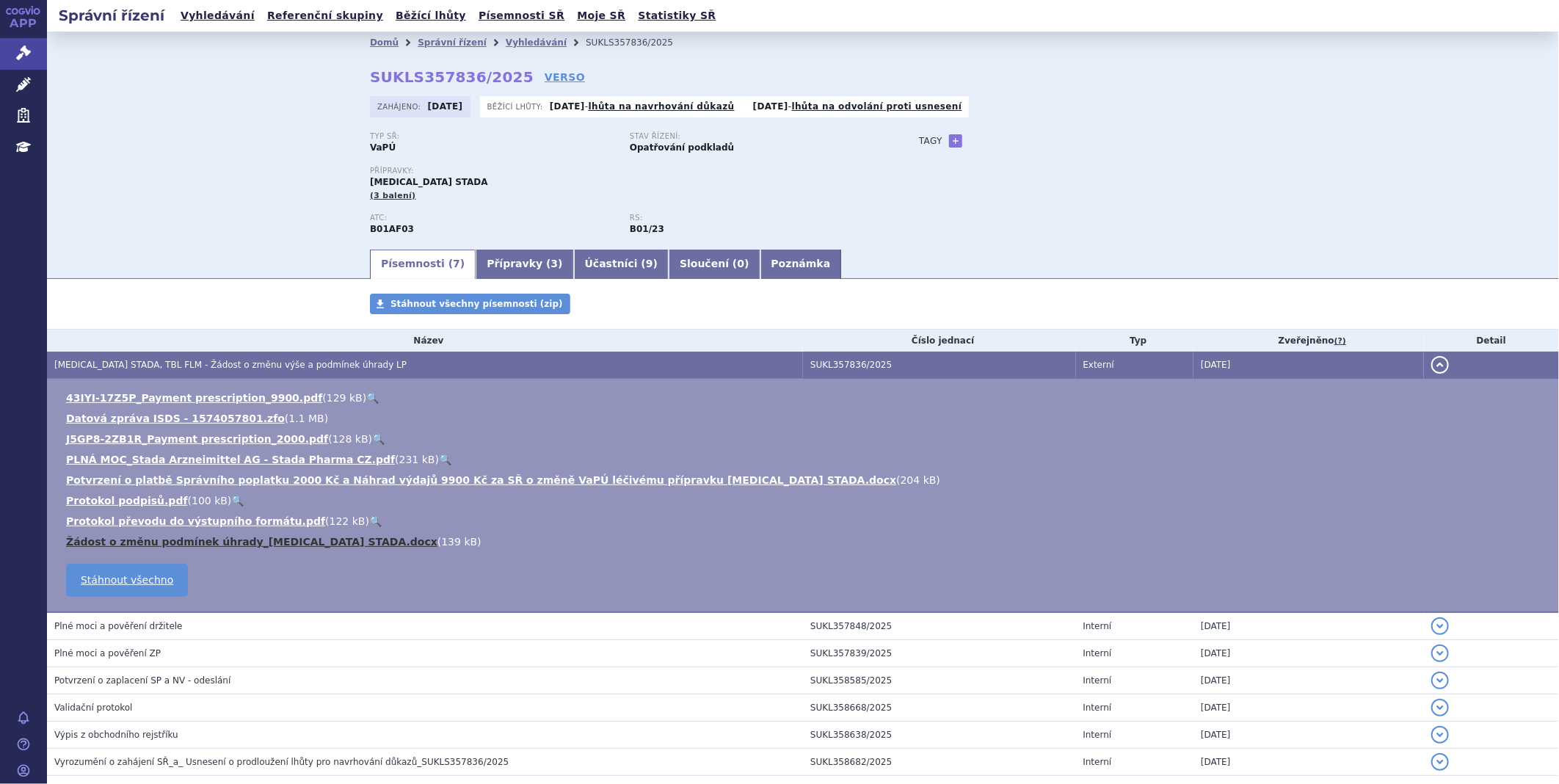
click at [153, 543] on link "Žádost o změnu podmínek úhrady_[MEDICAL_DATA] STADA.docx" at bounding box center [251, 542] width 371 height 12
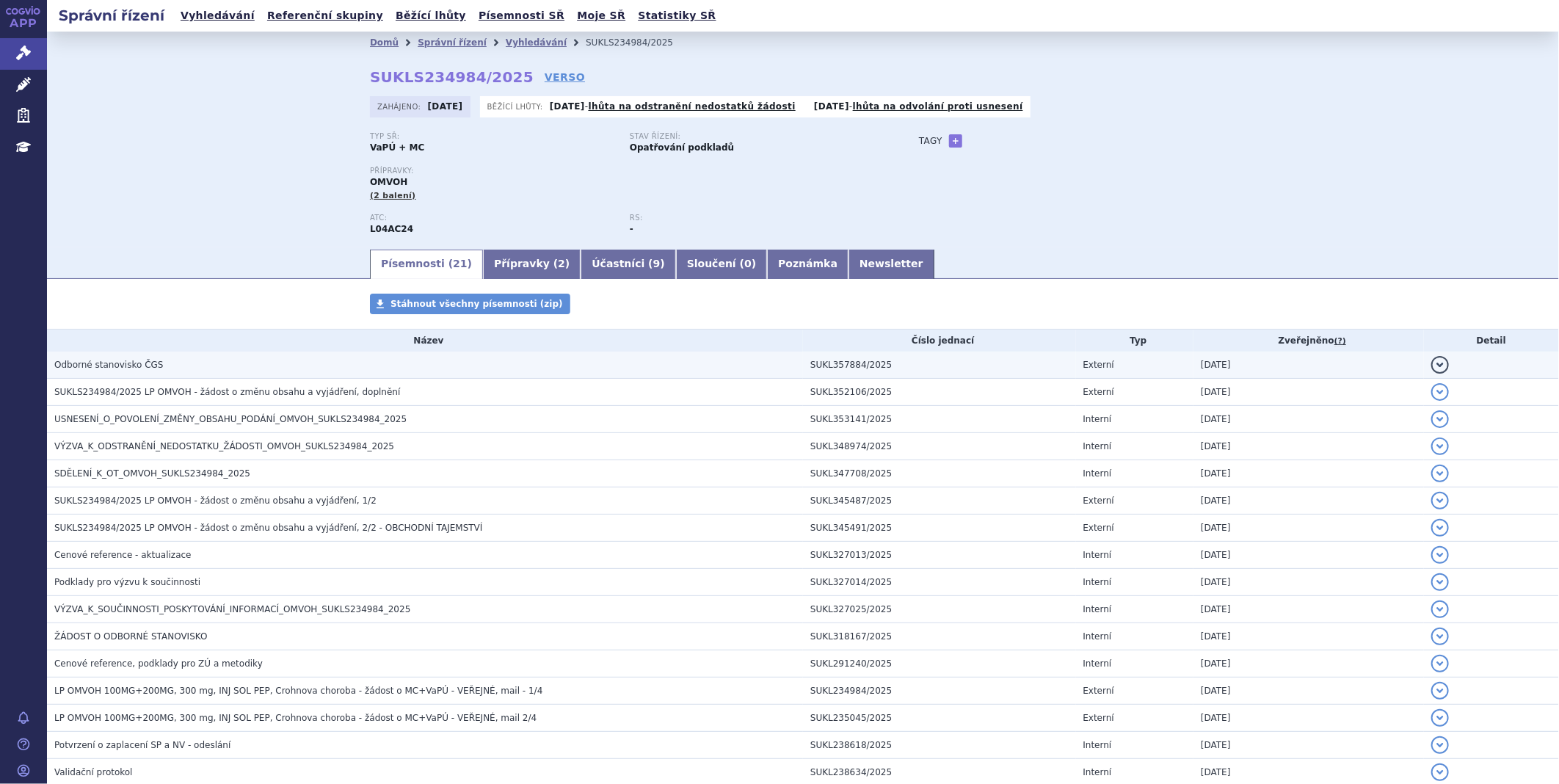
click at [194, 366] on h3 "Odborné stanovisko ČGS" at bounding box center [428, 365] width 748 height 15
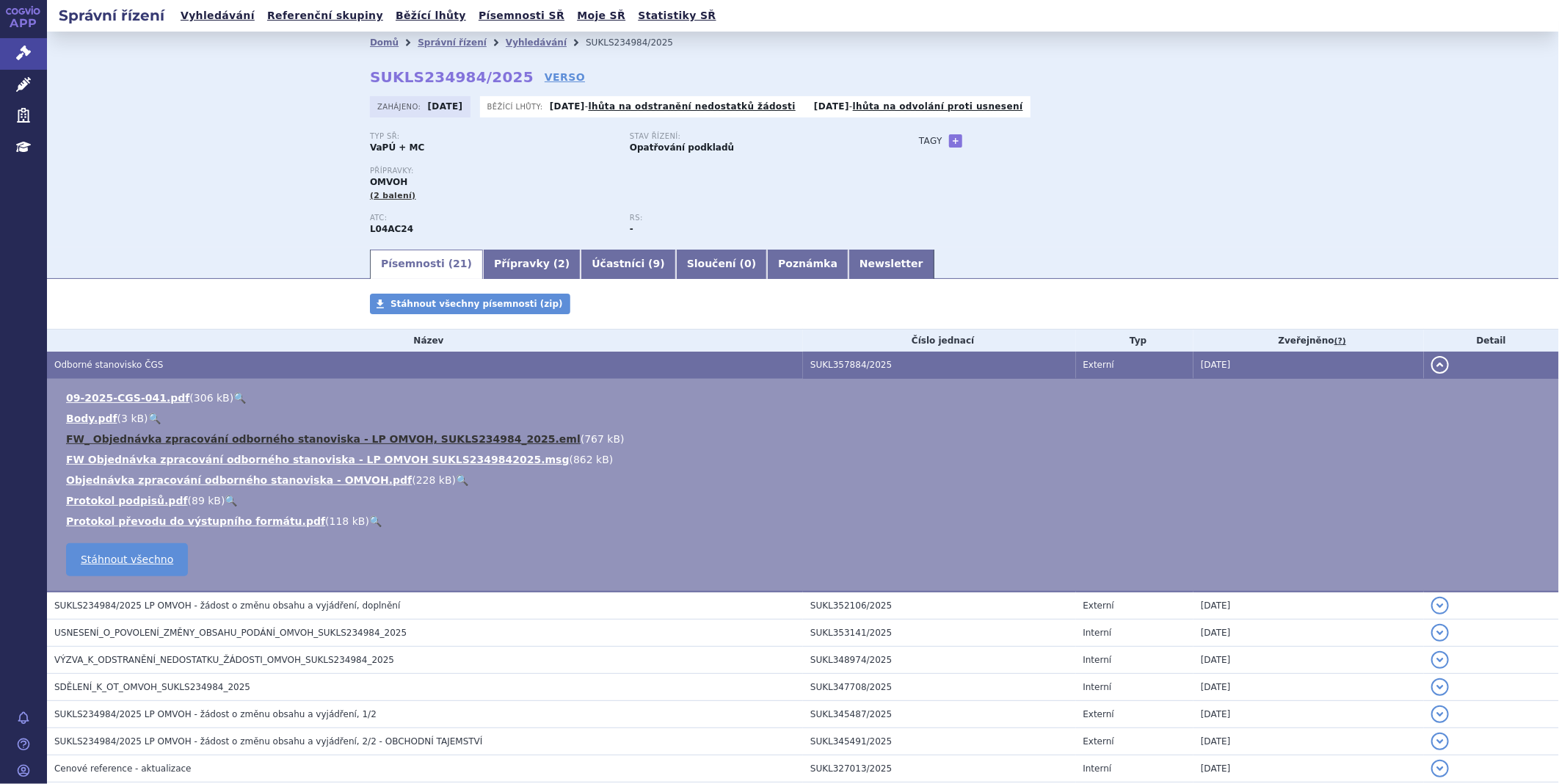
click at [209, 440] on link "FW_ Objednávka zpracování odborného stanoviska - LP OMVOH, SUKLS234984_2025.eml" at bounding box center [323, 439] width 514 height 12
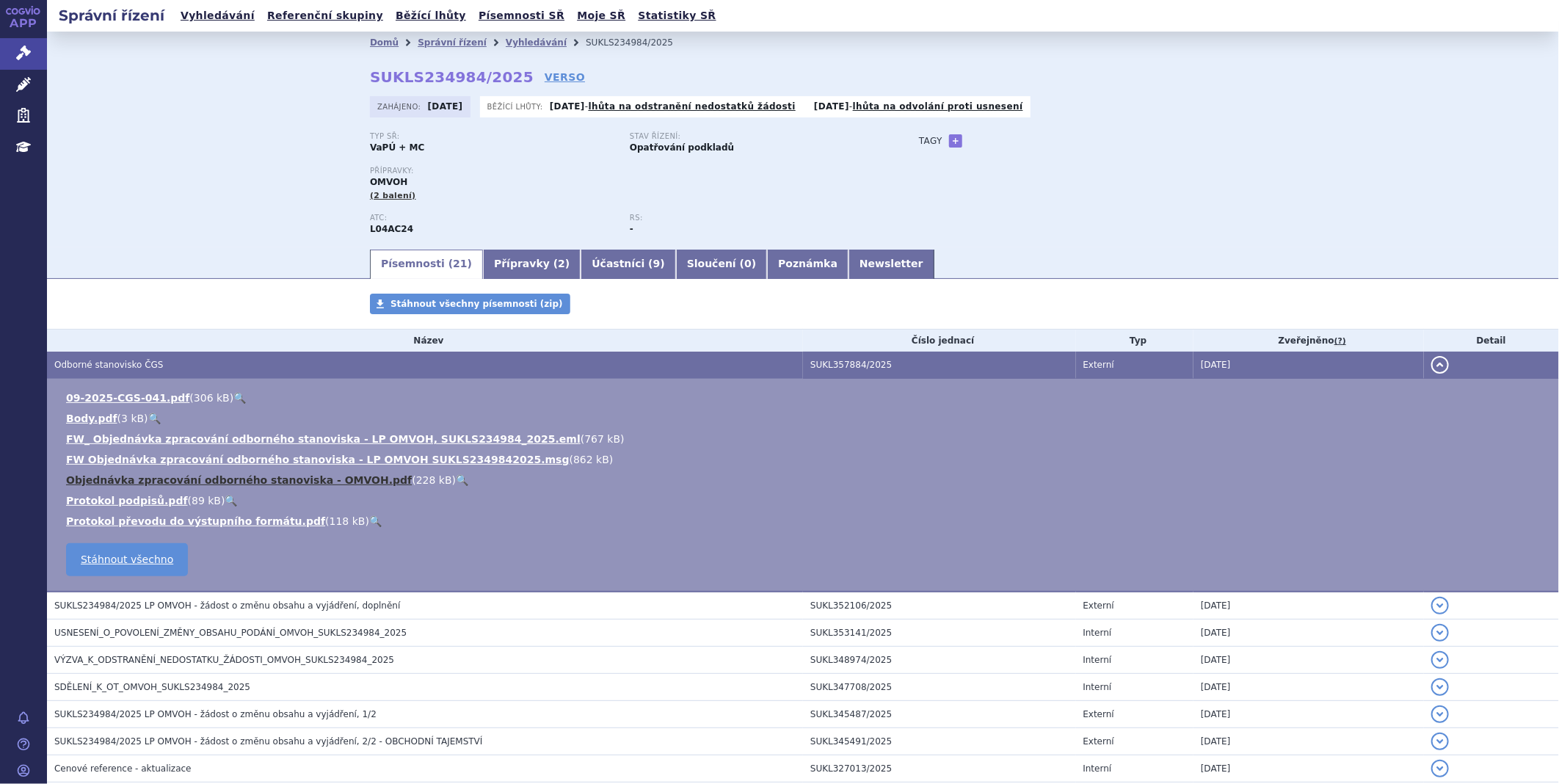
click at [252, 477] on link "Objednávka zpracování odborného stanoviska - OMVOH.pdf" at bounding box center [239, 480] width 346 height 12
click at [144, 392] on td "09-2025-CGS-041.pdf ( 306 kB ) 🔍 Body.pdf ( 3 kB ) 🔍 ( 767 kB 862 kB 228 kB 89 …" at bounding box center [803, 485] width 1512 height 213
click at [143, 394] on link "09-2025-CGS-041.pdf" at bounding box center [127, 398] width 123 height 12
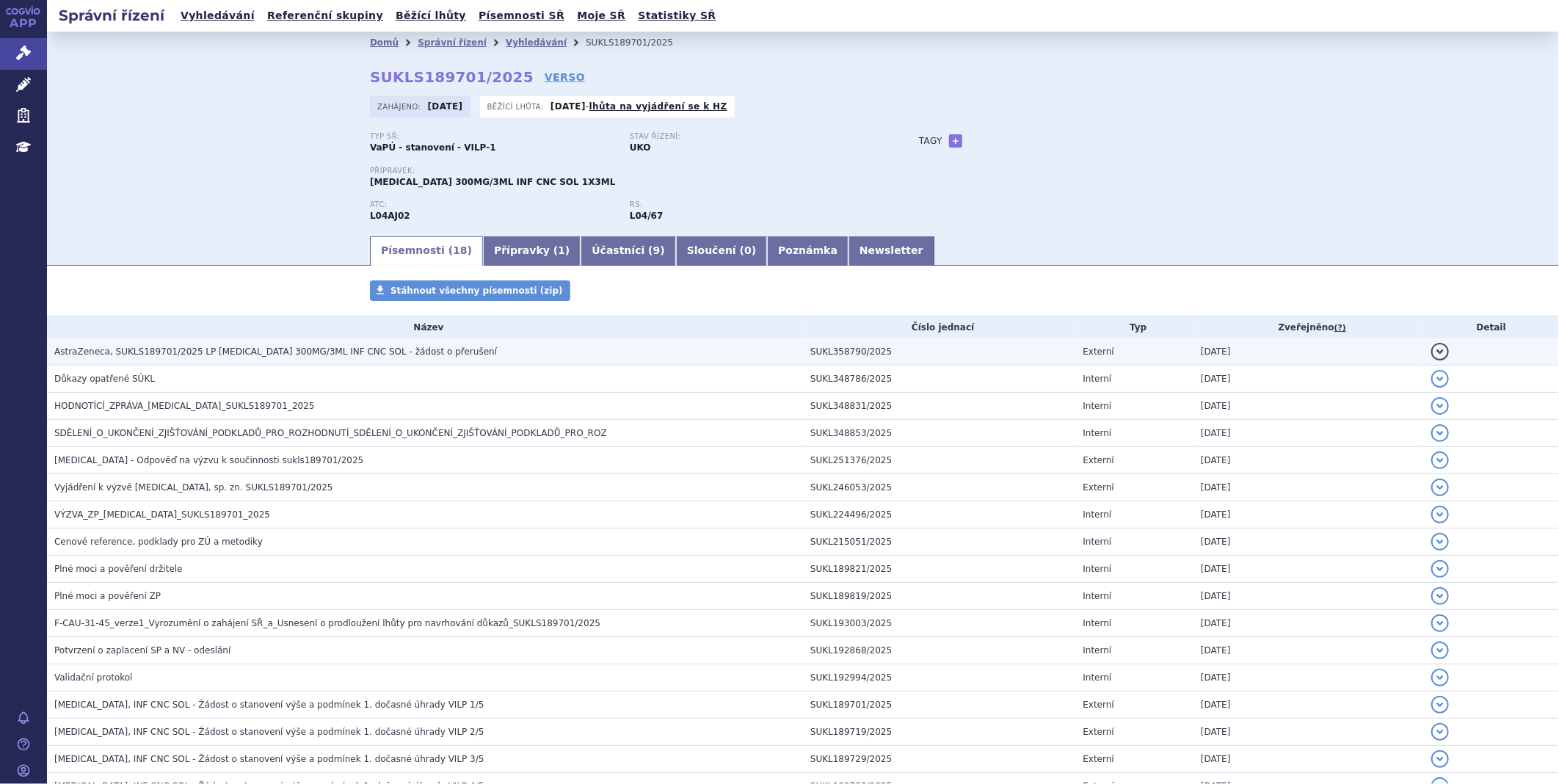
click at [414, 359] on h3 "AstraZeneca, SUKLS189701/2025 LP [MEDICAL_DATA] 300MG/3ML INF CNC SOL - žádost …" at bounding box center [428, 351] width 748 height 15
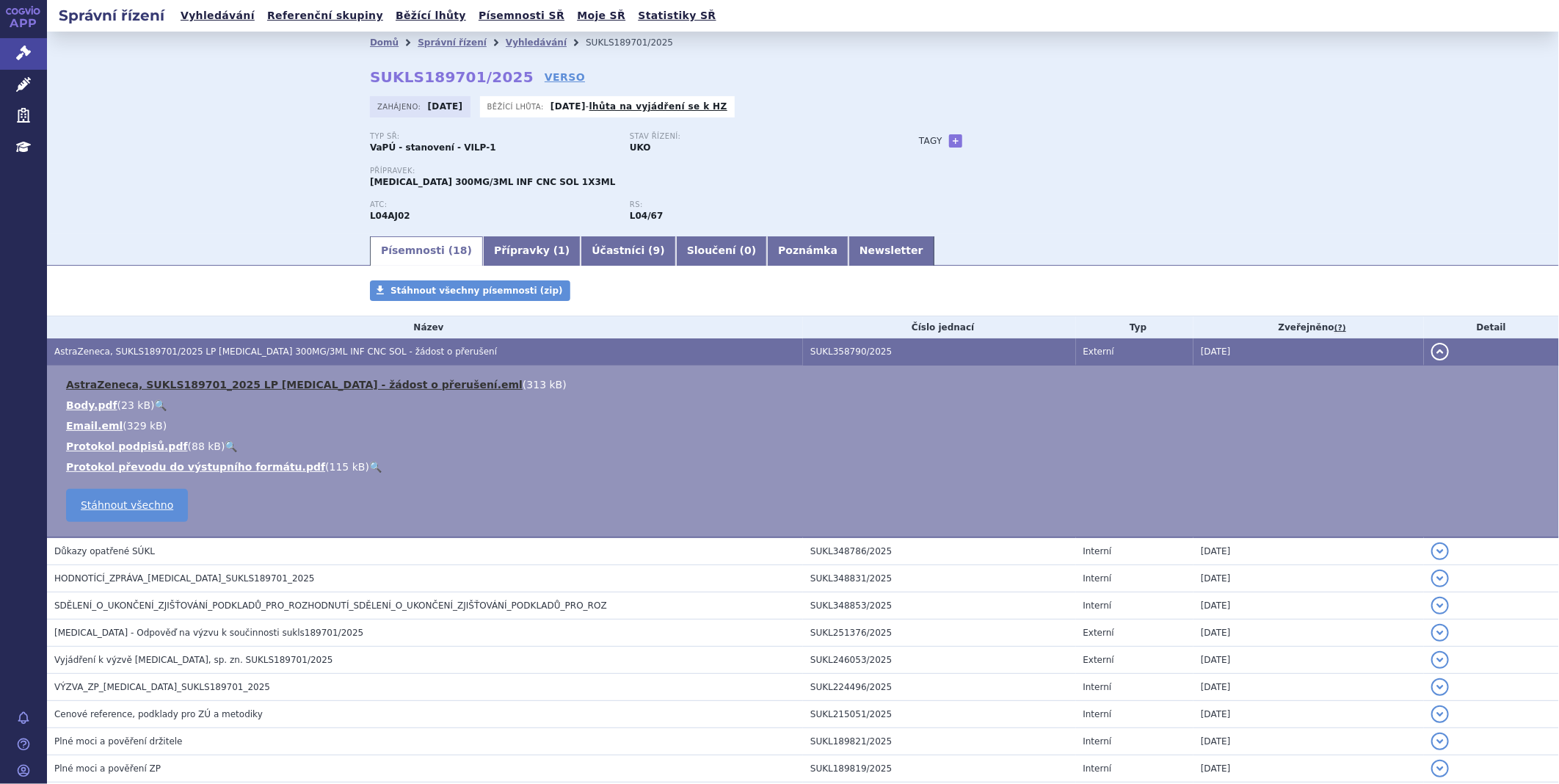
click at [331, 381] on link "AstraZeneca, SUKLS189701_2025 LP [MEDICAL_DATA] - žádost o přerušení.eml" at bounding box center [294, 385] width 457 height 12
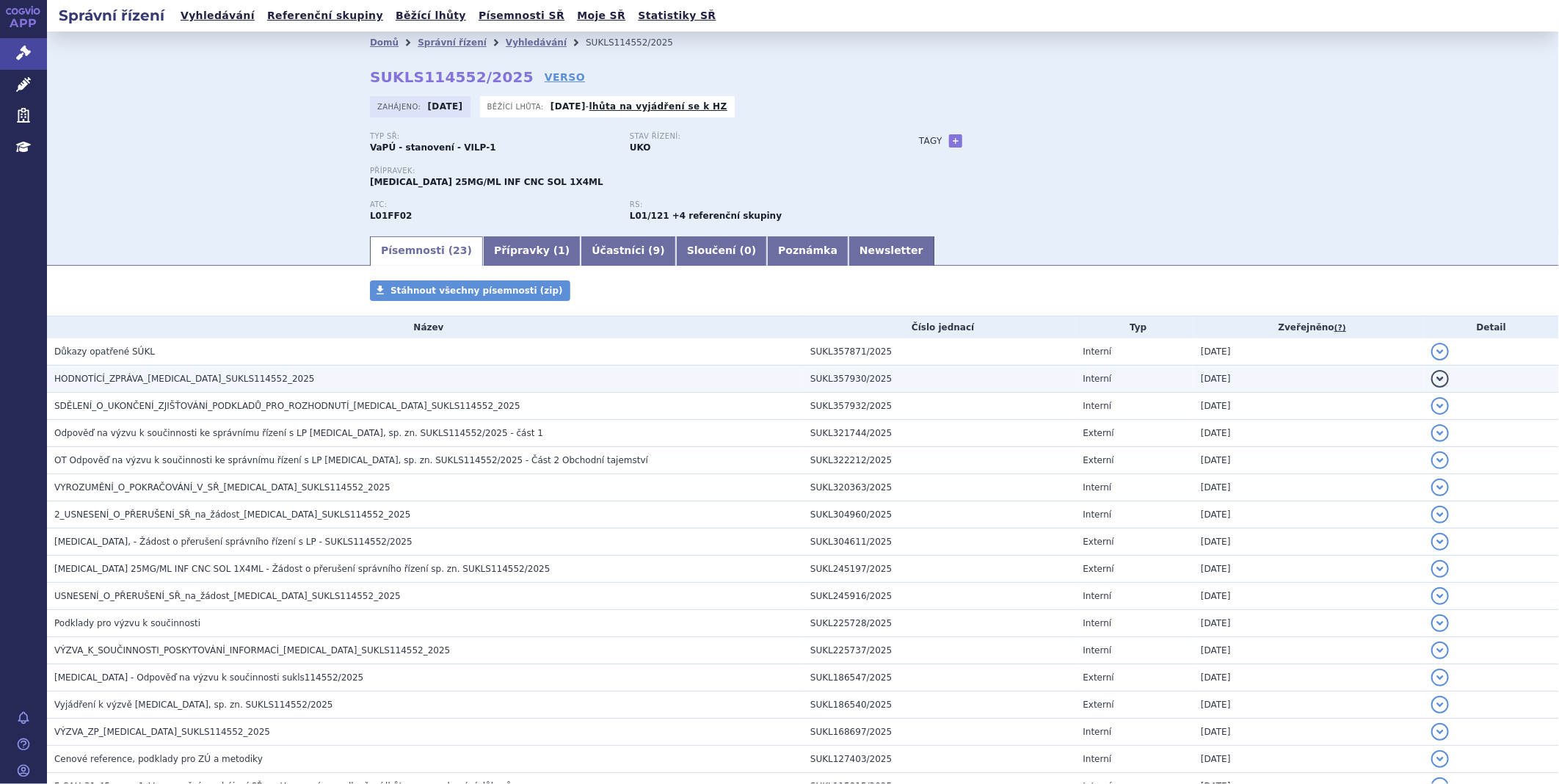
click at [261, 393] on td "HODNOTÍCÍ_ZPRÁVA_[MEDICAL_DATA]_SUKLS114552_2025" at bounding box center [425, 379] width 756 height 27
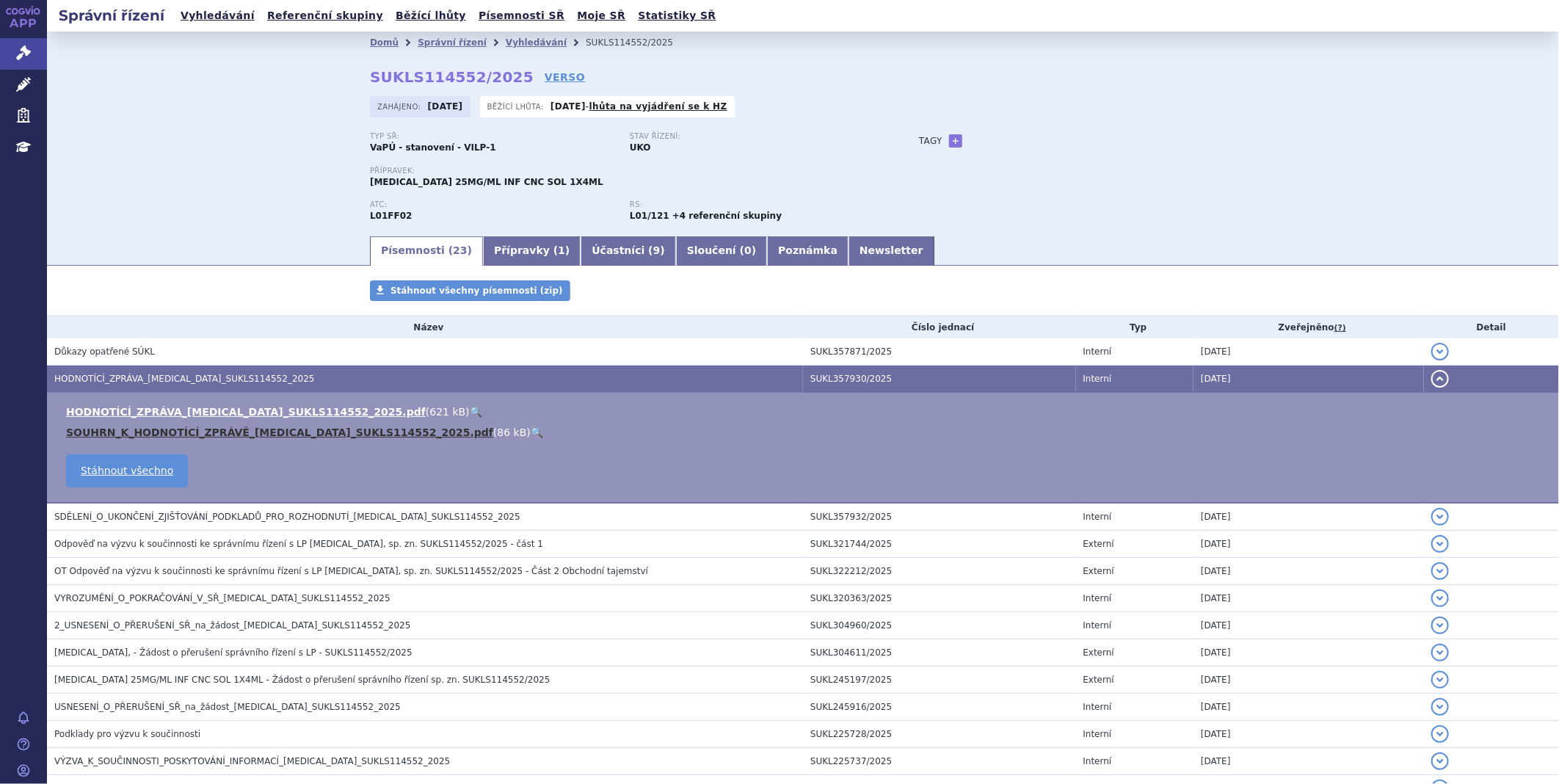
click at [215, 427] on link "SOUHRN_K_HODNOTÍCÍ_ZPRÁVĚ_[MEDICAL_DATA]_SUKLS114552_2025.pdf" at bounding box center [280, 433] width 427 height 12
